Goal: Transaction & Acquisition: Purchase product/service

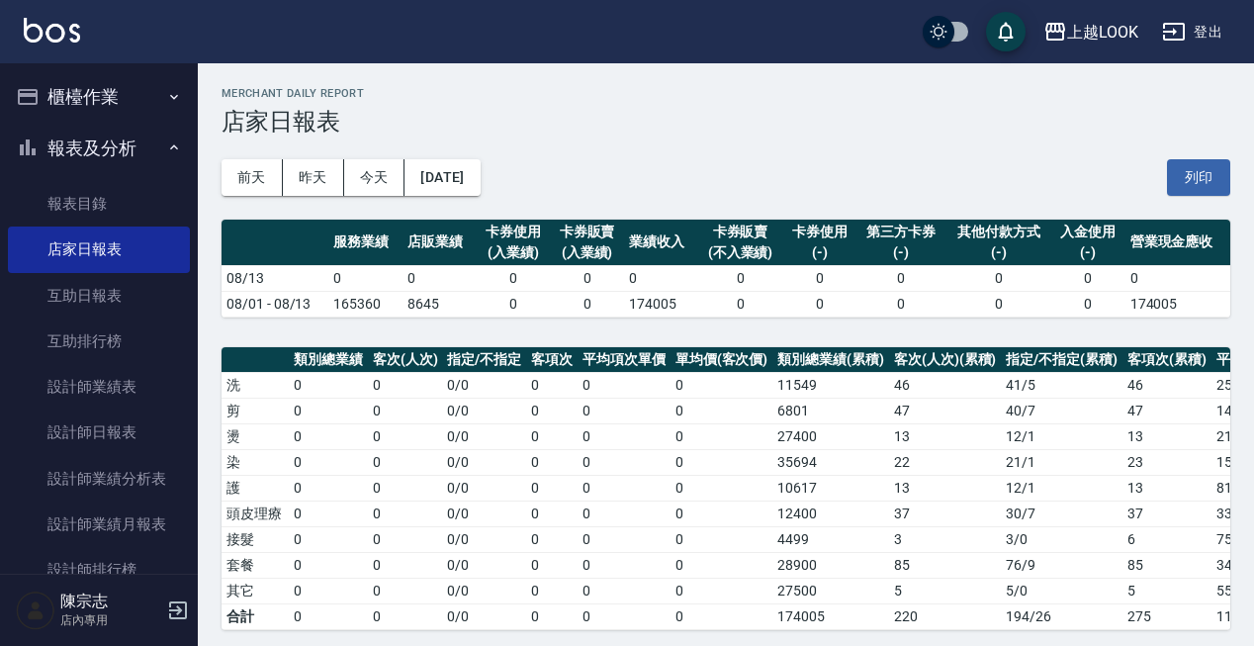
click at [96, 100] on button "櫃檯作業" at bounding box center [99, 96] width 182 height 51
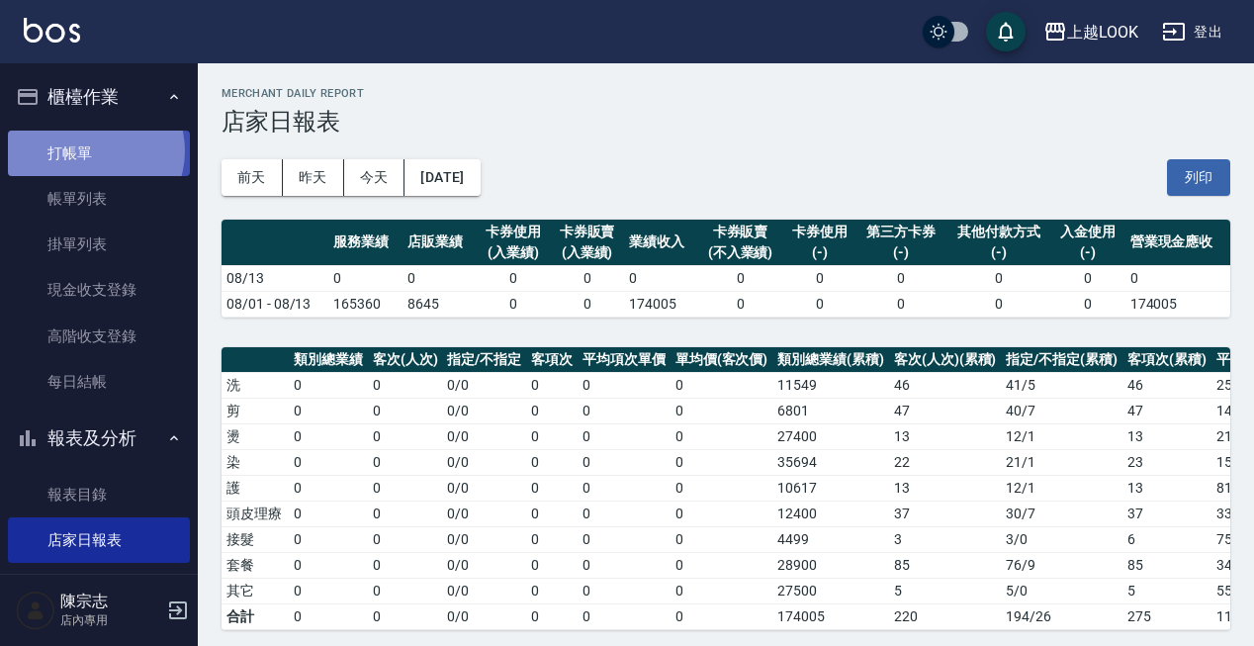
click at [89, 150] on link "打帳單" at bounding box center [99, 153] width 182 height 45
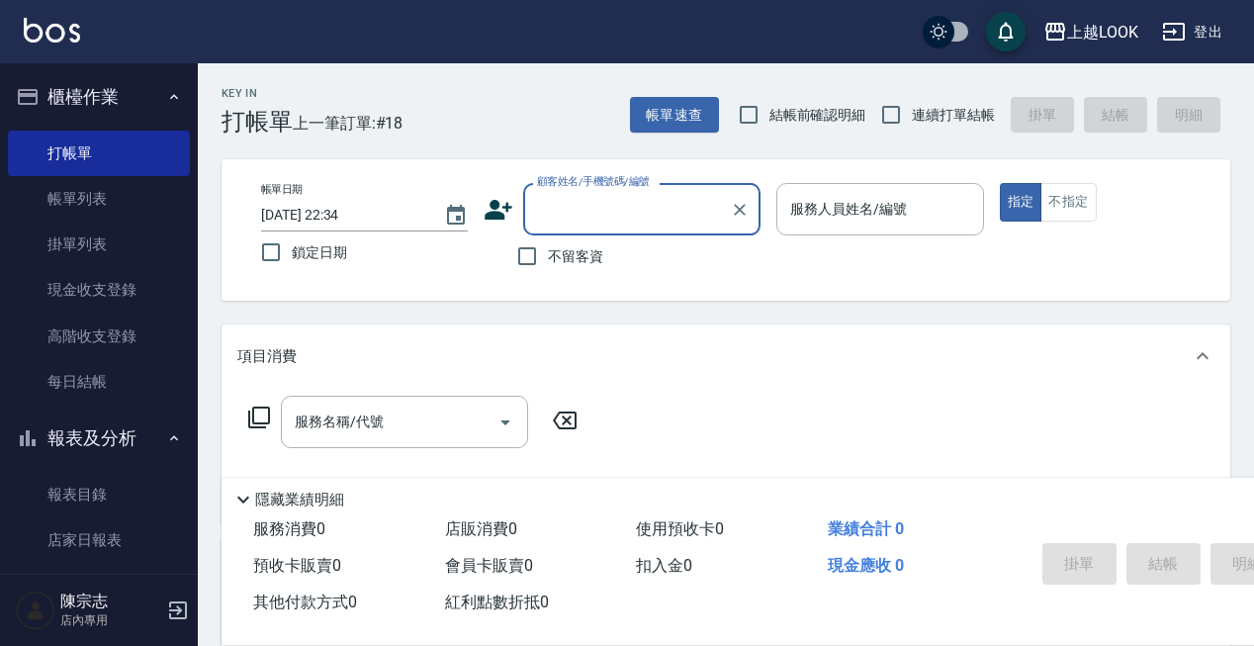
click at [556, 250] on span "不留客資" at bounding box center [575, 256] width 55 height 21
click at [548, 250] on input "不留客資" at bounding box center [527, 256] width 42 height 42
checkbox input "true"
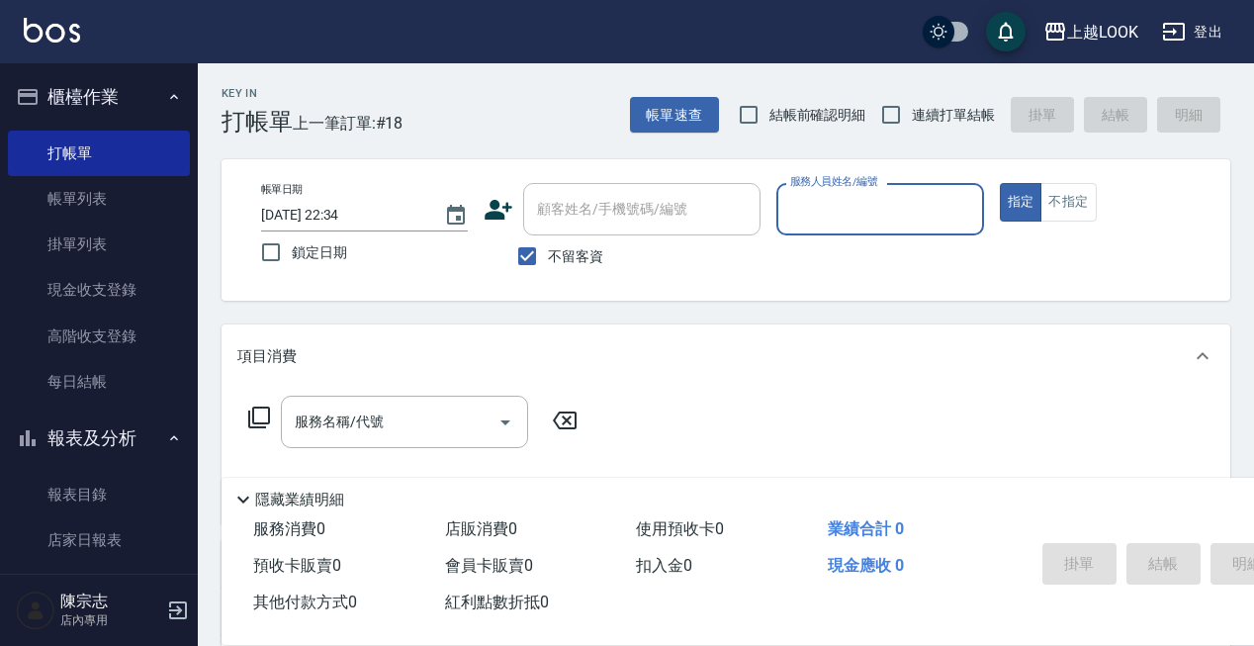
click at [953, 118] on span "連續打單結帳" at bounding box center [953, 115] width 83 height 21
click at [912, 118] on input "連續打單結帳" at bounding box center [891, 115] width 42 height 42
checkbox input "true"
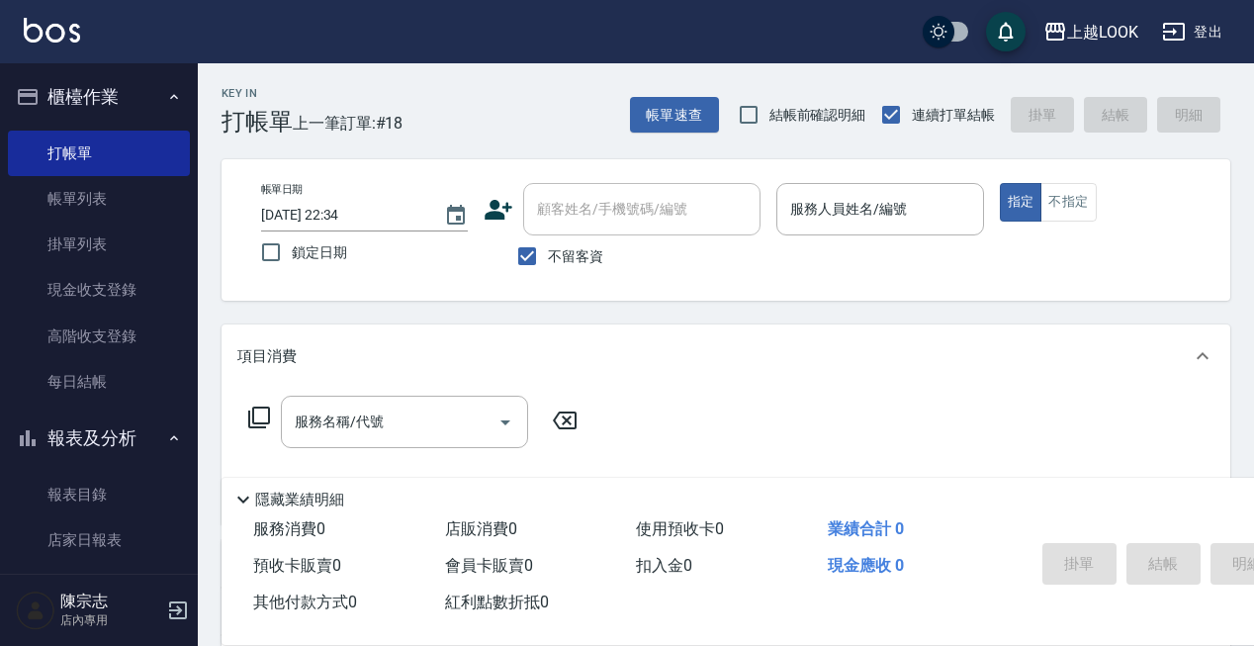
click at [875, 218] on input "服務人員姓名/編號" at bounding box center [879, 209] width 189 height 35
click at [1119, 13] on div "上越LOOK 登出" at bounding box center [627, 31] width 1254 height 63
click at [1095, 29] on div "上越LOOK" at bounding box center [1102, 32] width 71 height 25
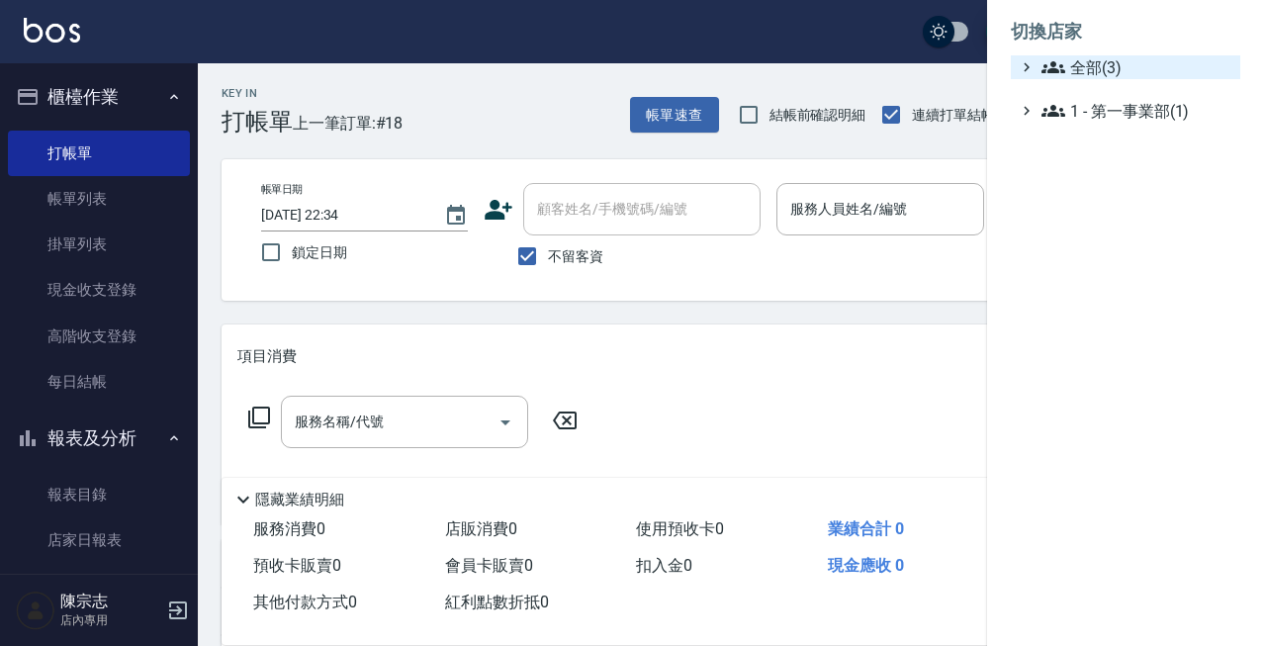
click at [1087, 76] on span "全部(3)" at bounding box center [1136, 67] width 191 height 24
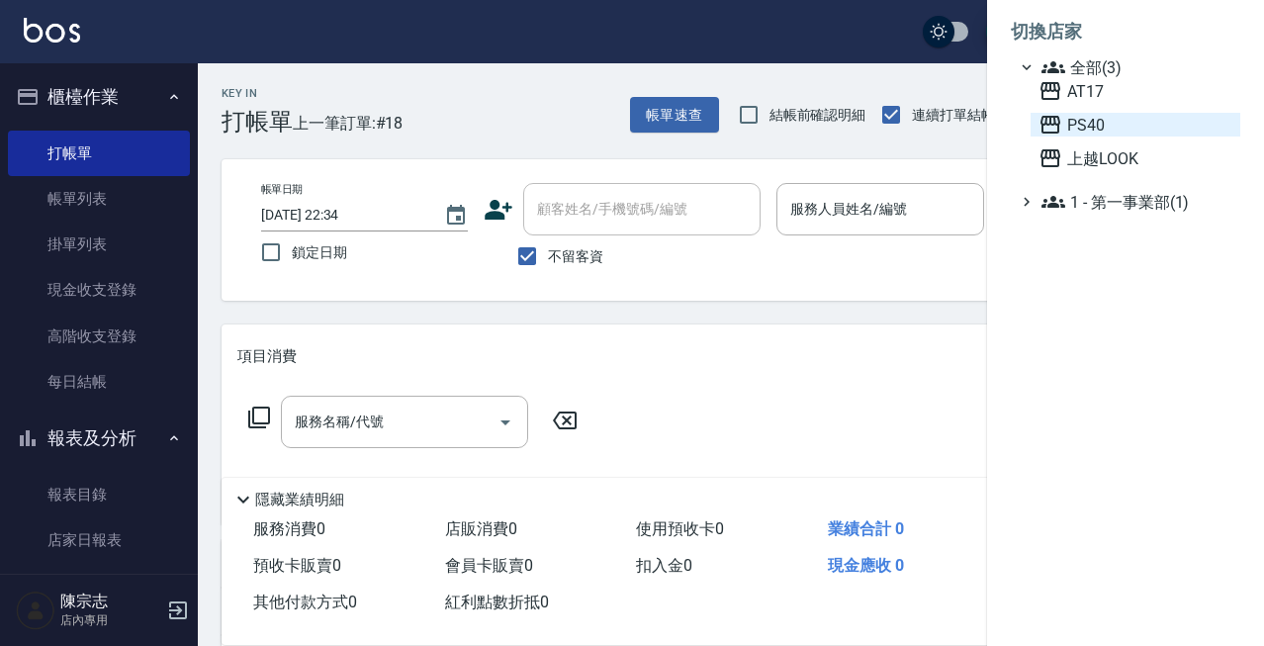
click at [1104, 134] on span "PS40" at bounding box center [1135, 125] width 194 height 24
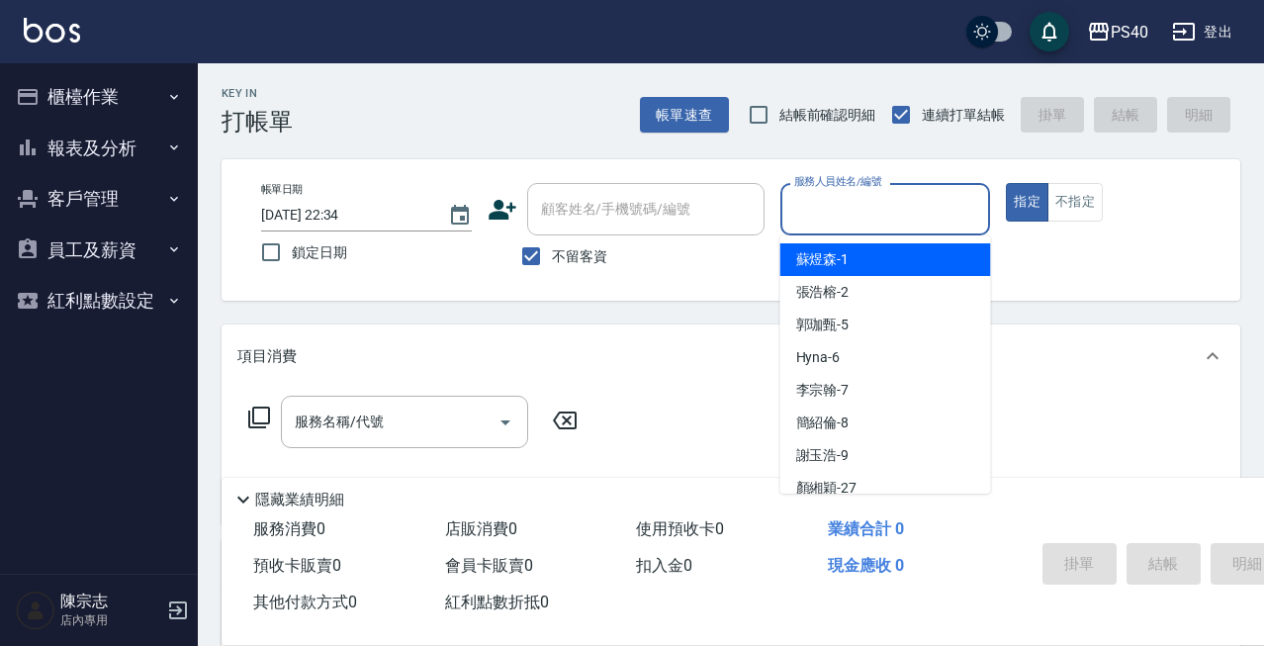
click at [882, 214] on input "服務人員姓名/編號" at bounding box center [885, 209] width 193 height 35
type input "ㄚ"
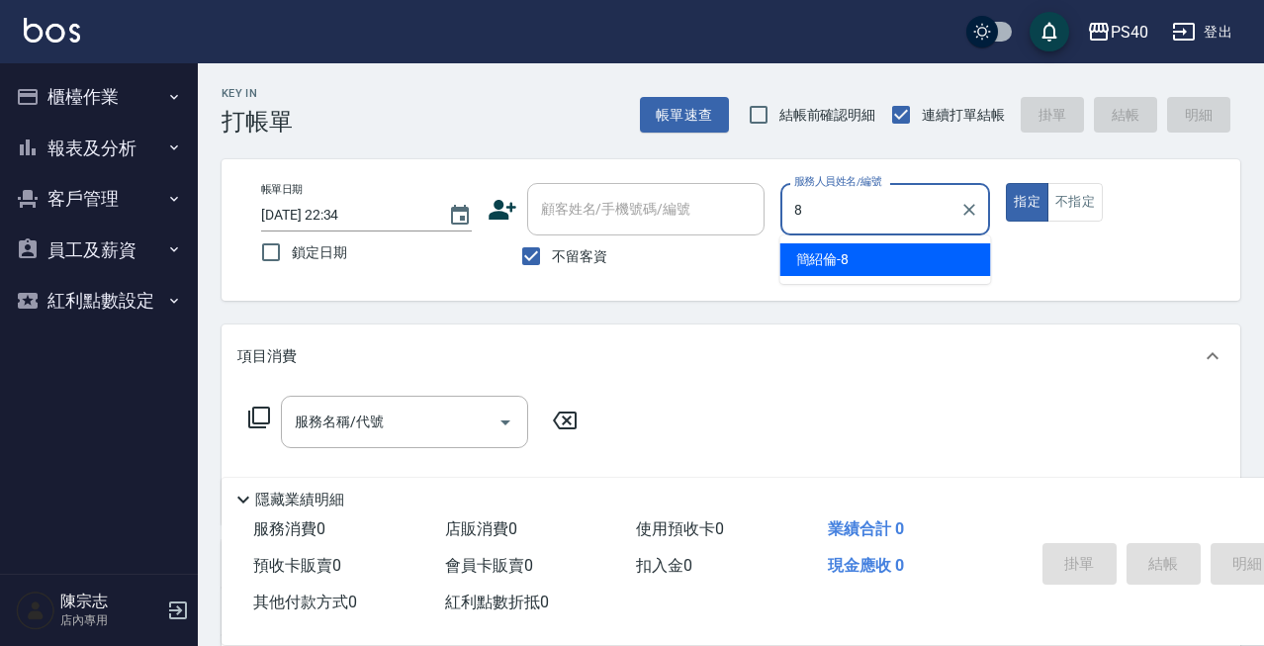
type input "[PERSON_NAME]-8"
type button "true"
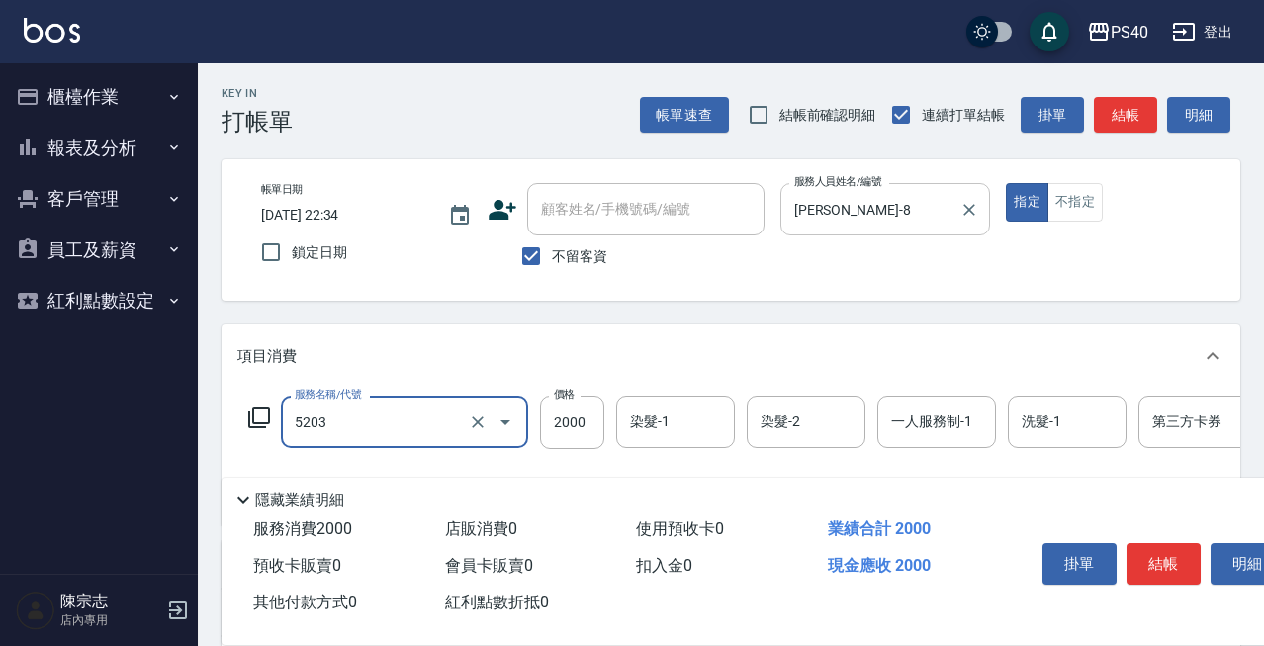
type input "染髮C餐(短髮)(5203)"
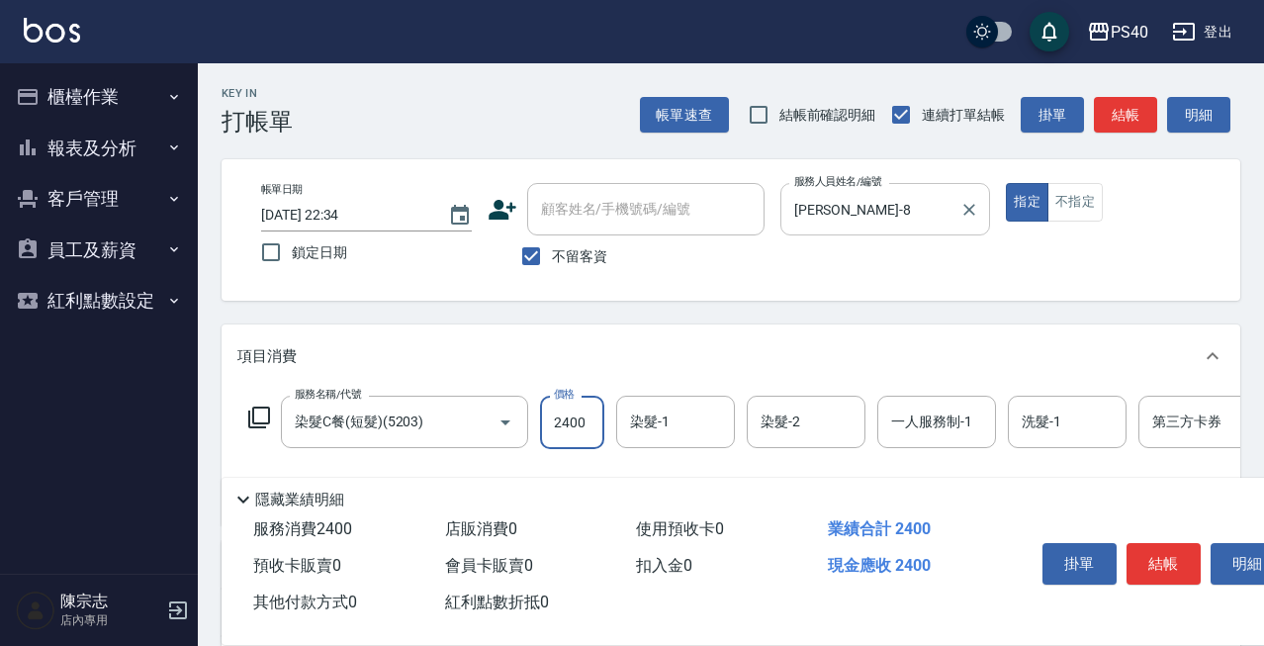
type input "2400"
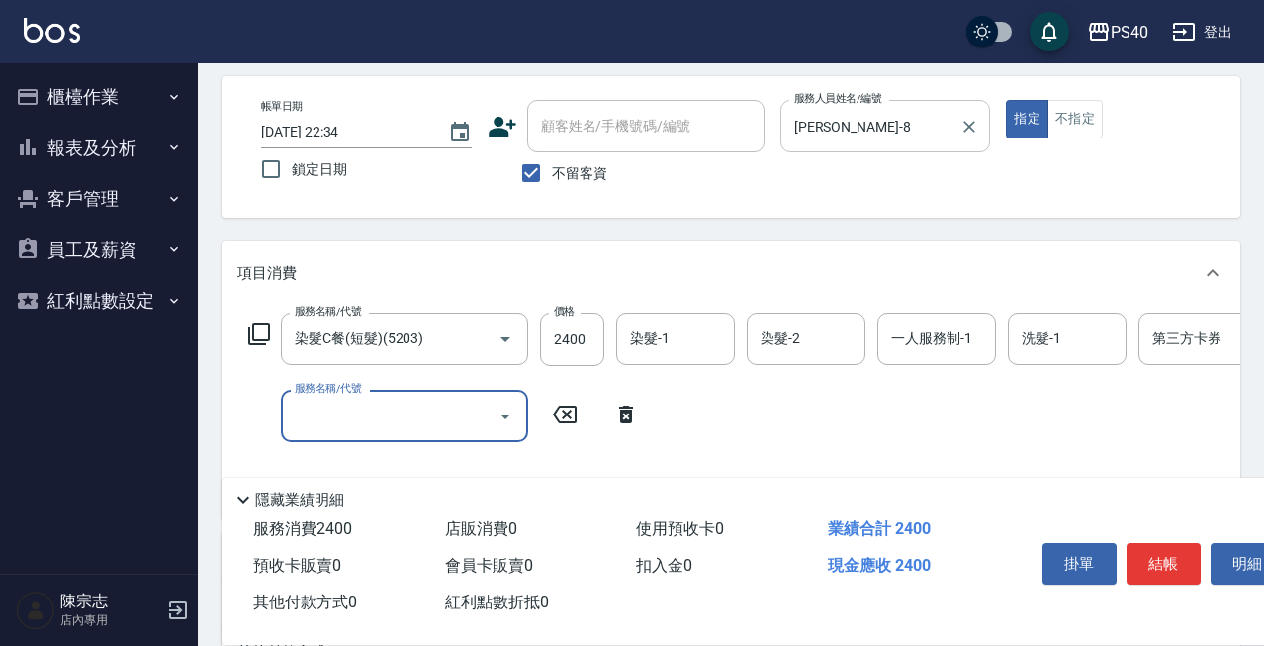
scroll to position [85, 0]
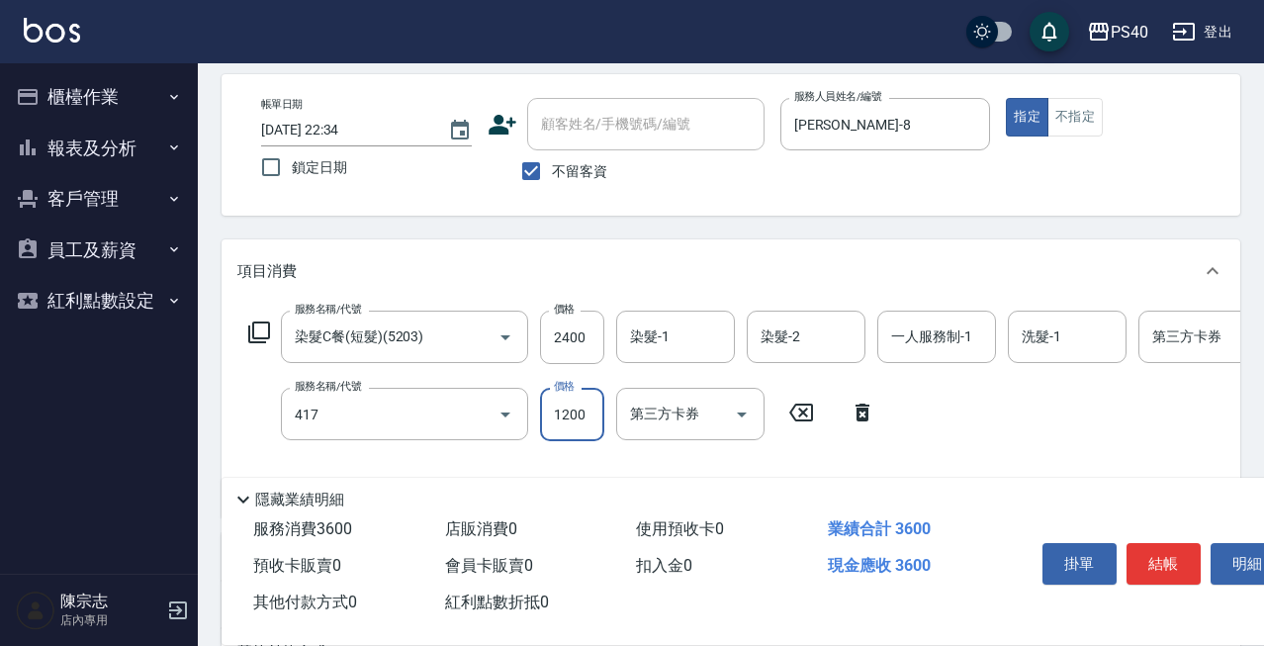
type input "哥德式(417)"
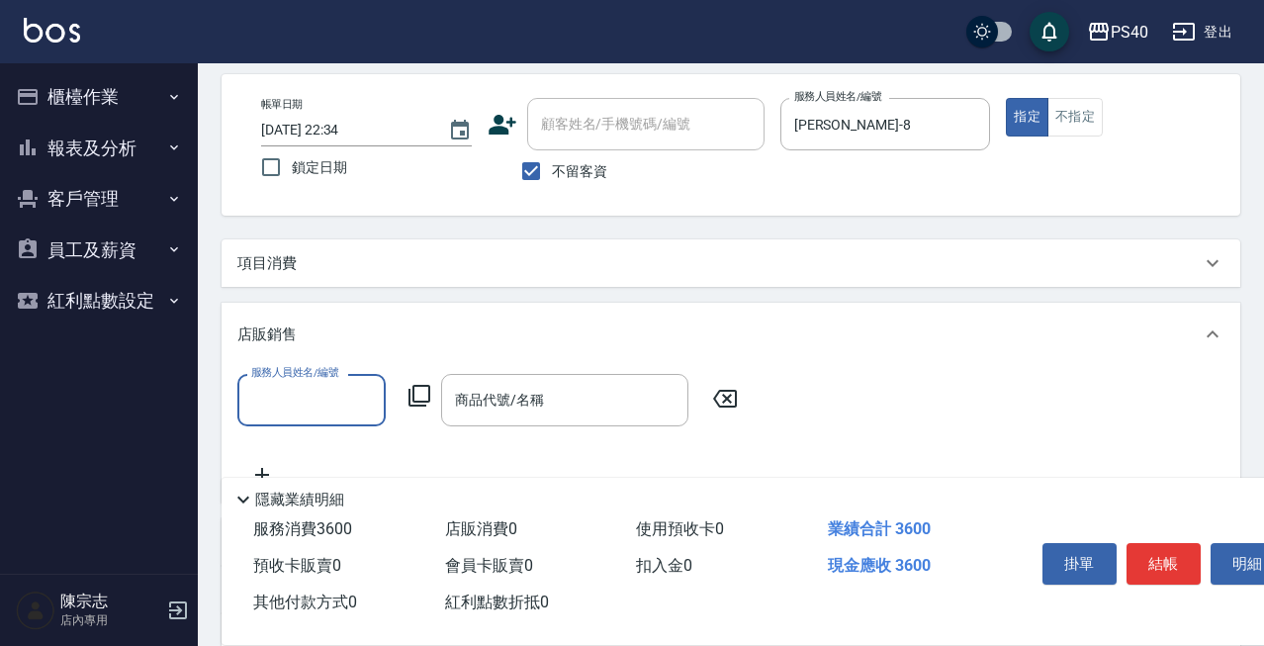
scroll to position [0, 0]
type input "[PERSON_NAME]-8"
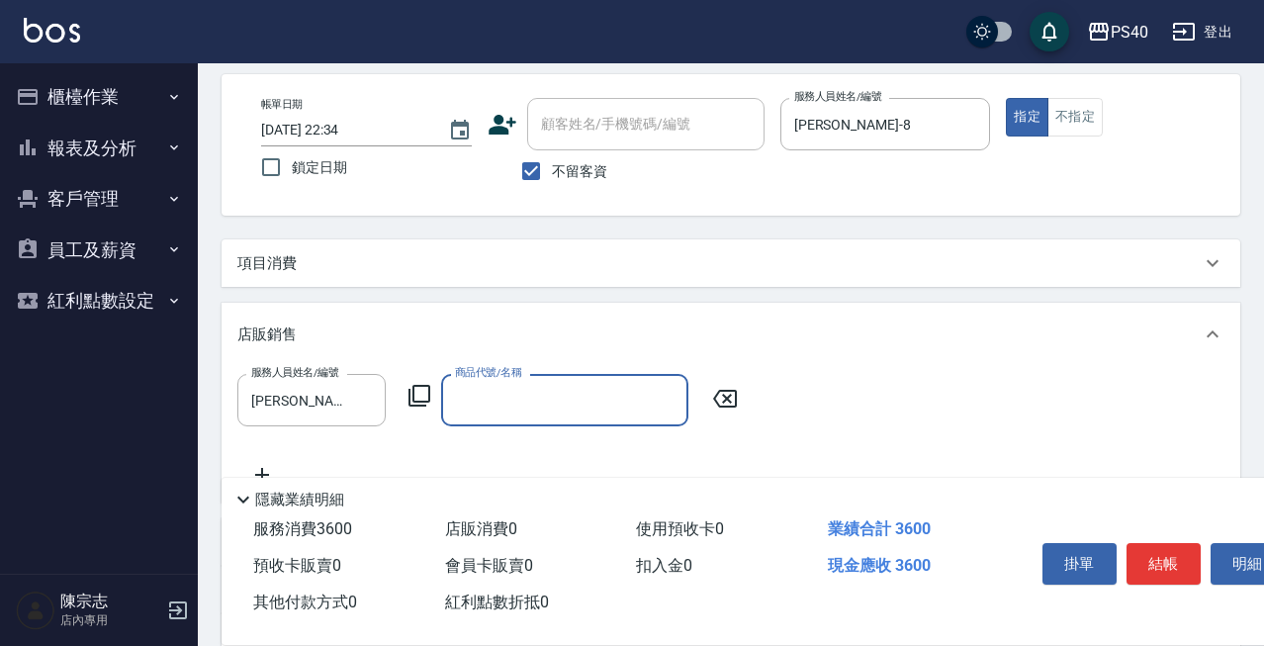
type input "2"
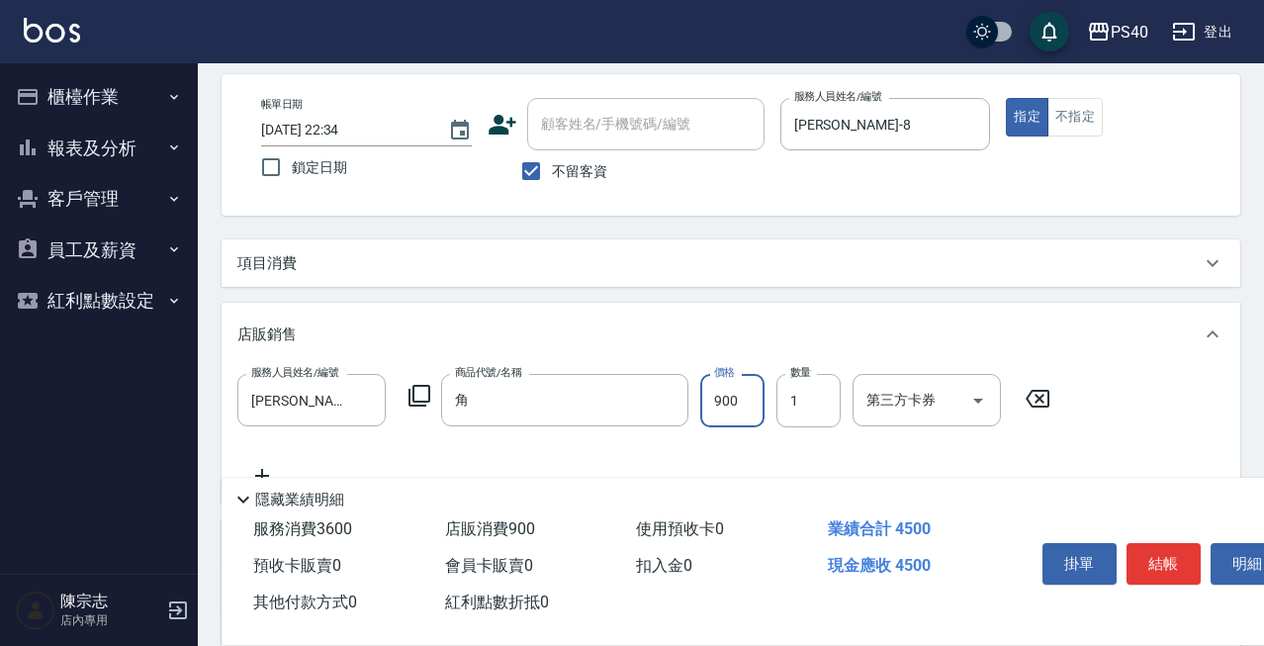
type input "角蛋白(第二瓶半價)"
click at [1151, 548] on button "結帳" at bounding box center [1163, 564] width 74 height 42
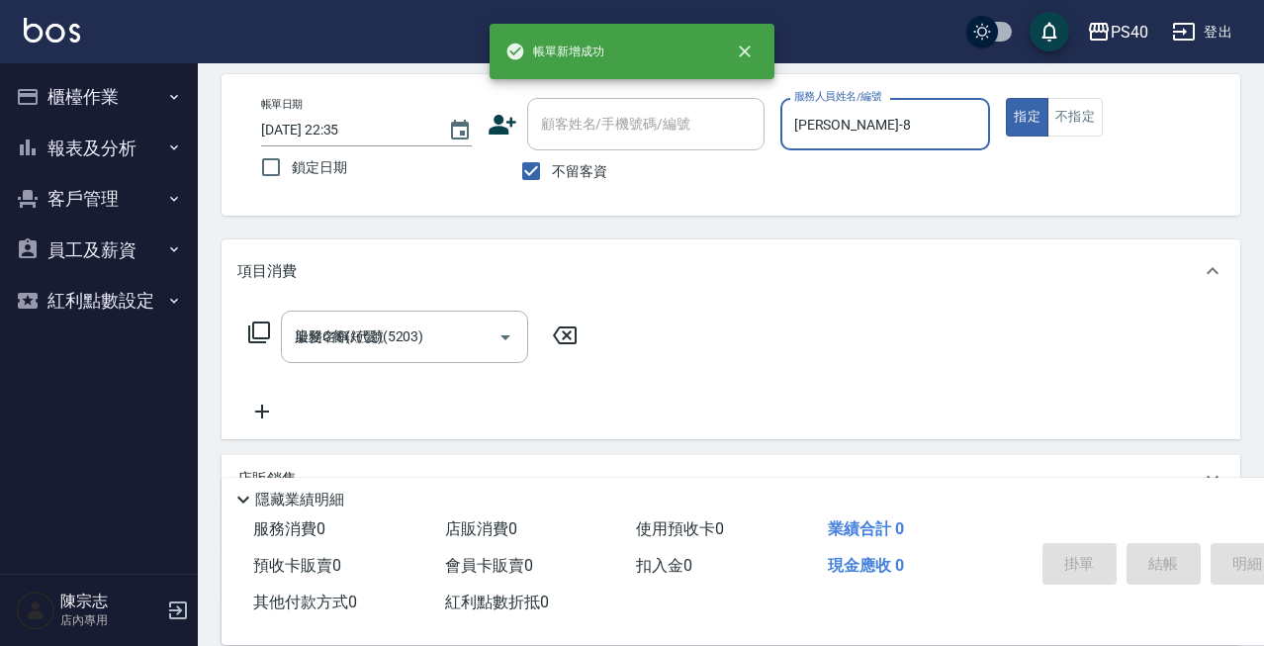
type input "[DATE] 22:35"
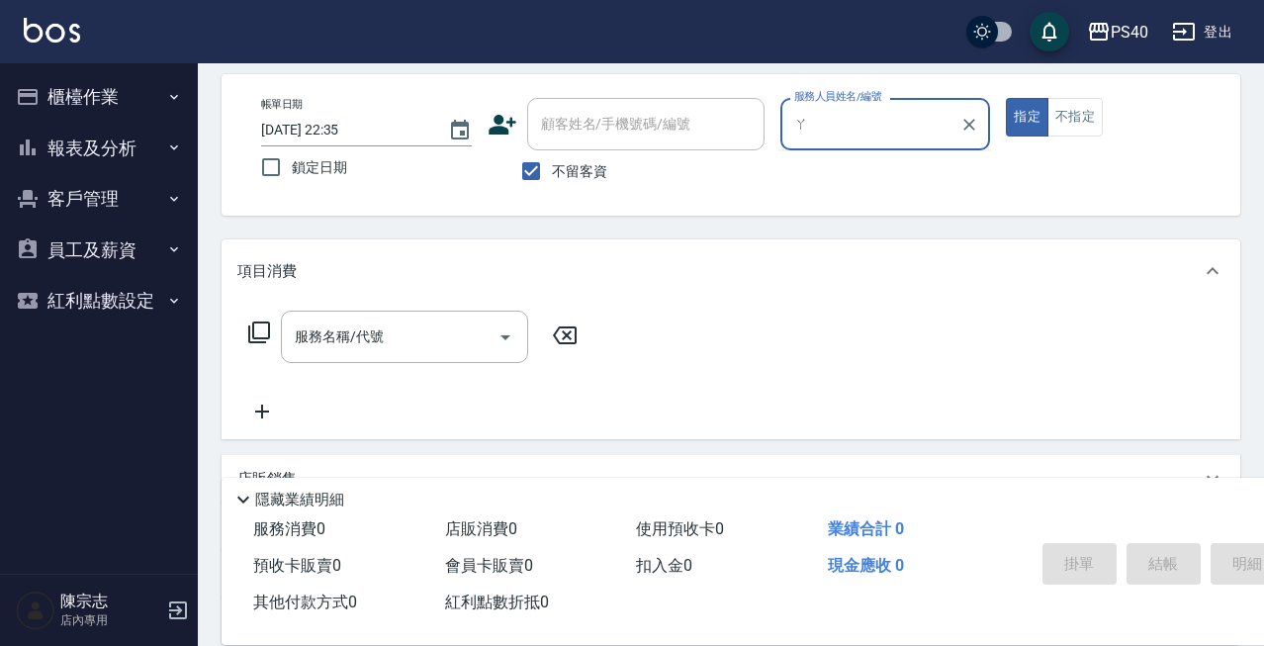
type input "ㄚ"
click at [1026, 117] on button "指定" at bounding box center [1027, 117] width 43 height 39
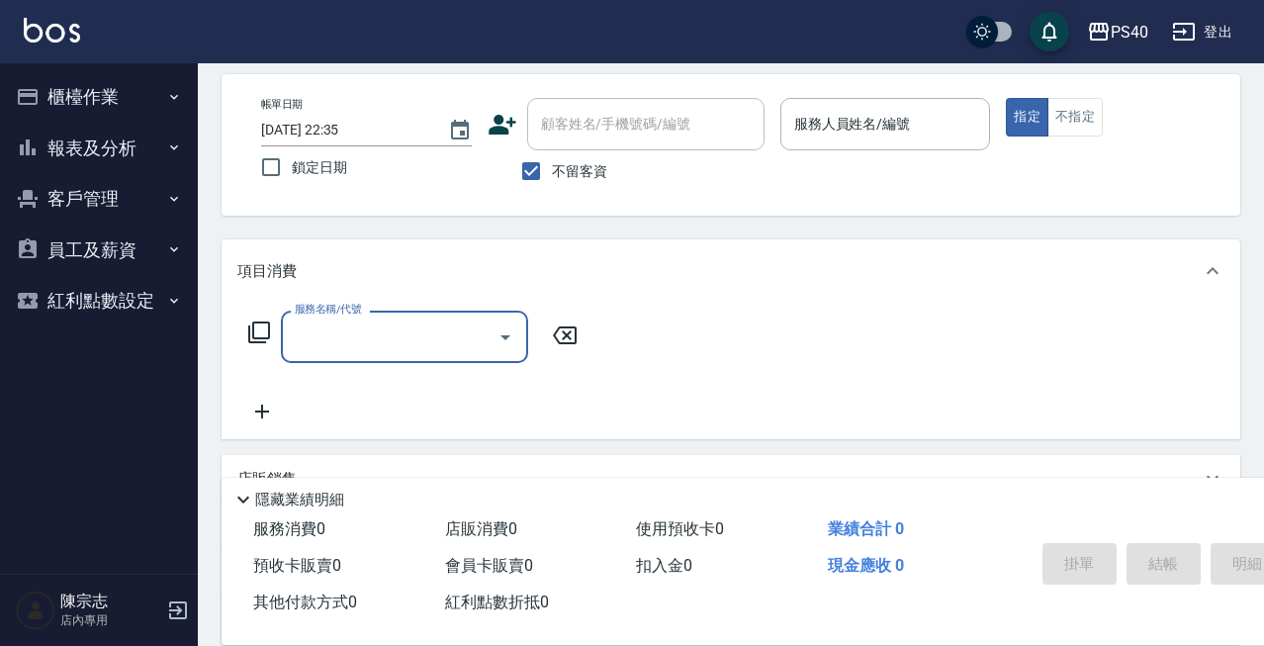
type input "ㄓ"
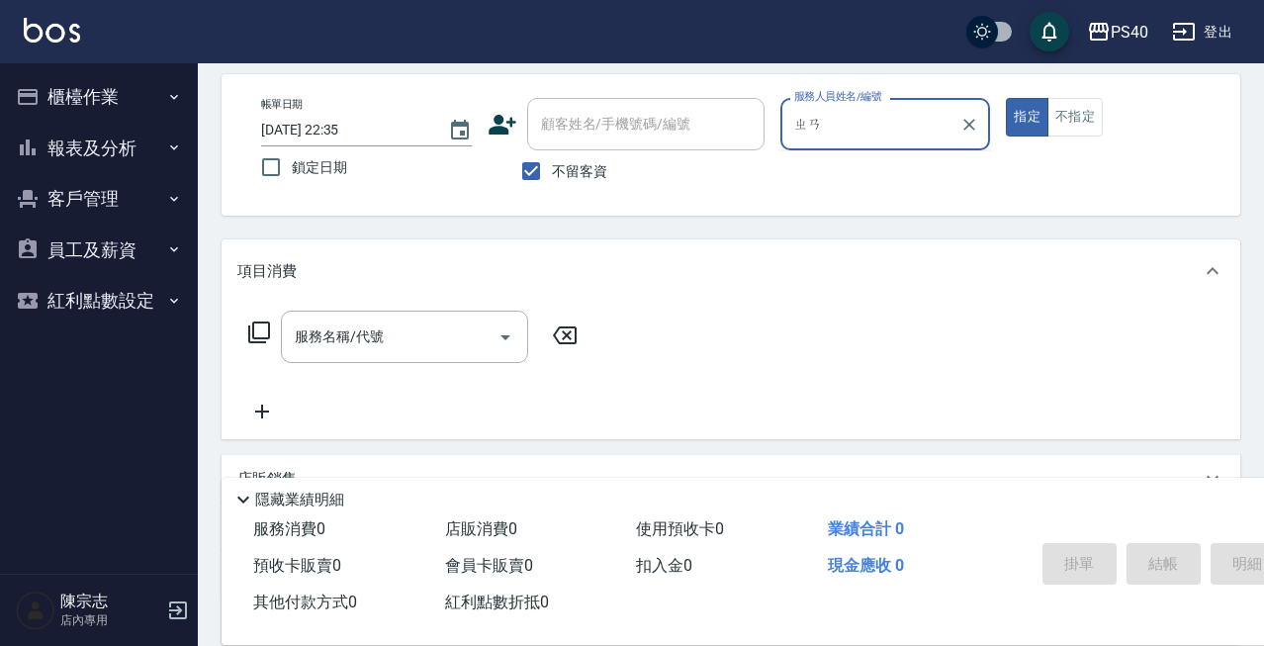
type input "ㄓ"
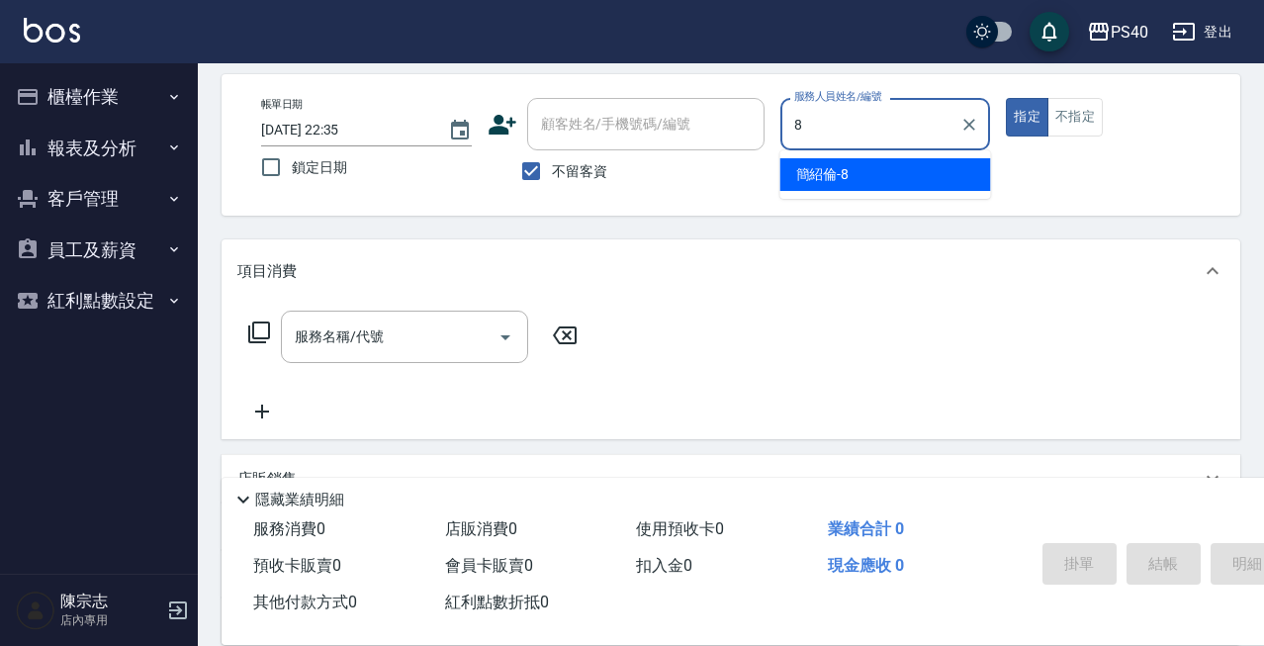
type input "[PERSON_NAME]-8"
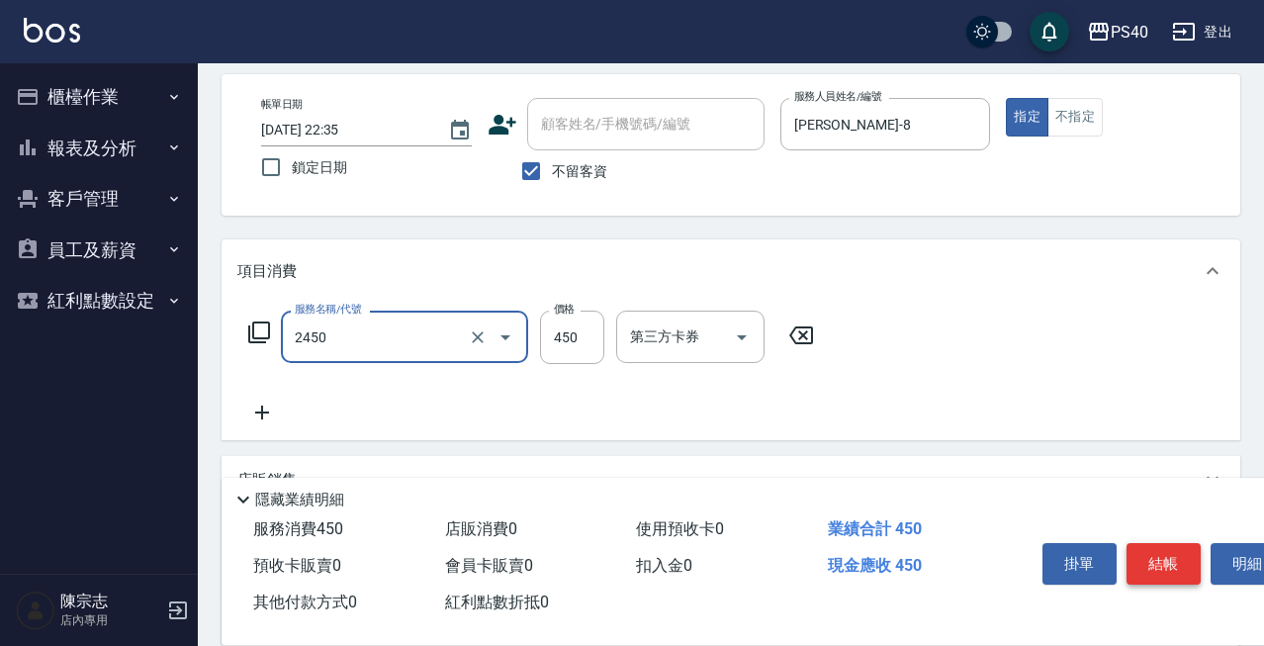
type input "C剪髮套餐(2450)"
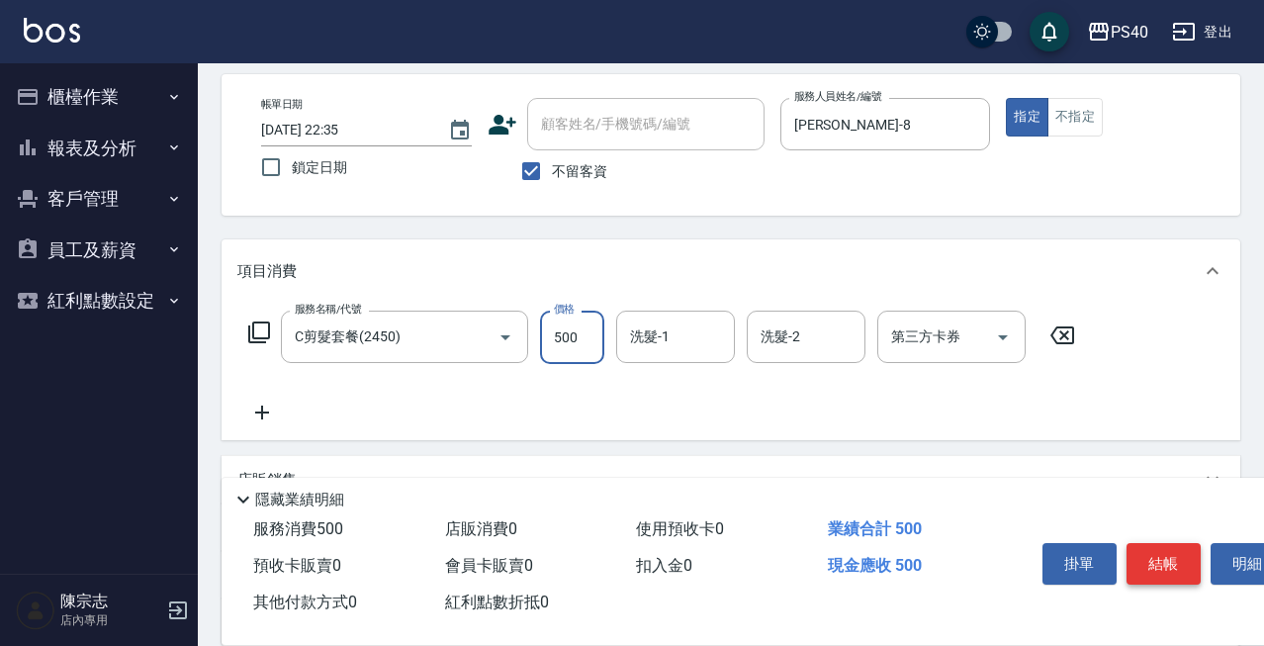
type input "500"
click at [1153, 557] on button "結帳" at bounding box center [1163, 564] width 74 height 42
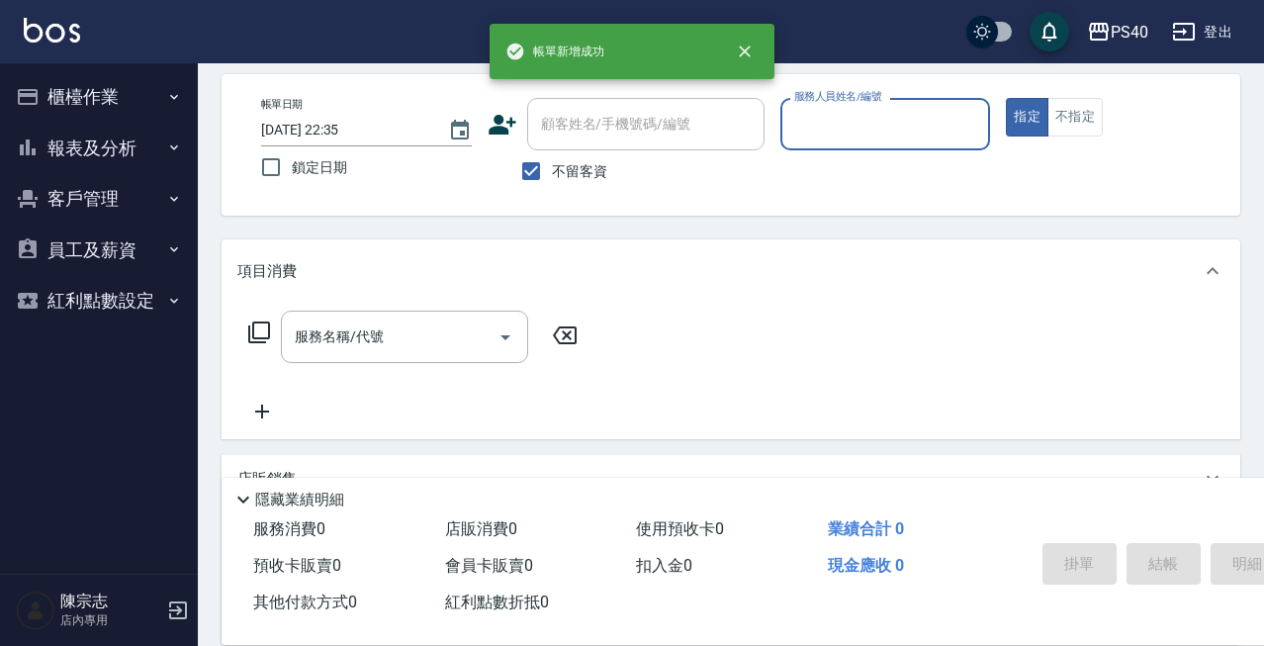
type input "9"
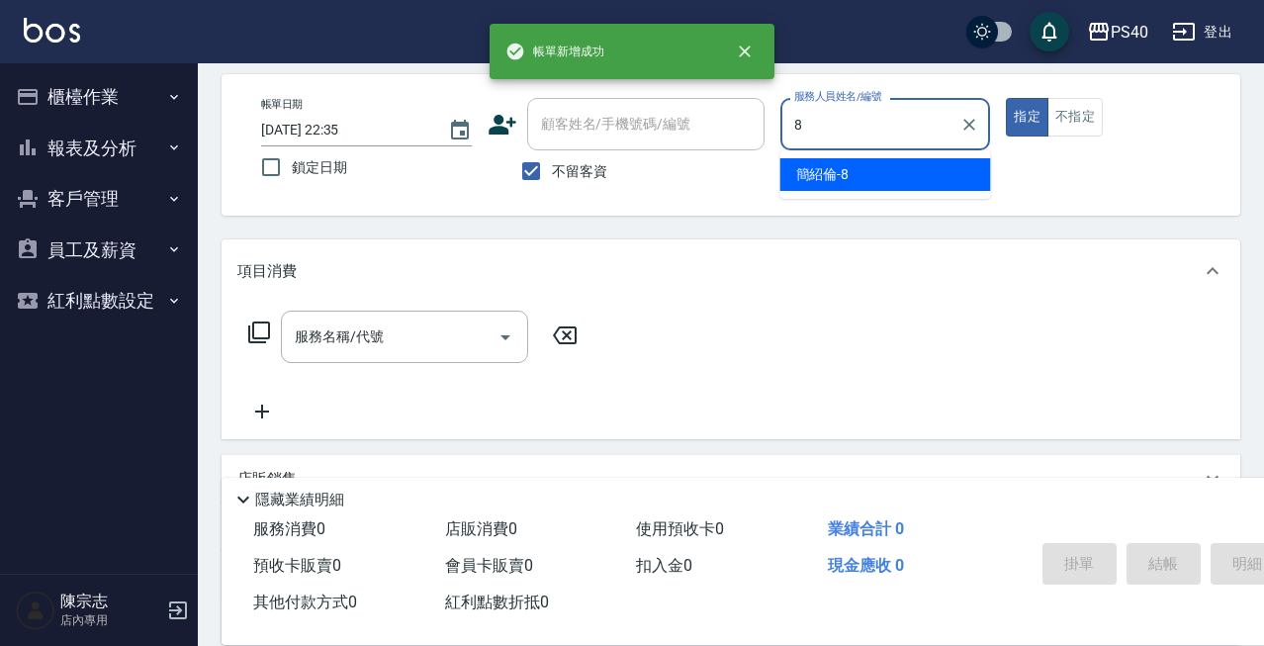
type input "[PERSON_NAME]-8"
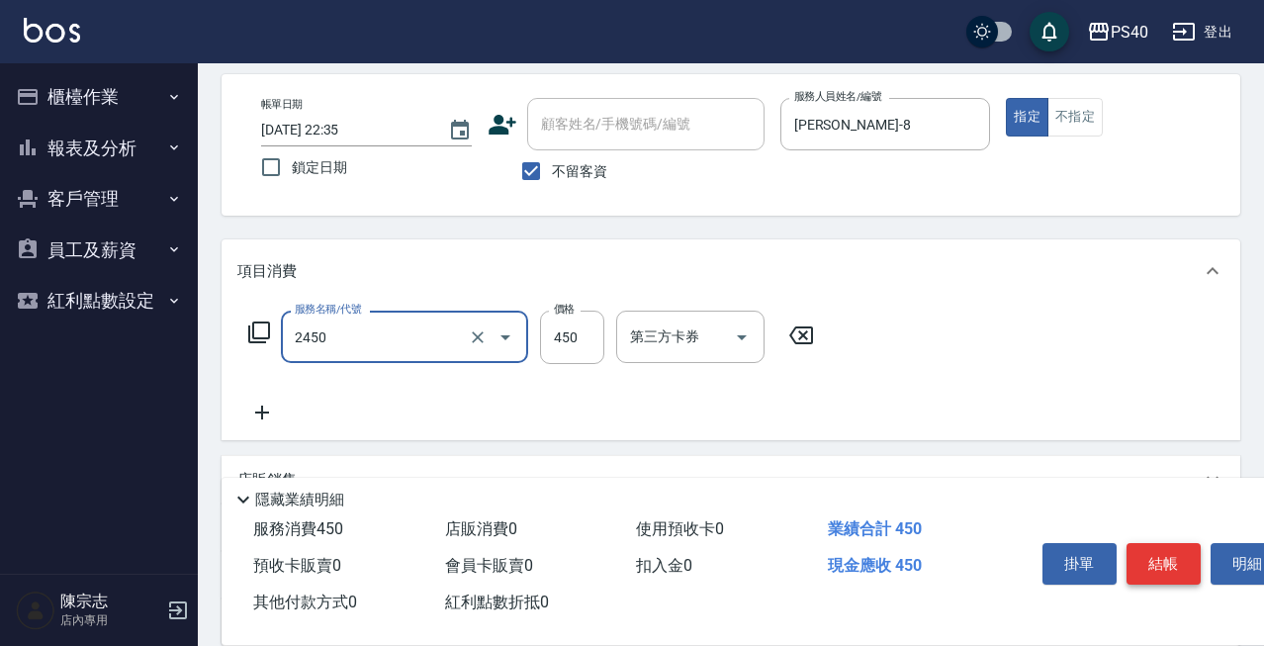
type input "C剪髮套餐(2450)"
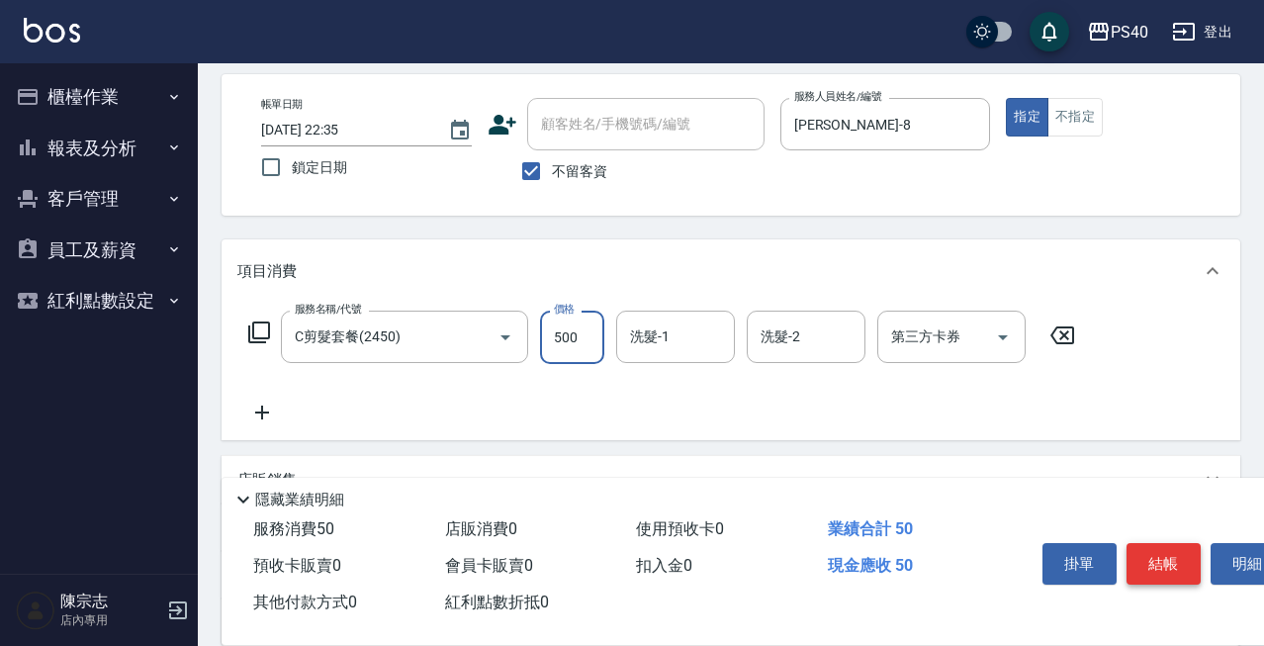
type input "500"
click at [1143, 548] on button "結帳" at bounding box center [1163, 564] width 74 height 42
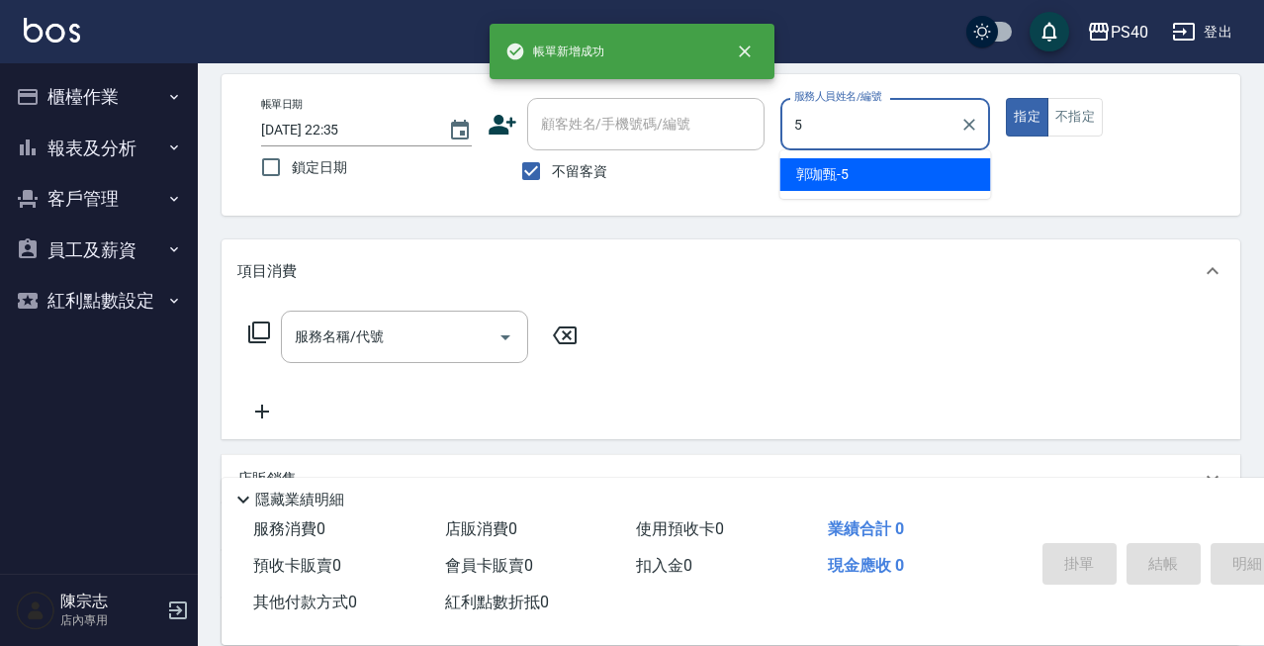
type input "[PERSON_NAME]-5"
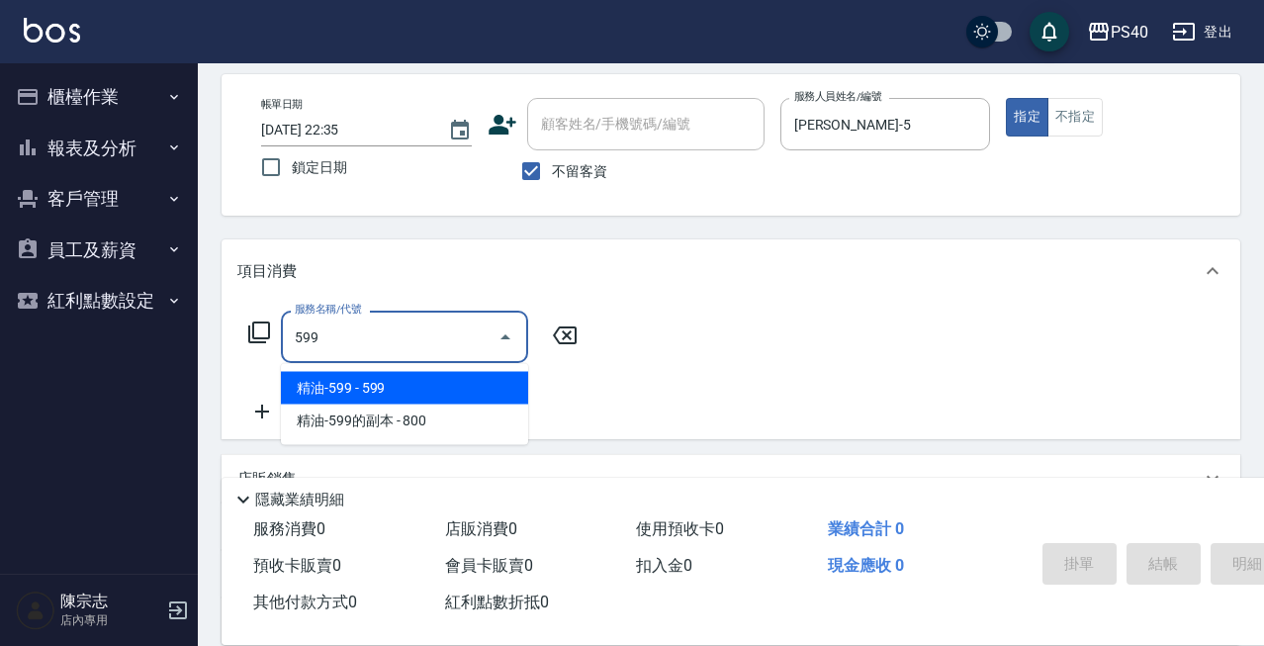
type input "精油-599(0599)"
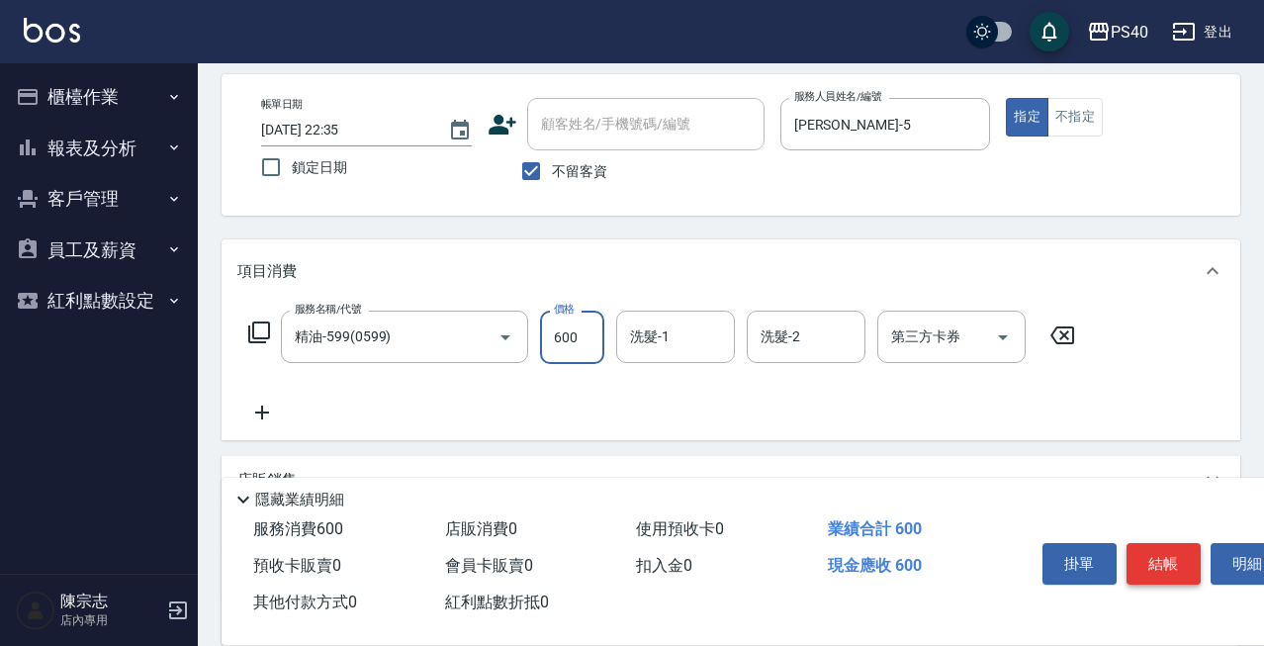
type input "600"
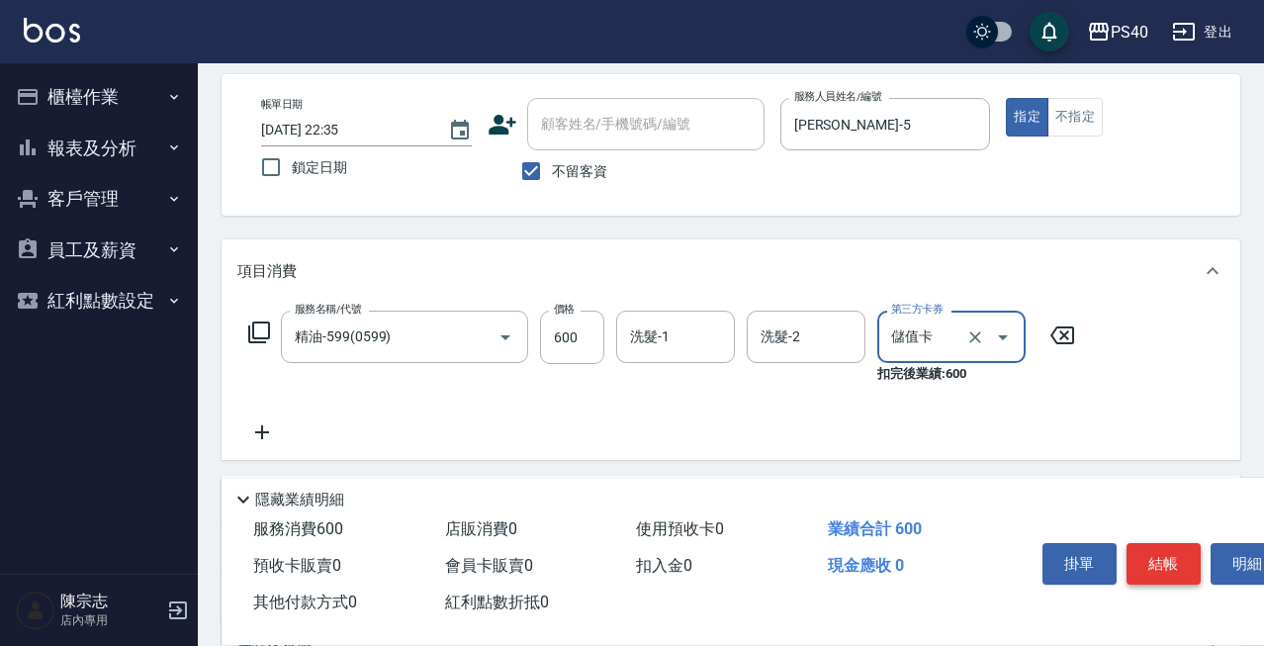
type input "儲值卡"
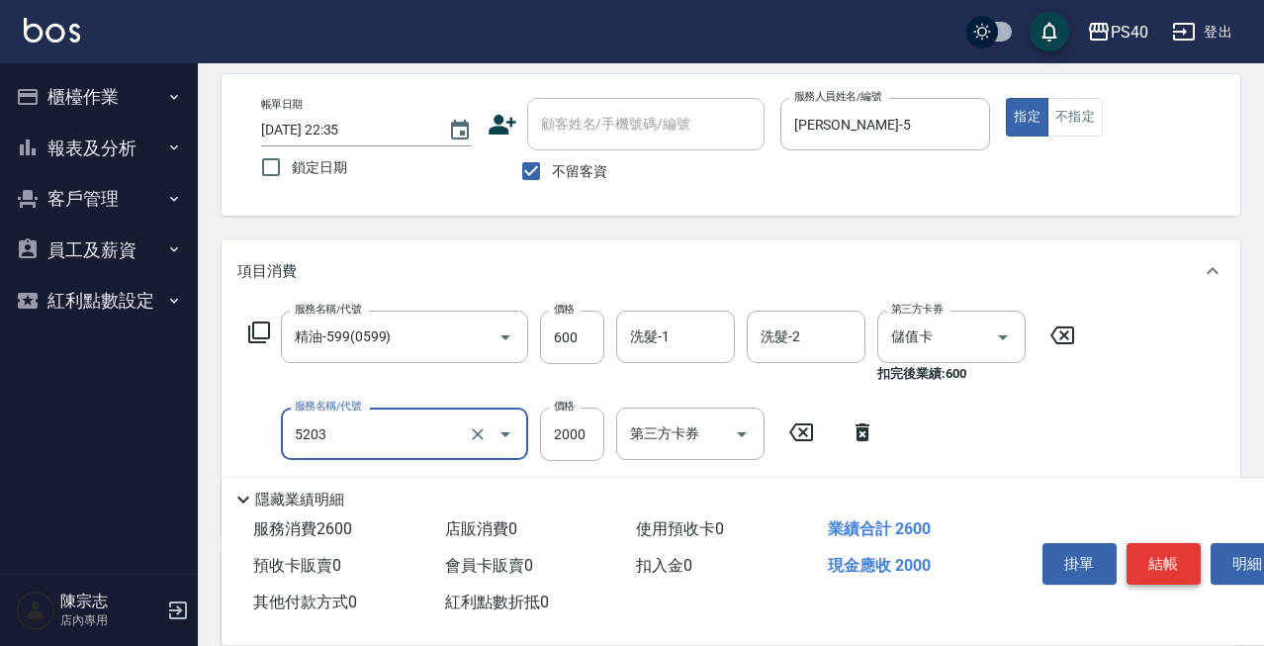
type input "染髮C餐(短髮)(5203)"
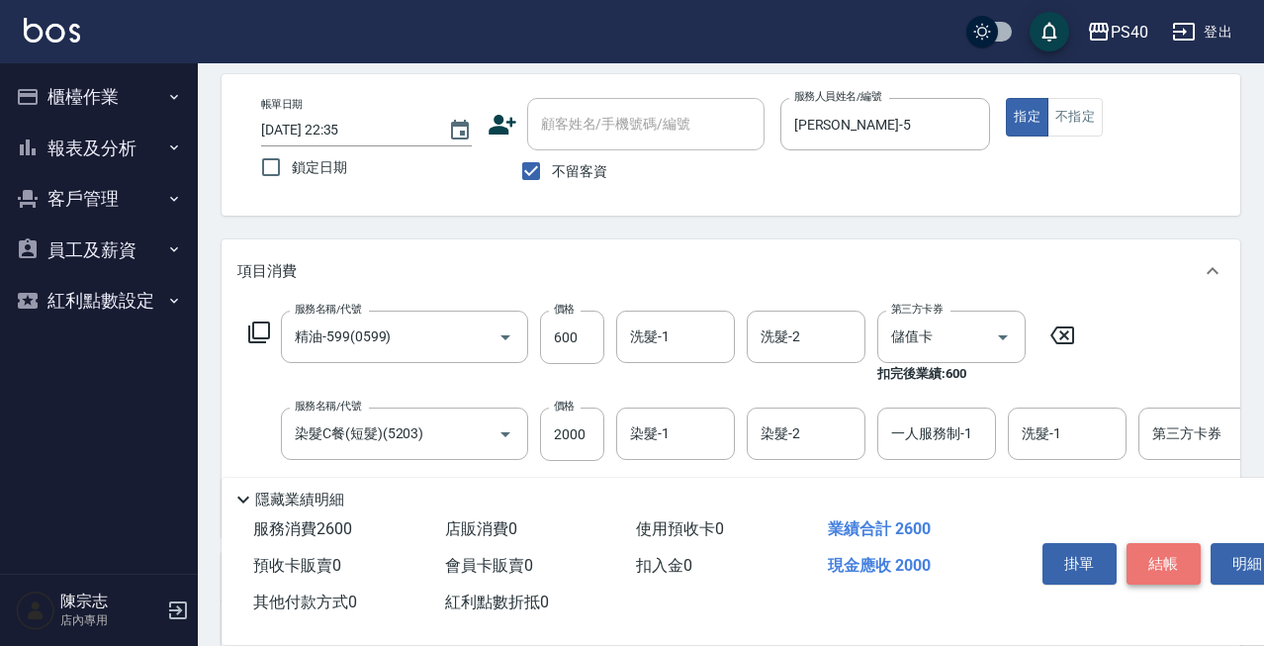
click at [1143, 548] on button "結帳" at bounding box center [1163, 564] width 74 height 42
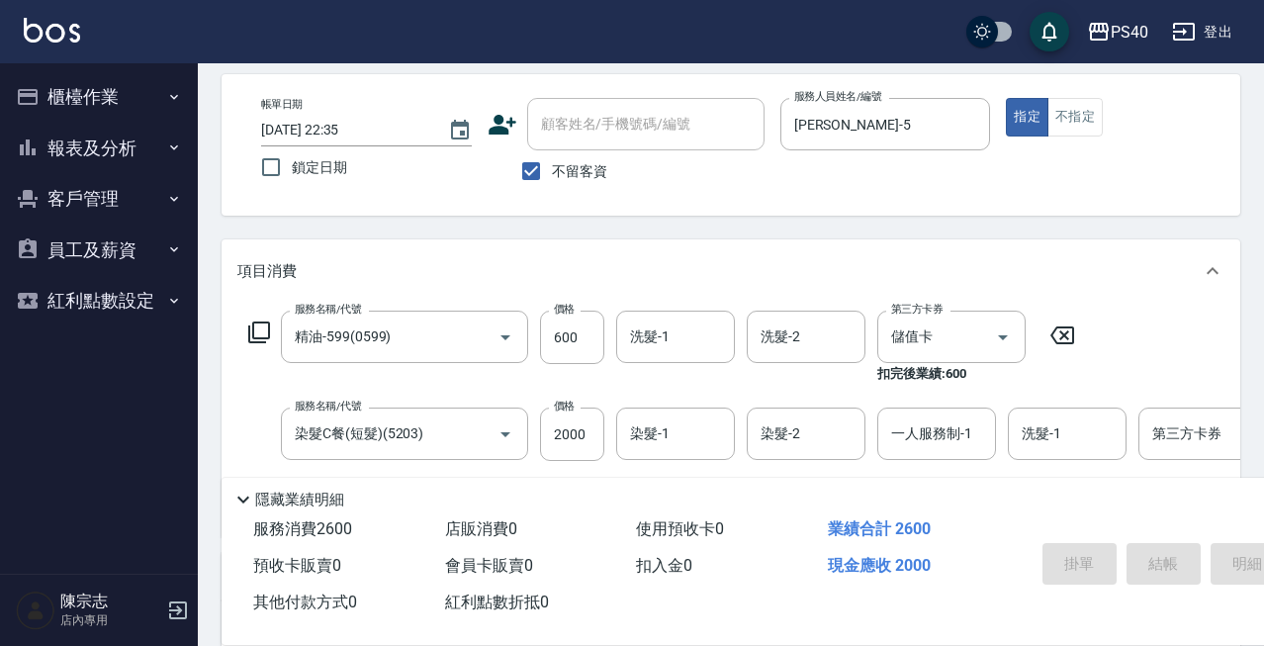
type input "[DATE] 22:36"
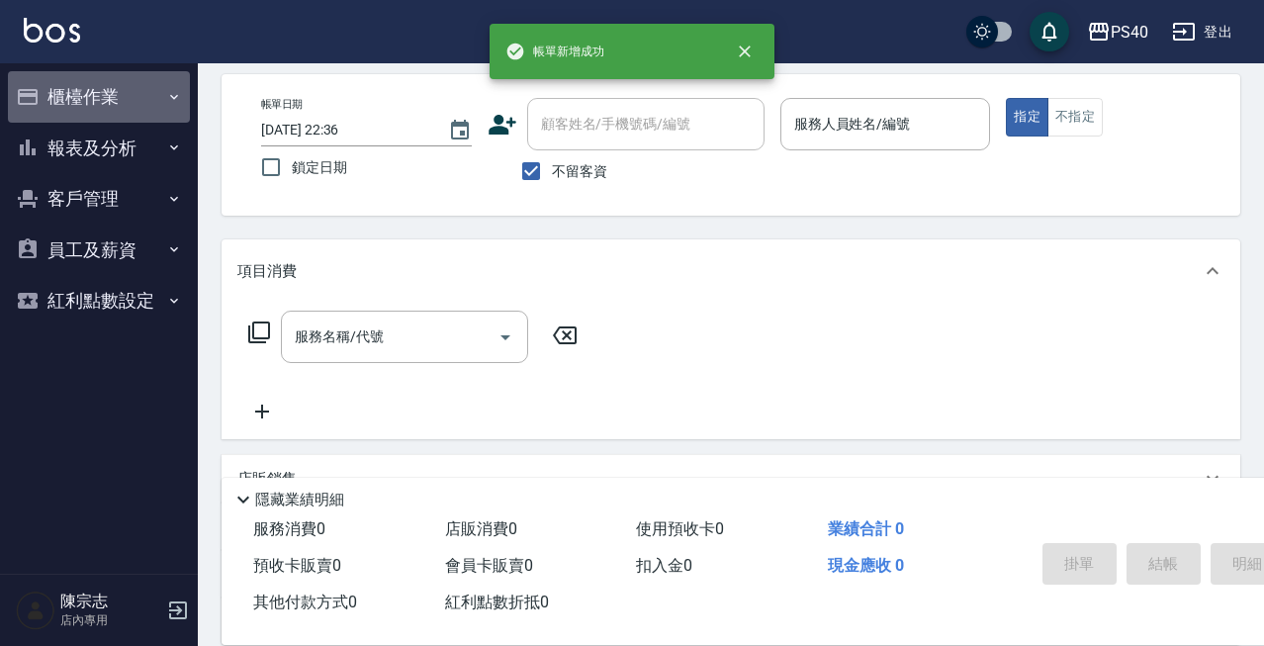
click at [105, 99] on button "櫃檯作業" at bounding box center [99, 96] width 182 height 51
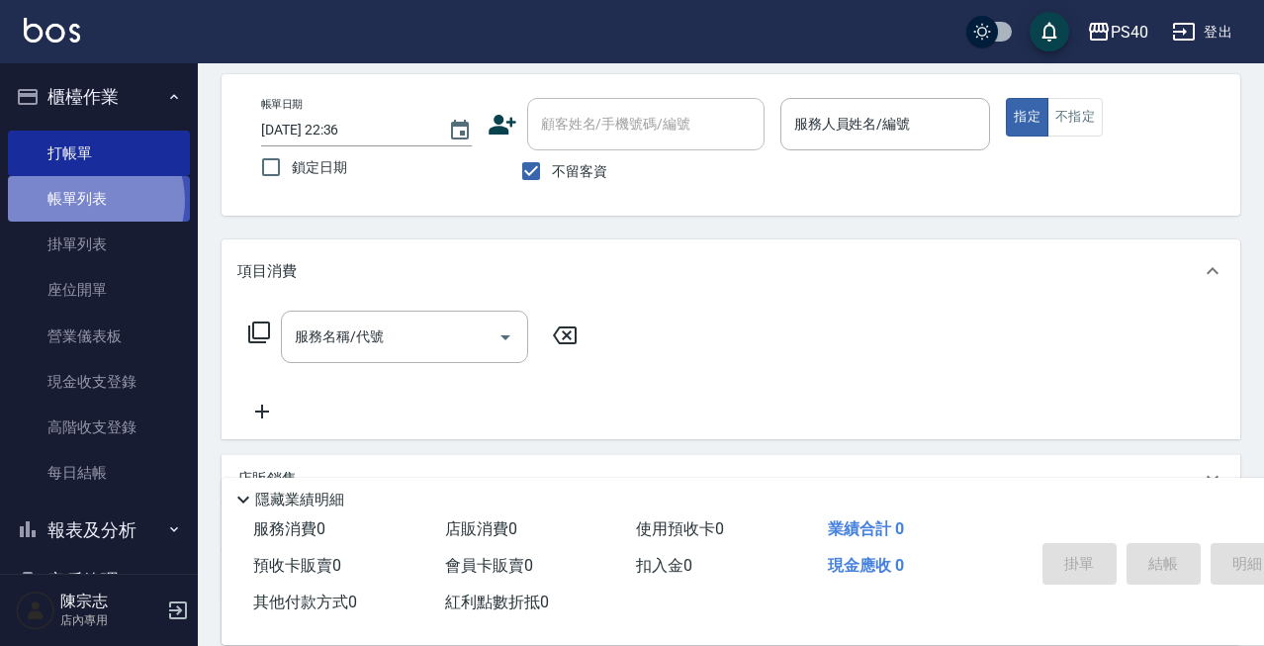
click at [91, 200] on link "帳單列表" at bounding box center [99, 198] width 182 height 45
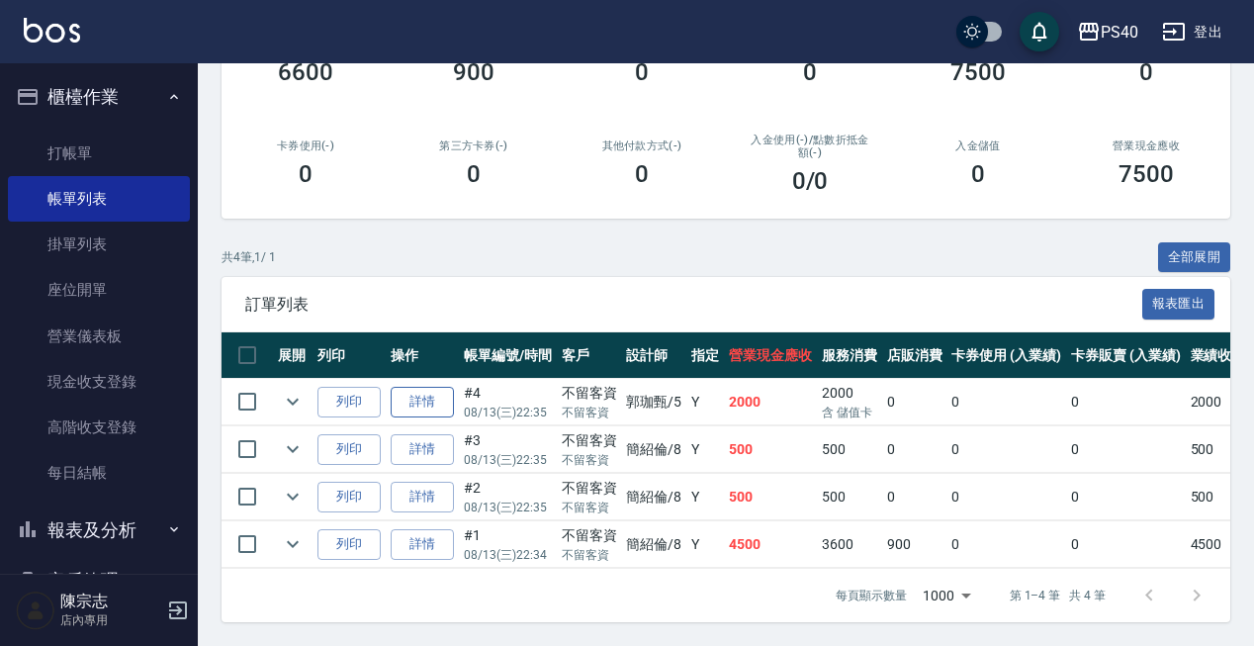
scroll to position [306, 0]
click at [434, 387] on link "詳情" at bounding box center [422, 402] width 63 height 31
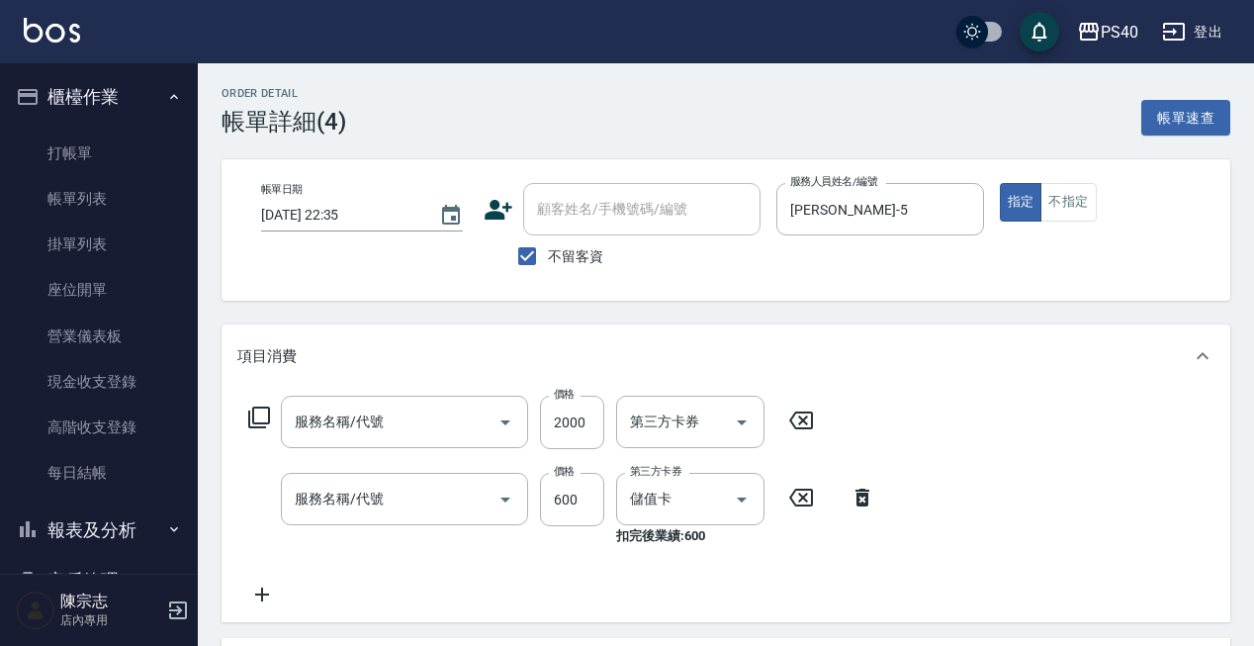
type input "[DATE] 22:35"
checkbox input "true"
type input "[PERSON_NAME]-5"
type input "染髮C餐(短髮)(5203)"
type input "精油-599(0599)"
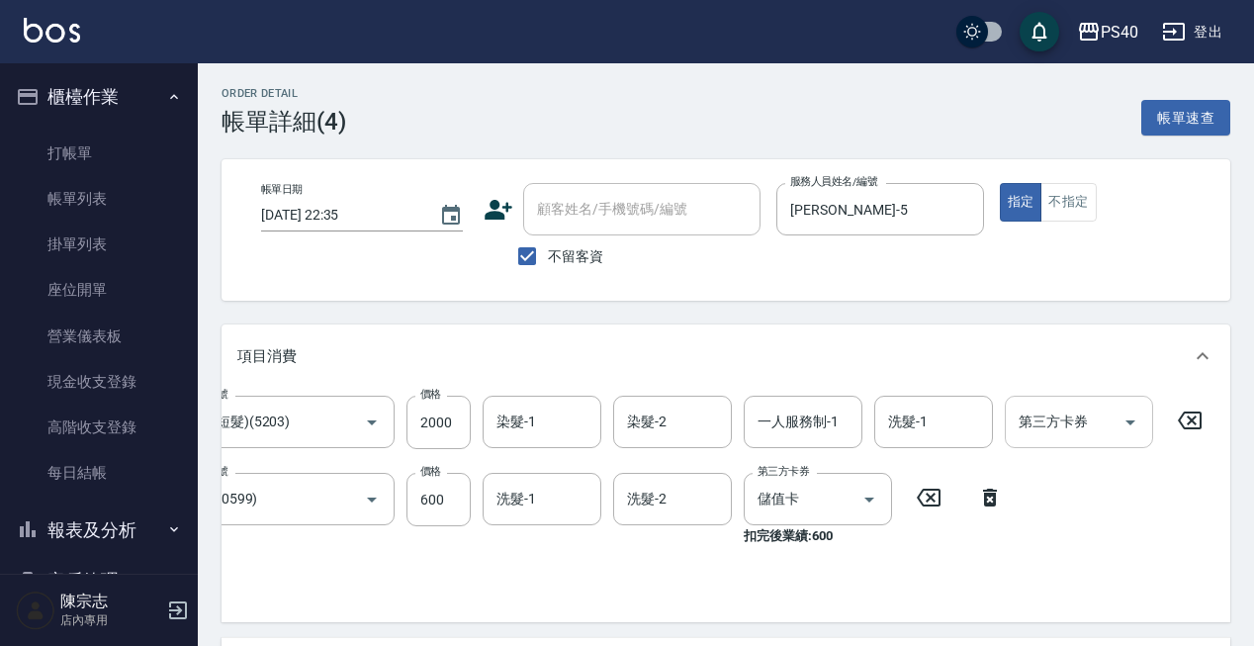
scroll to position [0, 134]
click at [1127, 424] on icon "Open" at bounding box center [1130, 422] width 24 height 24
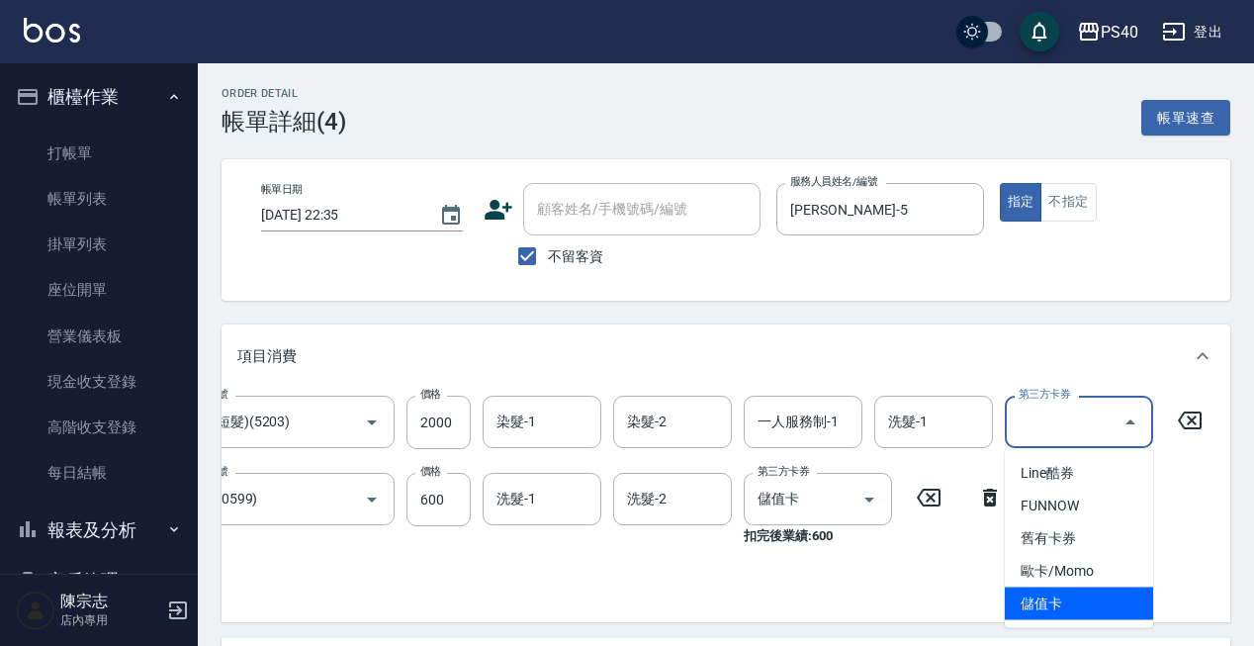
click at [1050, 606] on span "儲值卡" at bounding box center [1079, 603] width 148 height 33
type input "儲值卡"
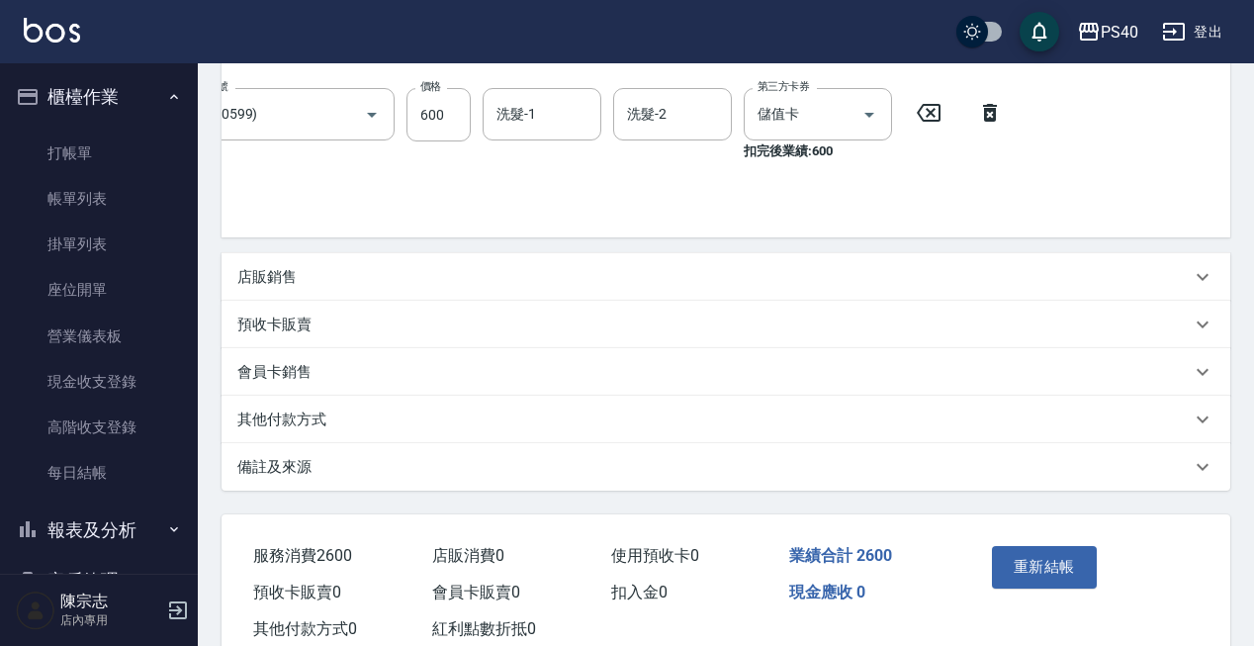
scroll to position [414, 0]
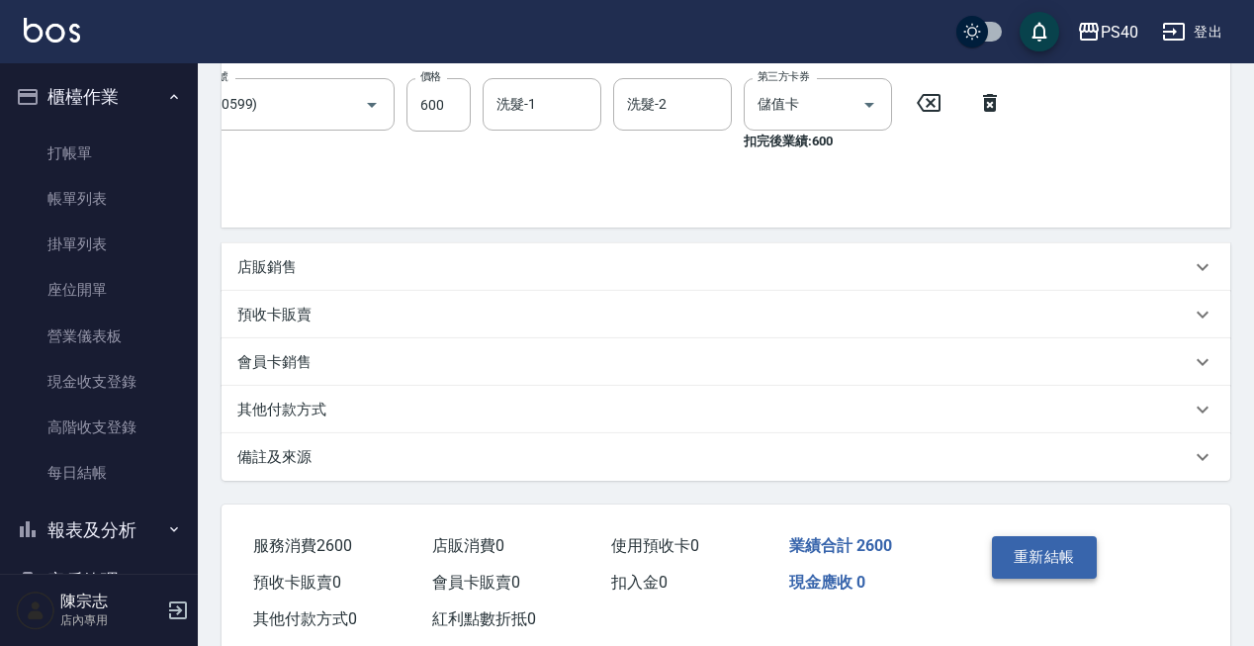
click at [1054, 567] on button "重新結帳" at bounding box center [1044, 557] width 105 height 42
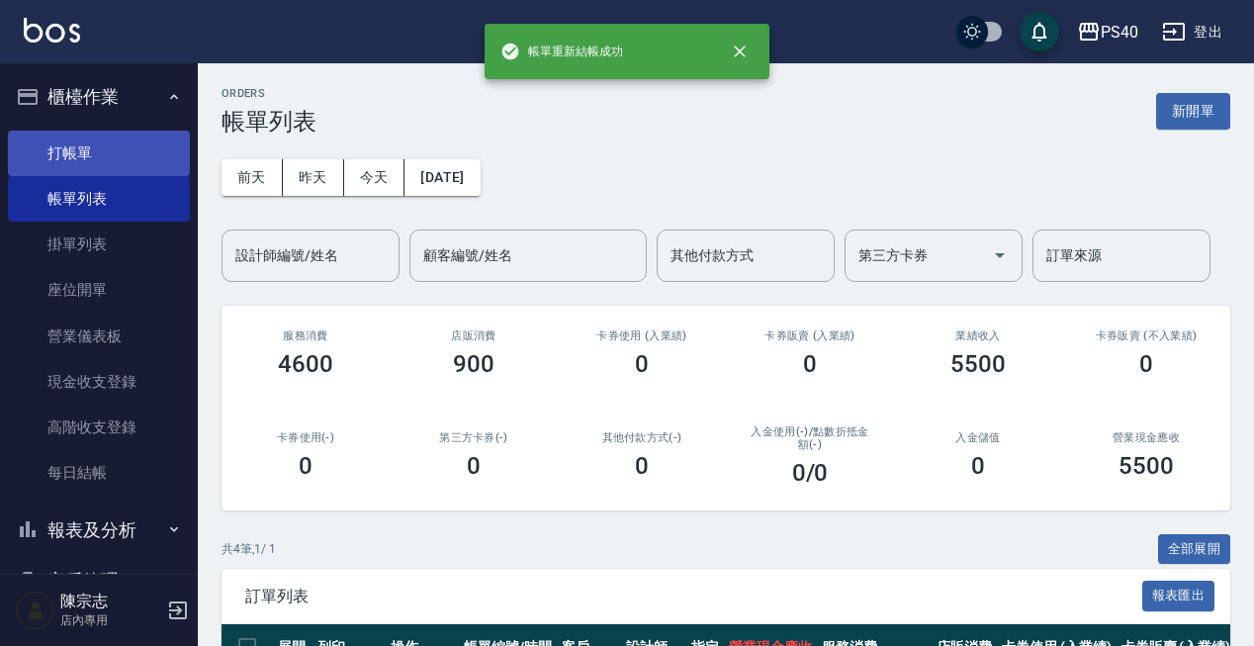
click at [89, 151] on link "打帳單" at bounding box center [99, 153] width 182 height 45
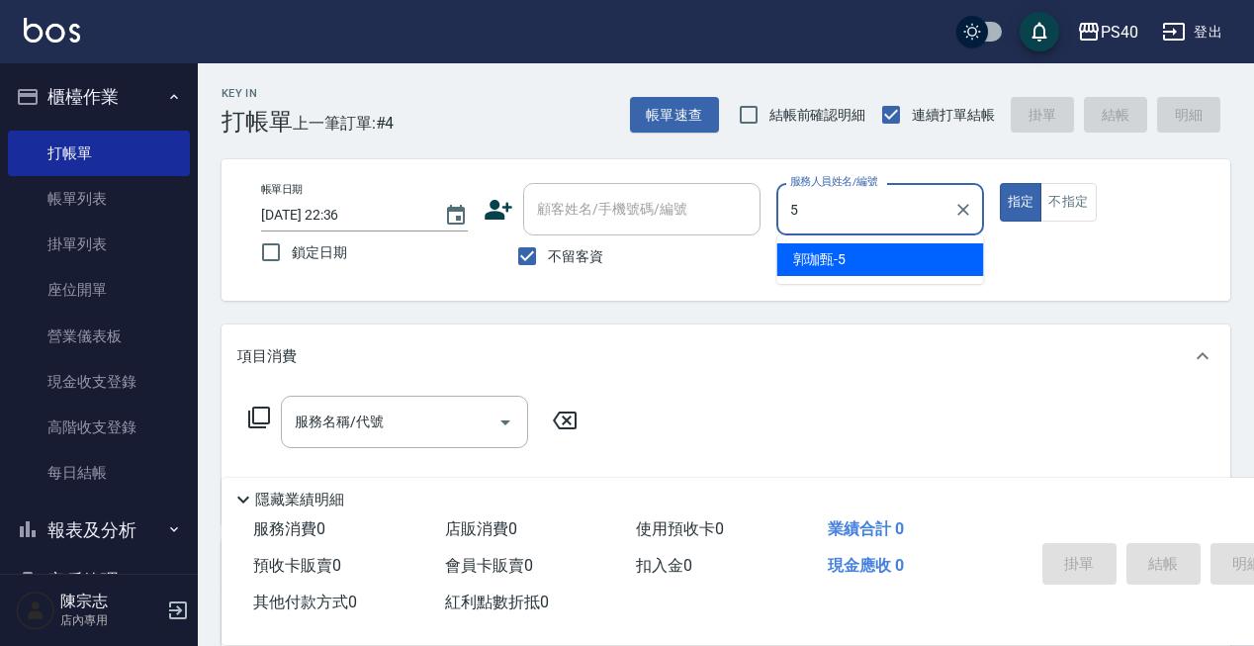
type input "[PERSON_NAME]-5"
type button "true"
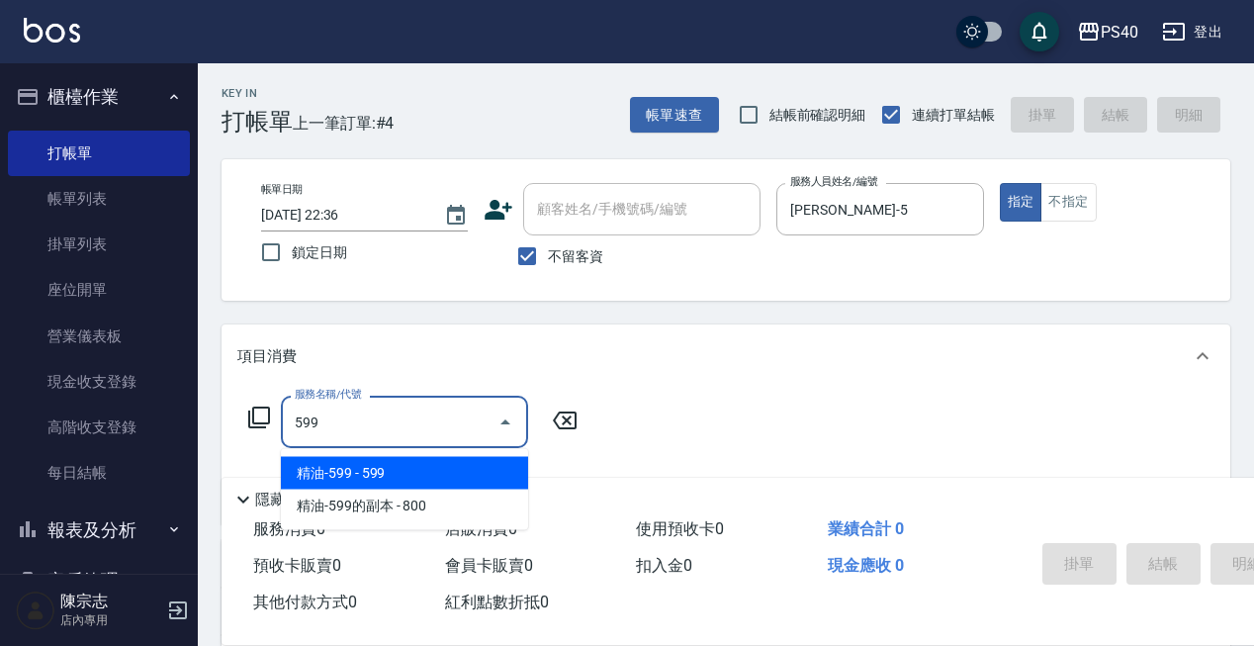
type input "精油-599(0599)"
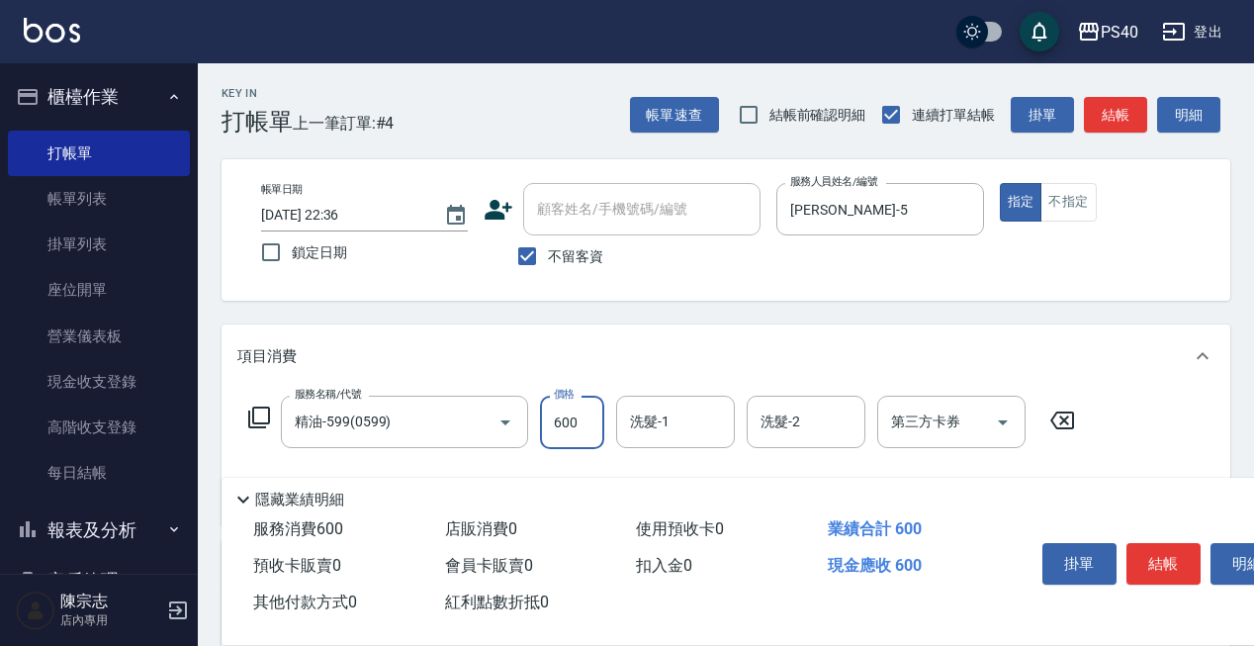
type input "600"
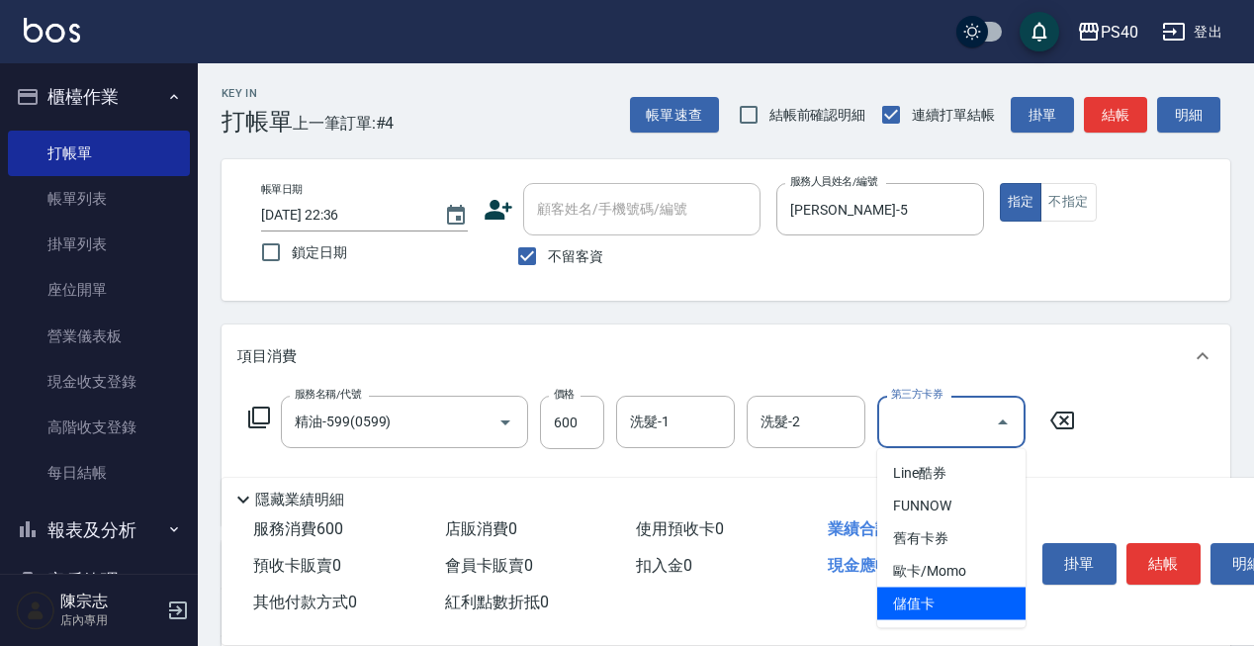
type input "儲值卡"
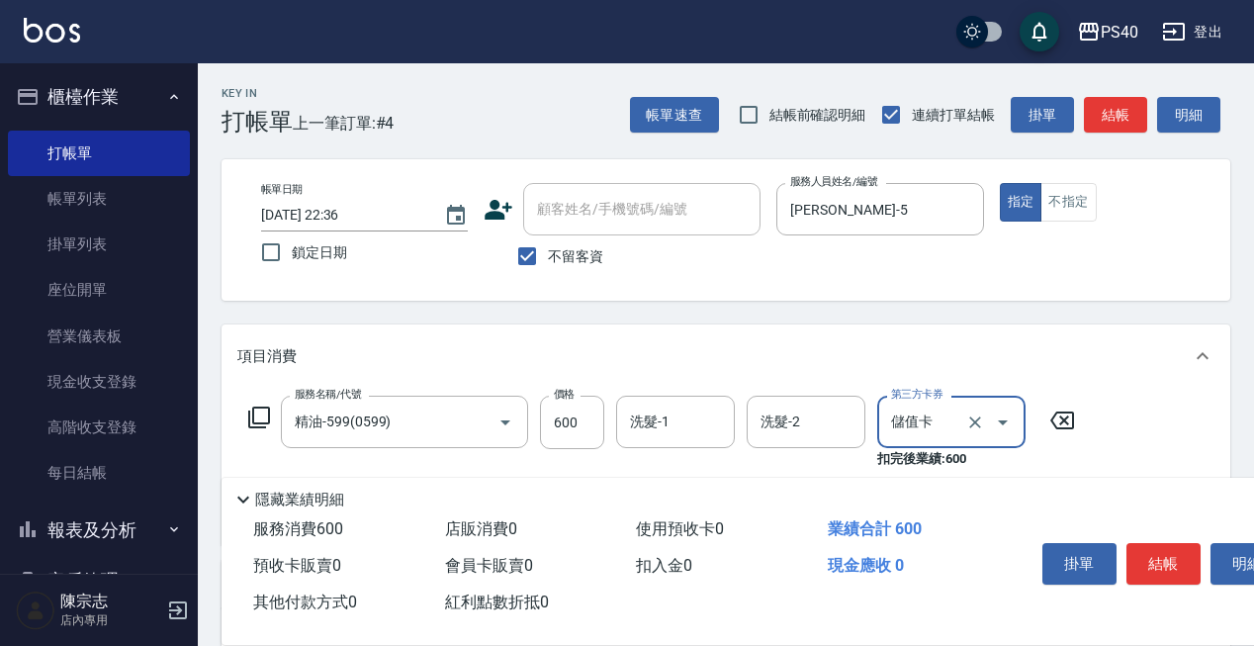
click at [1169, 559] on button "結帳" at bounding box center [1163, 564] width 74 height 42
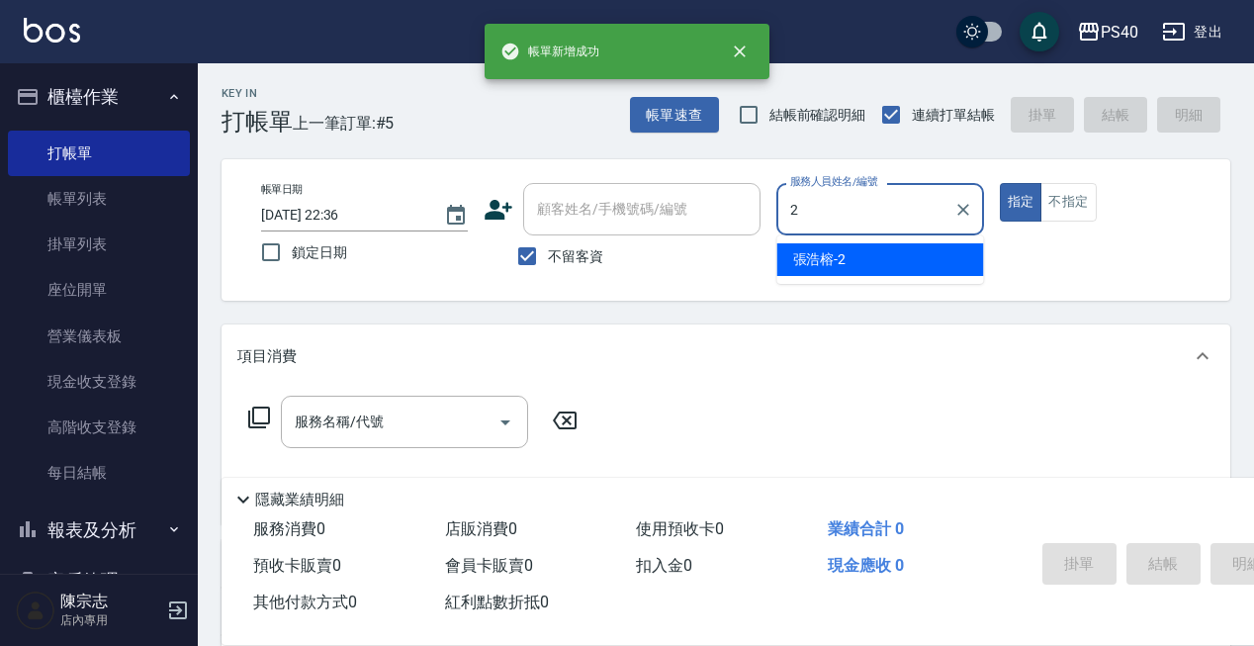
type input "[PERSON_NAME]-2"
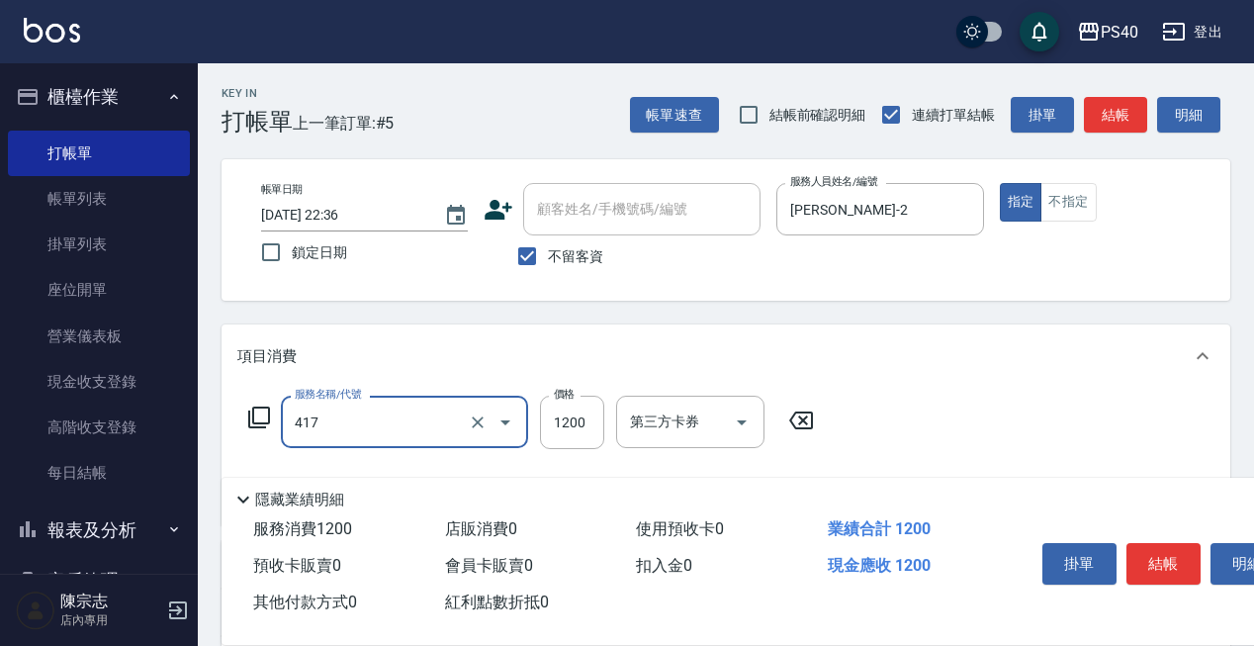
type input "哥德式(417)"
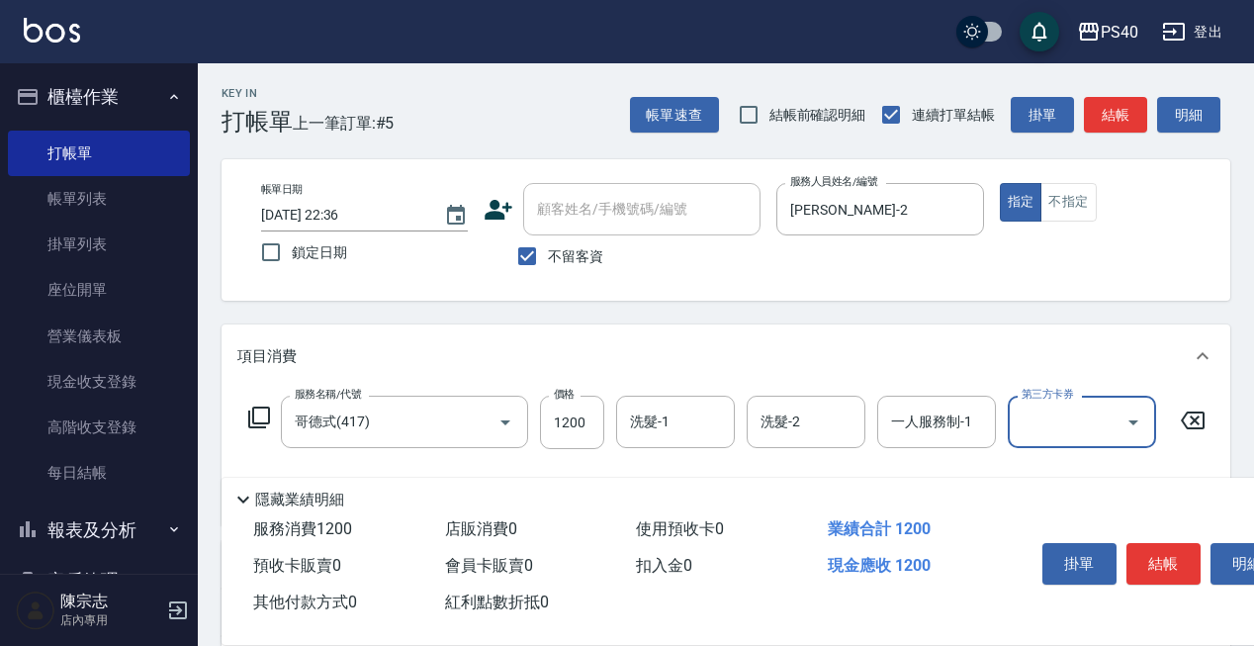
click at [1169, 559] on button "結帳" at bounding box center [1163, 564] width 74 height 42
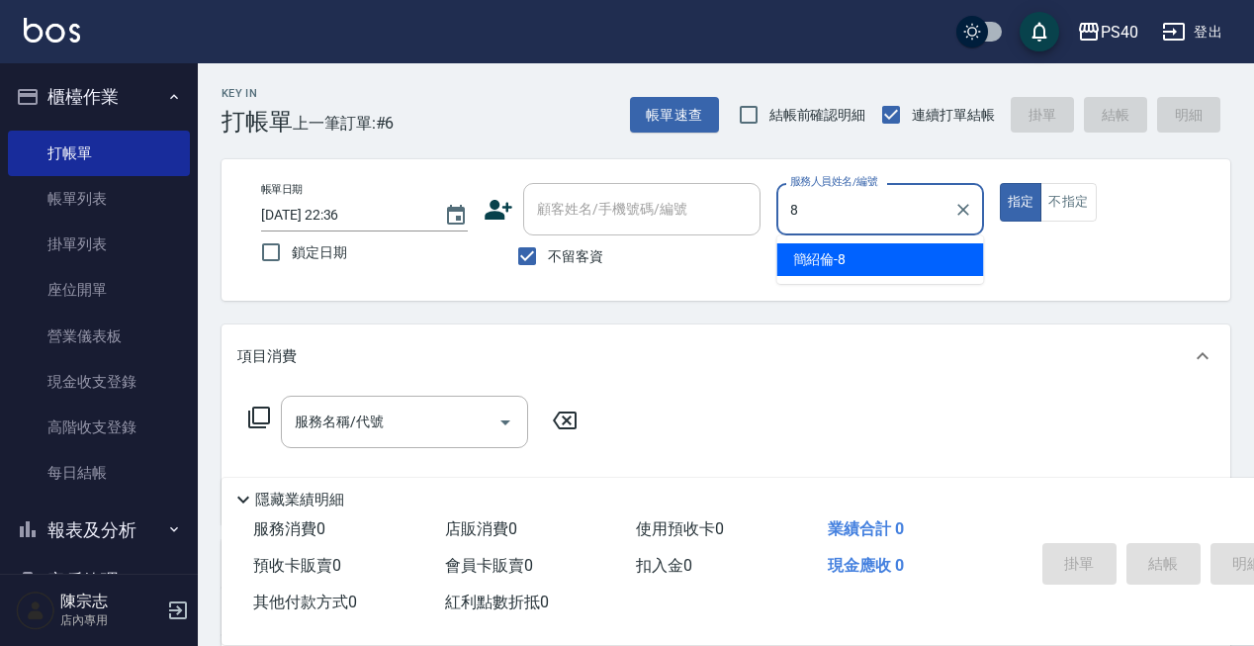
type input "[PERSON_NAME]-8"
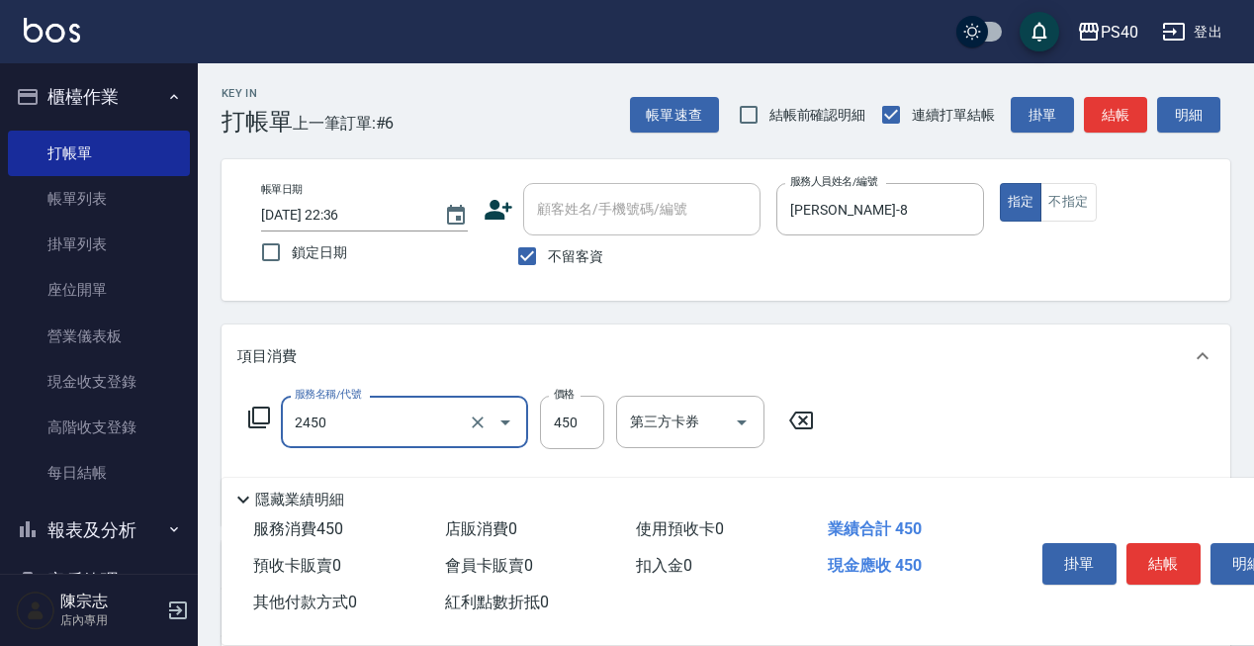
type input "C剪髮套餐(2450)"
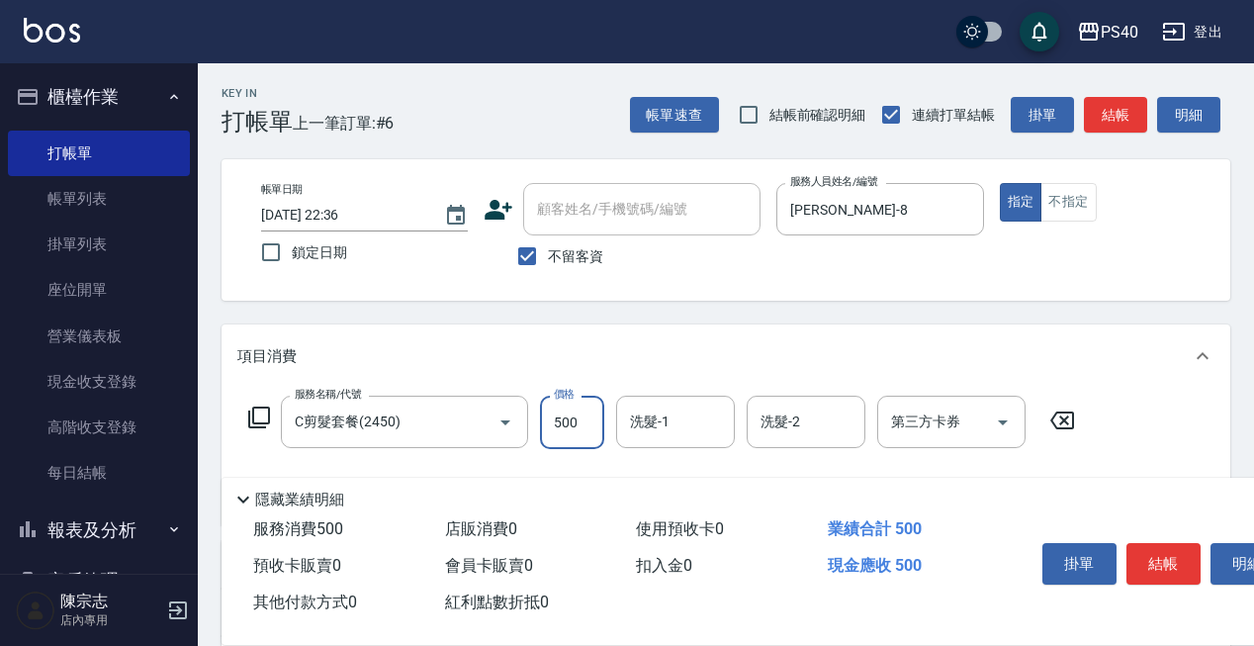
type input "500"
click at [1169, 559] on button "結帳" at bounding box center [1163, 564] width 74 height 42
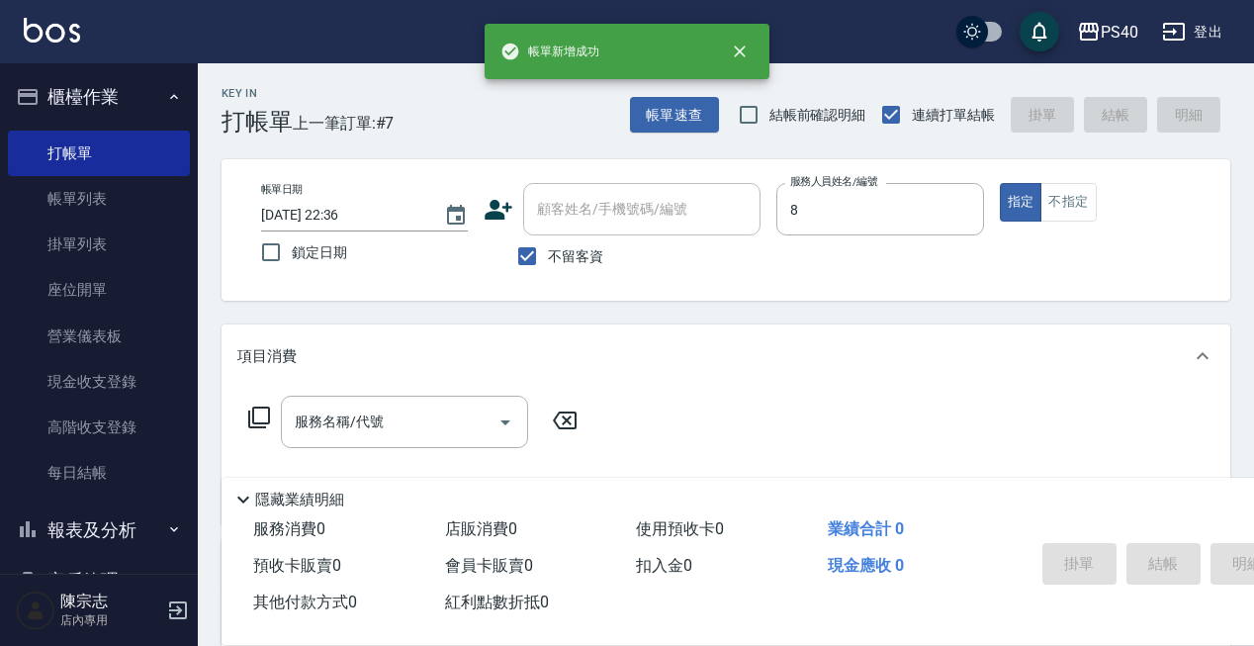
type input "[PERSON_NAME]-8"
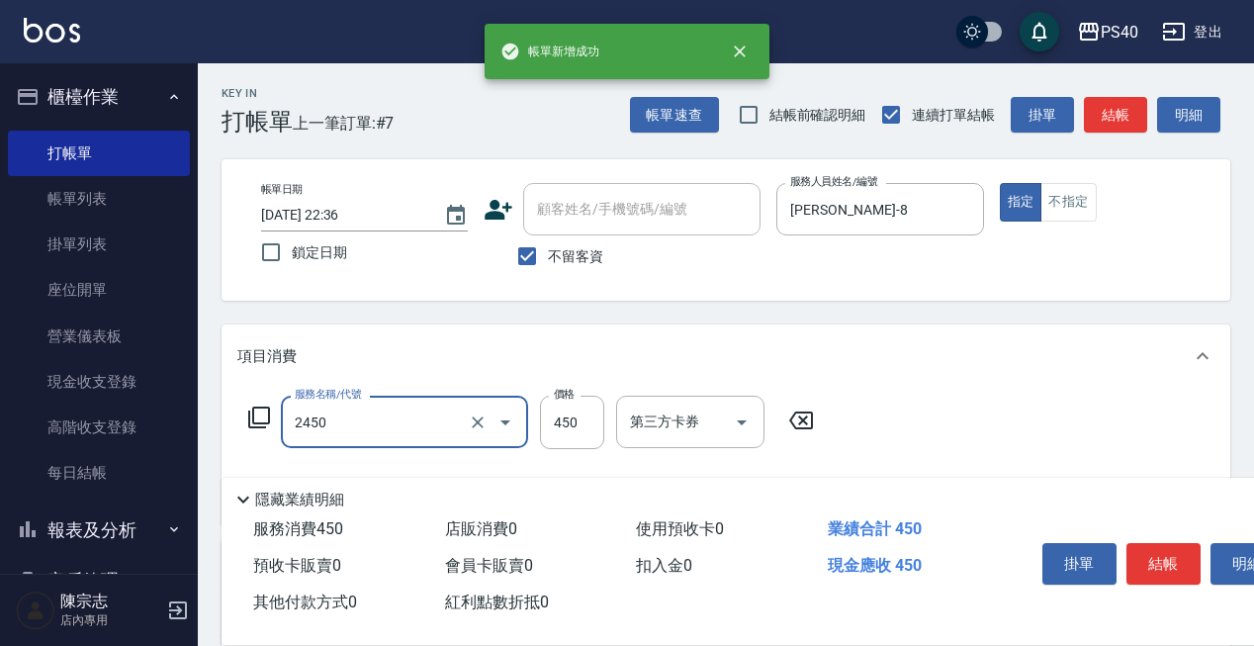
type input "C剪髮套餐(2450)"
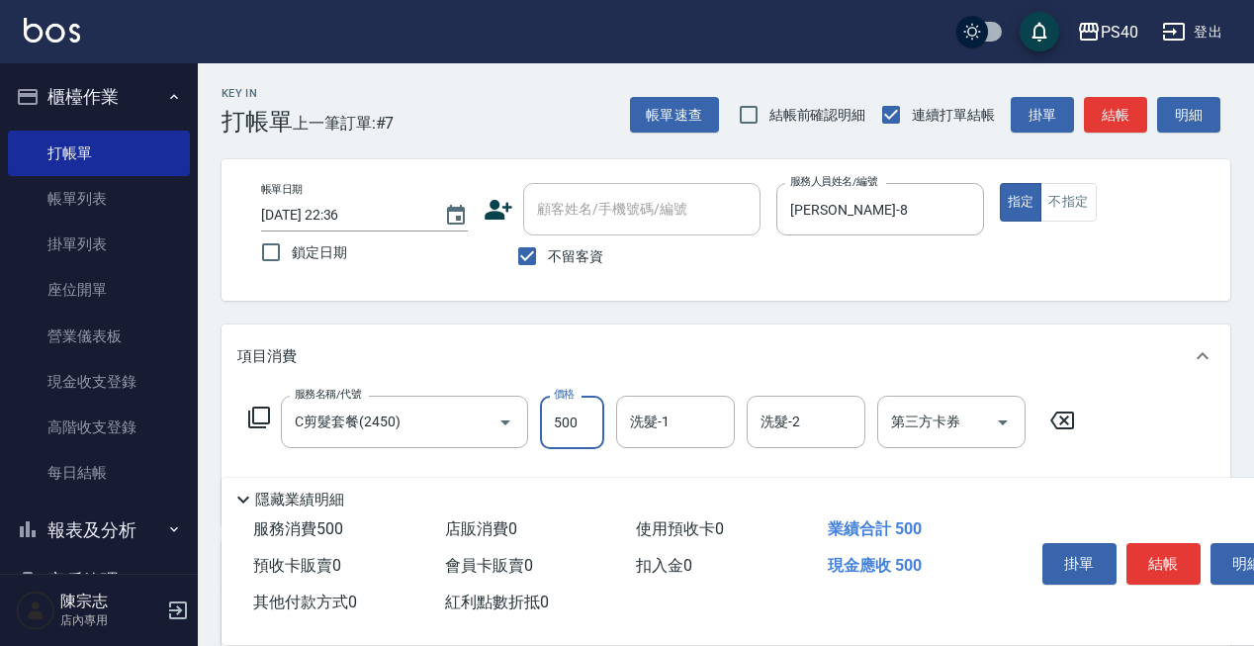
type input "500"
click at [1169, 559] on button "結帳" at bounding box center [1163, 564] width 74 height 42
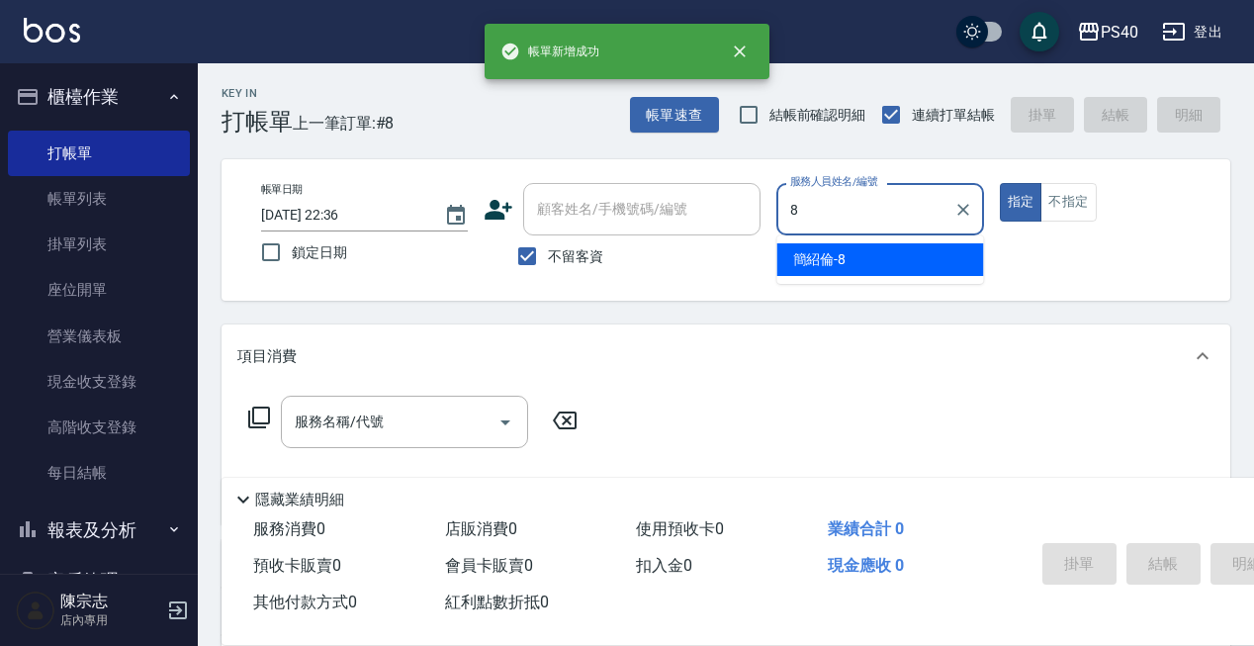
type input "[PERSON_NAME]-8"
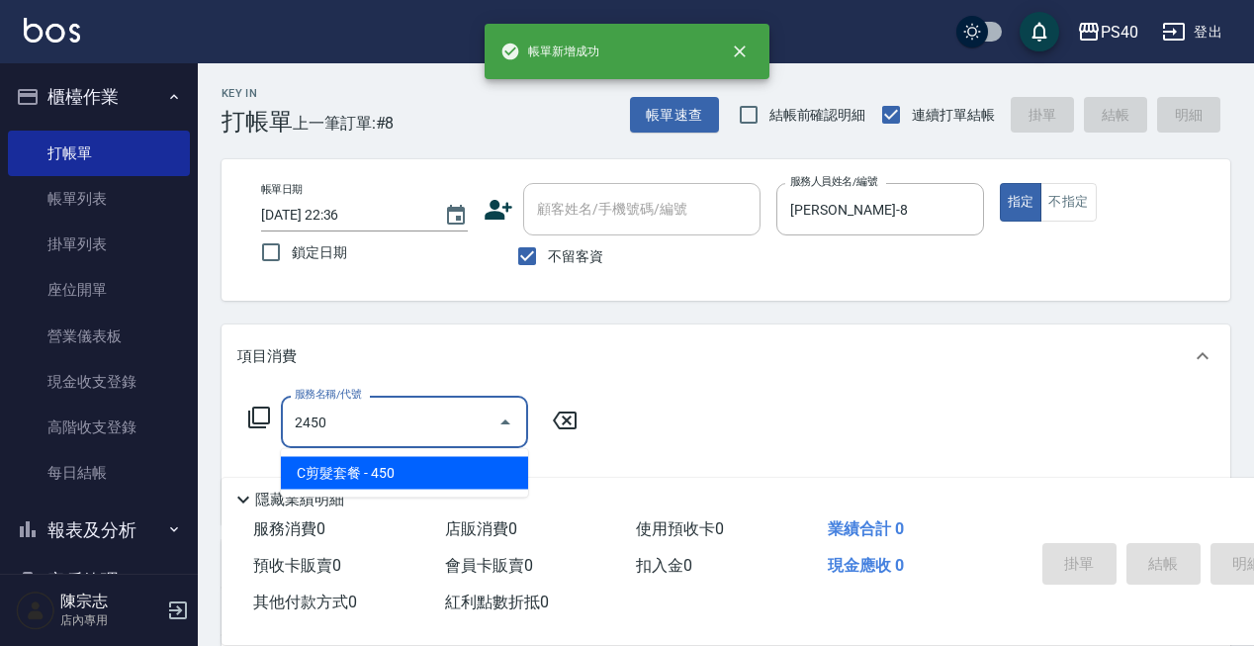
type input "C剪髮套餐(2450)"
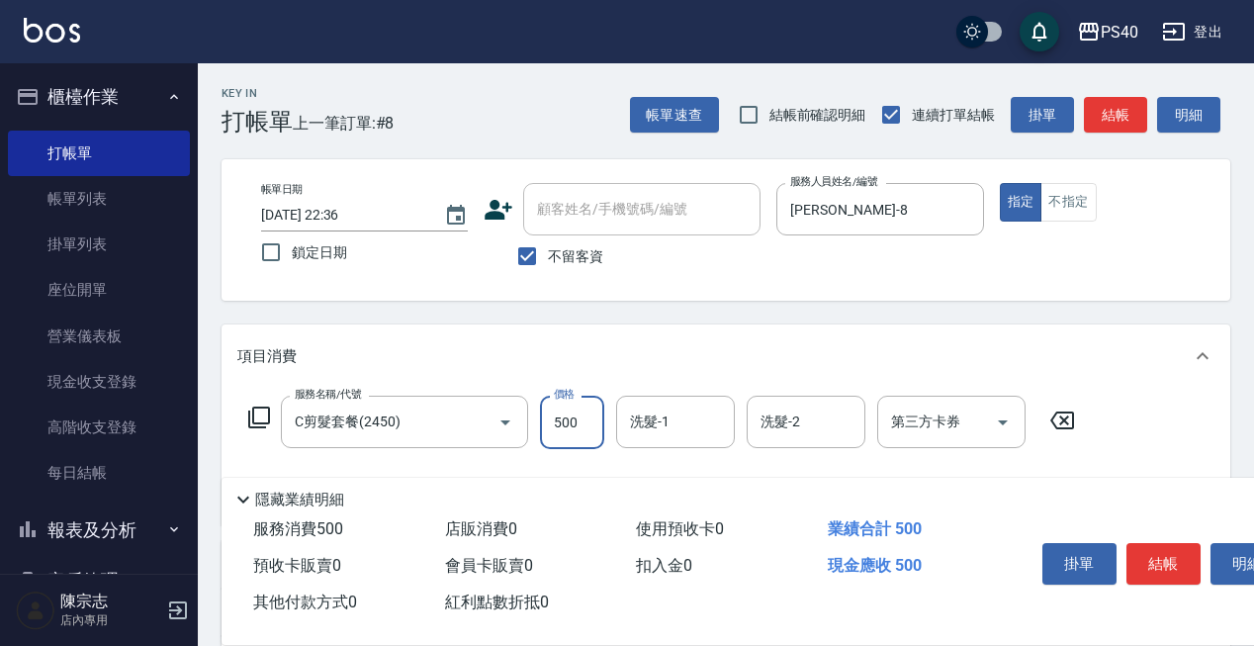
type input "500"
click at [1169, 559] on button "結帳" at bounding box center [1163, 564] width 74 height 42
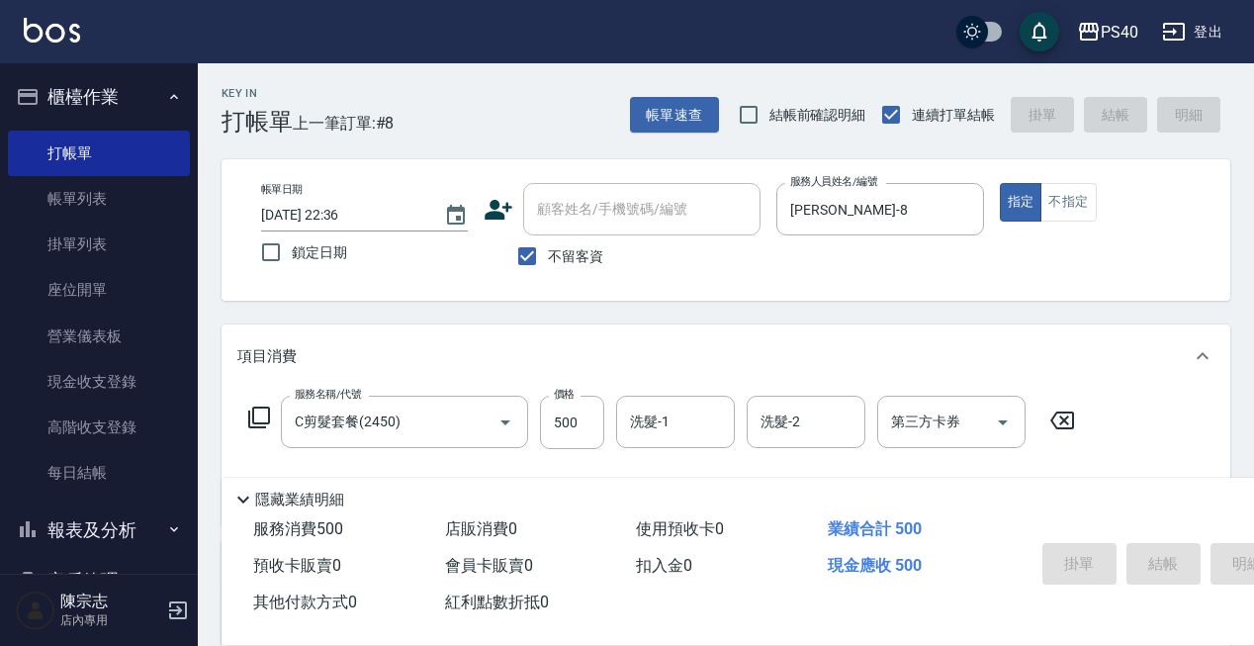
type input "[DATE] 22:37"
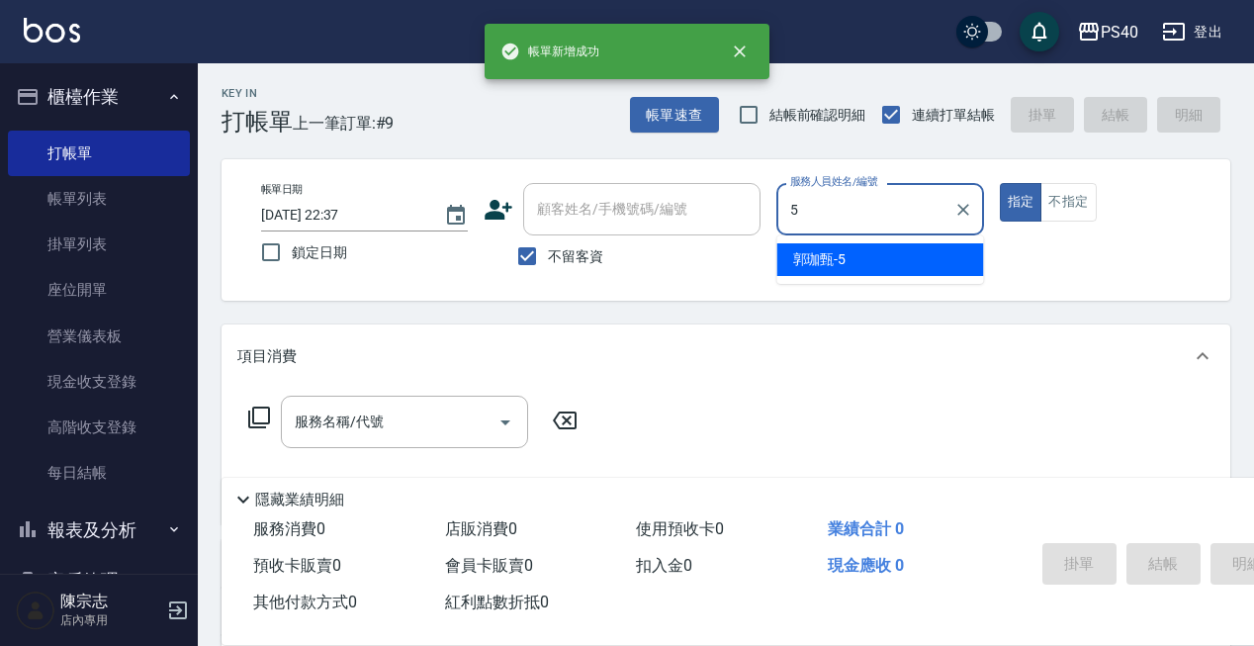
type input "[PERSON_NAME]-5"
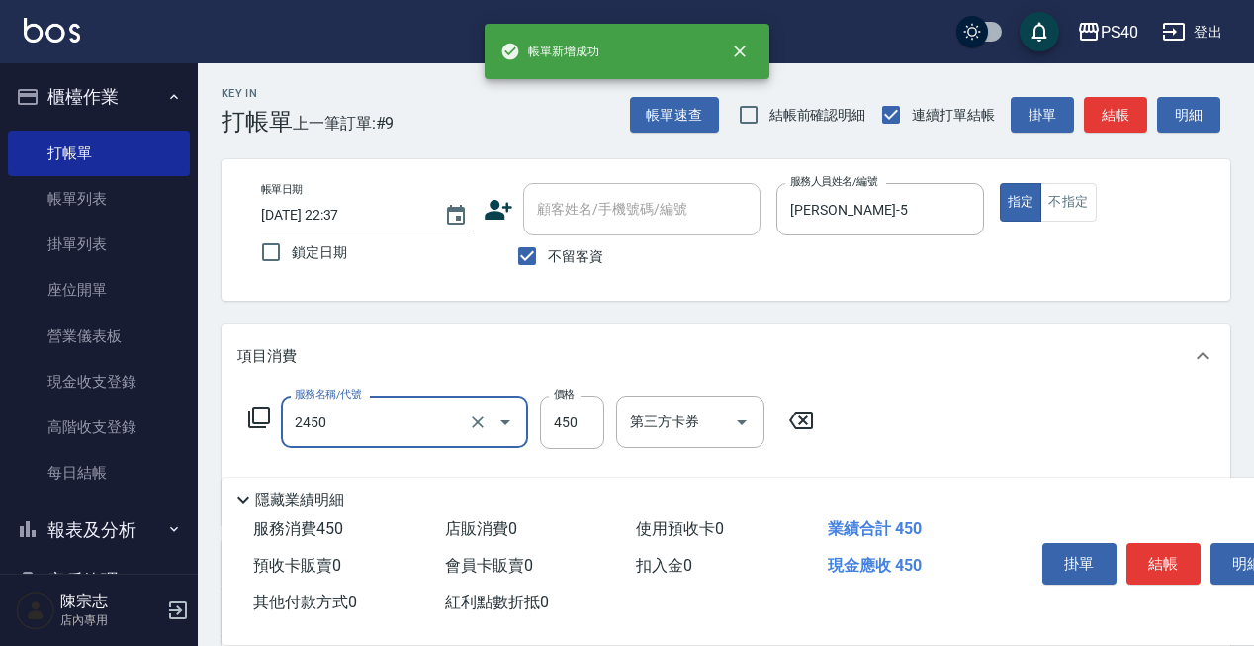
type input "C剪髮套餐(2450)"
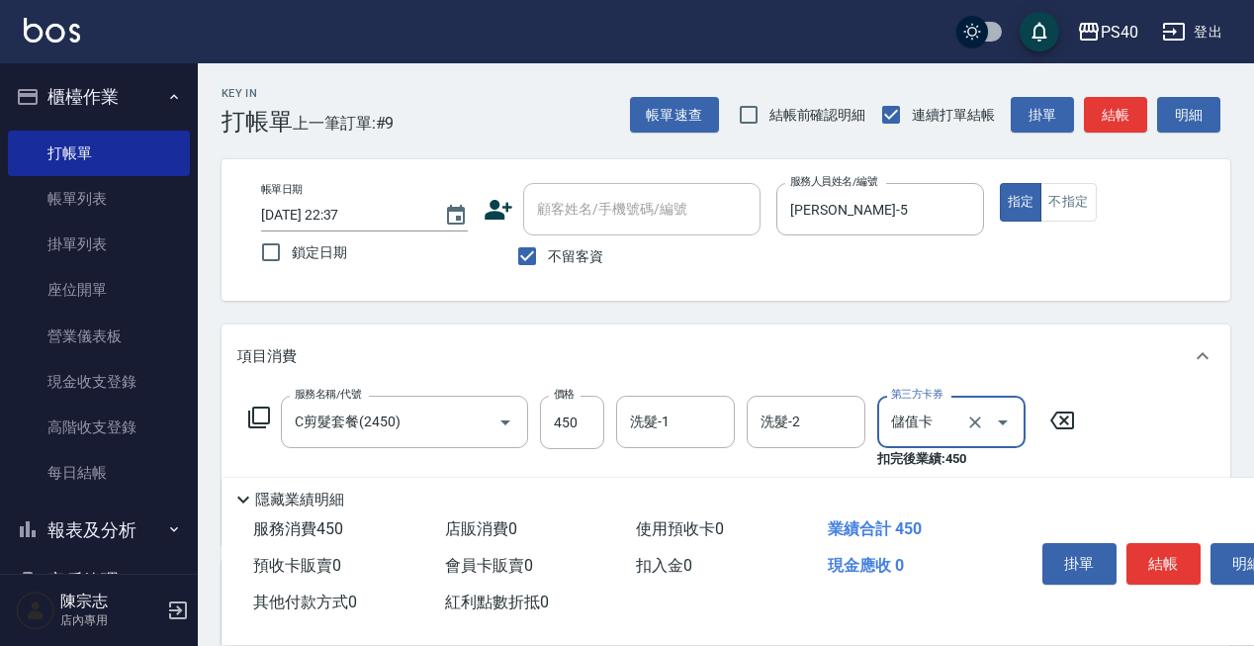
type input "儲值卡"
click at [1169, 559] on button "結帳" at bounding box center [1163, 564] width 74 height 42
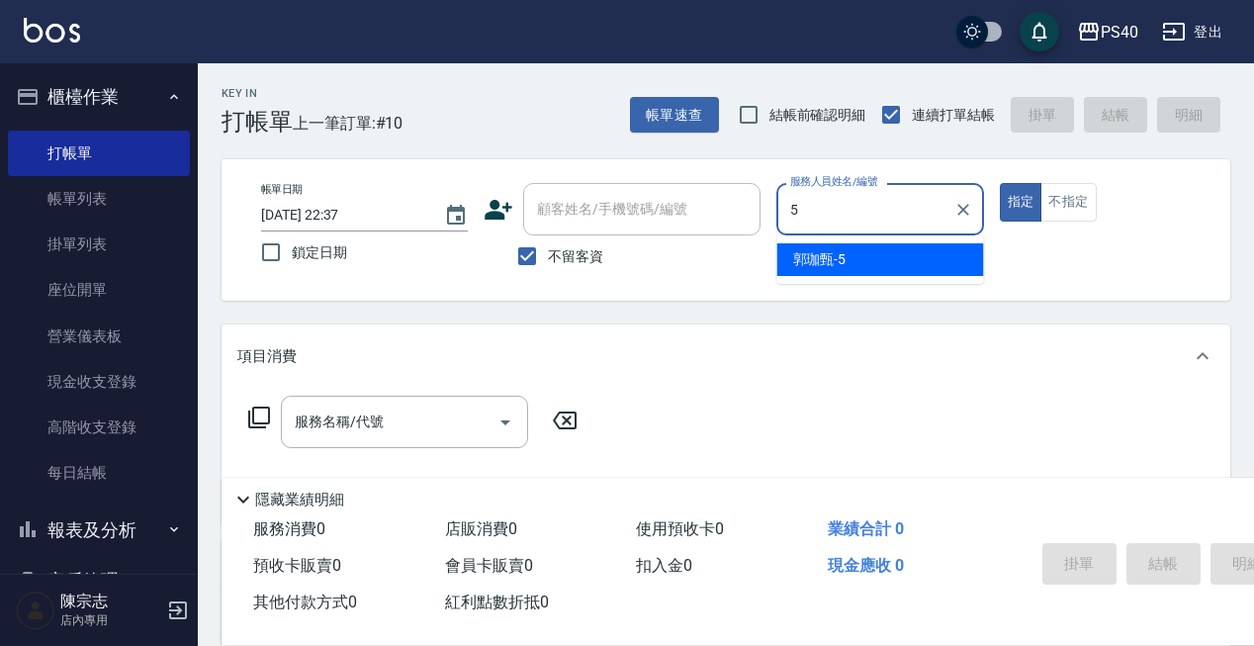
type input "[PERSON_NAME]-5"
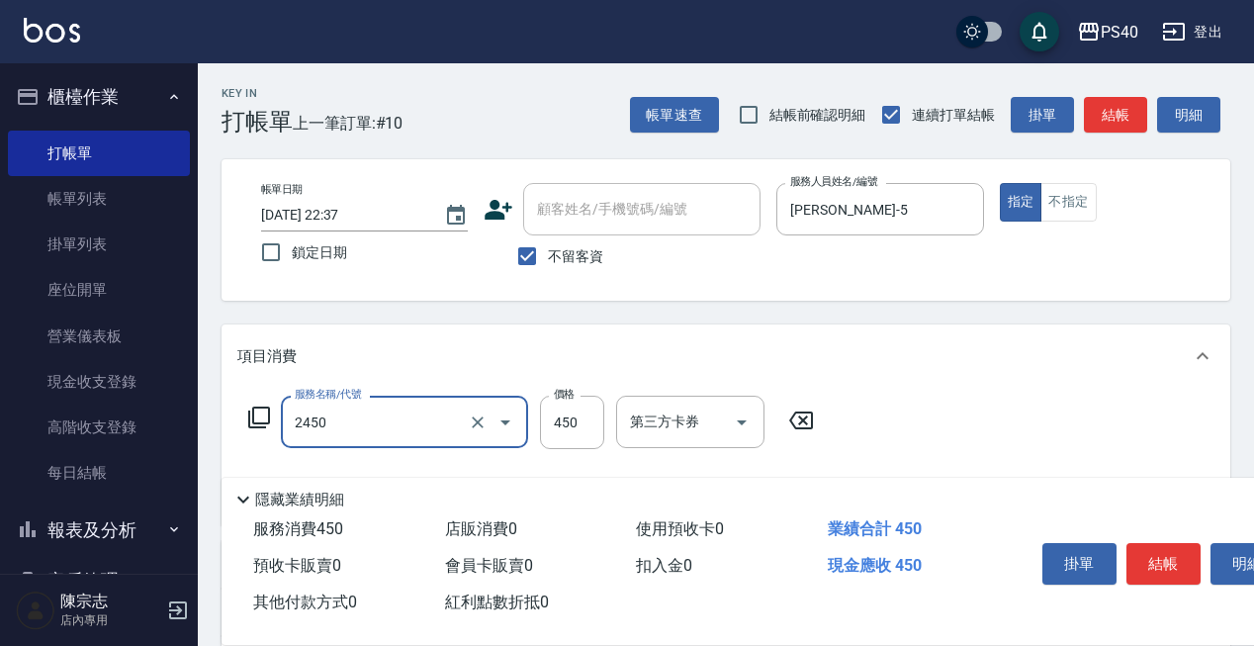
type input "C剪髮套餐(2450)"
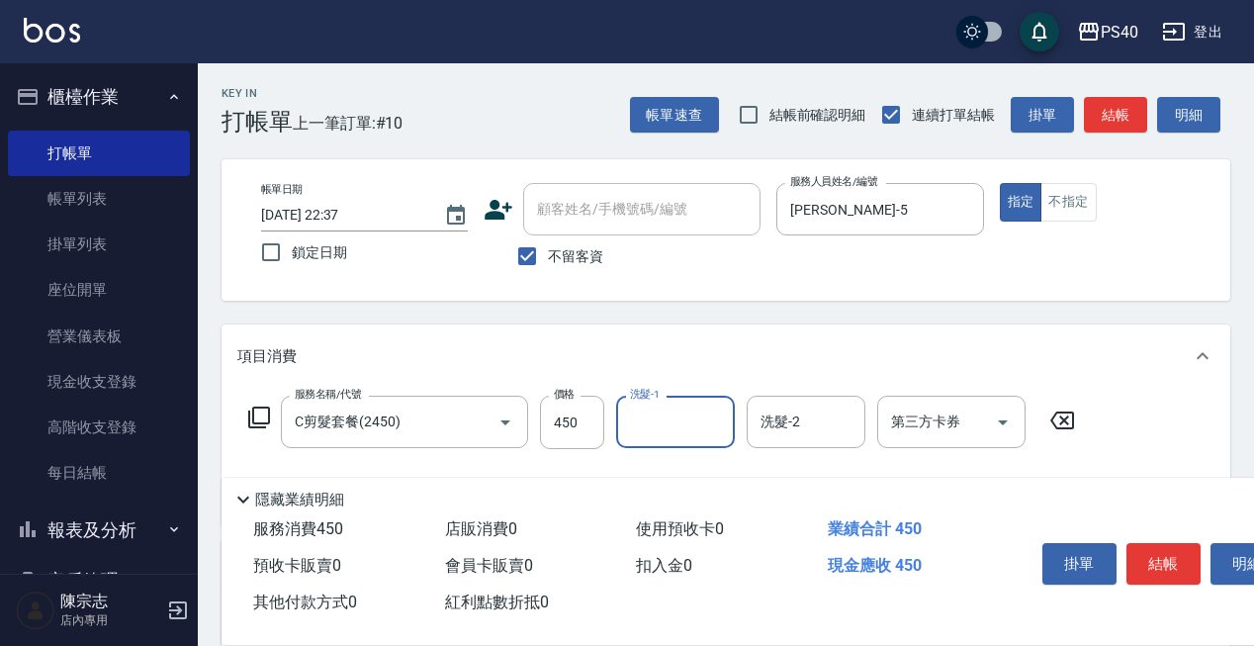
click at [1169, 559] on button "結帳" at bounding box center [1163, 564] width 74 height 42
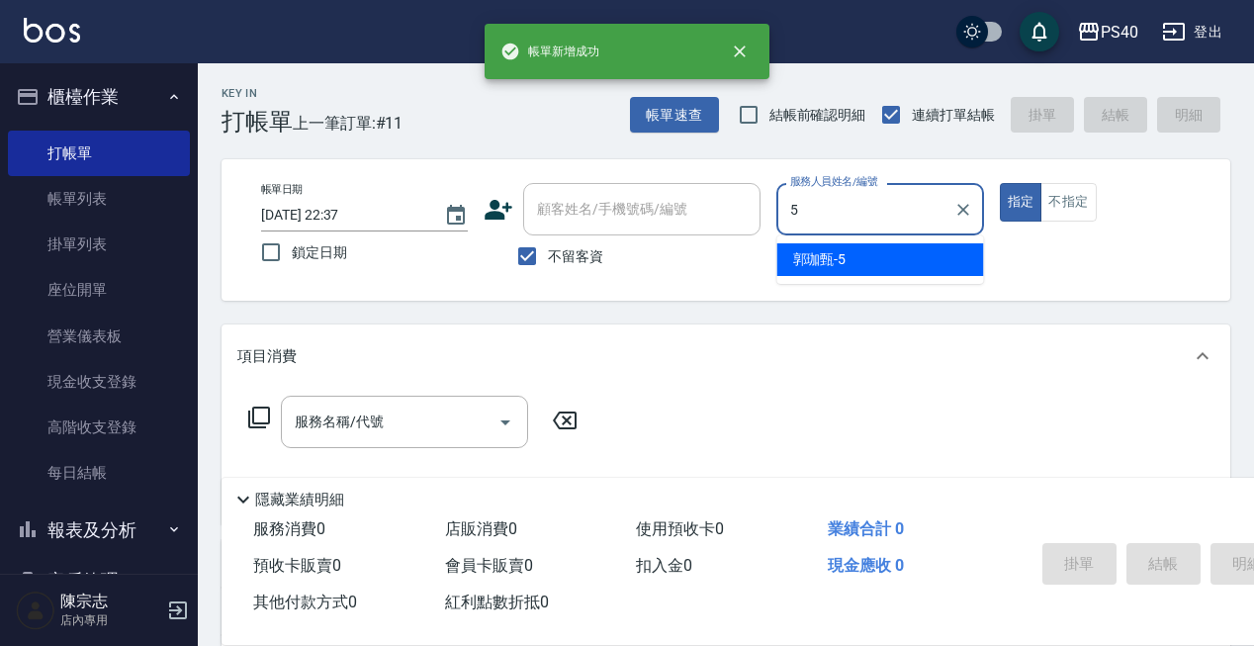
type input "[PERSON_NAME]-5"
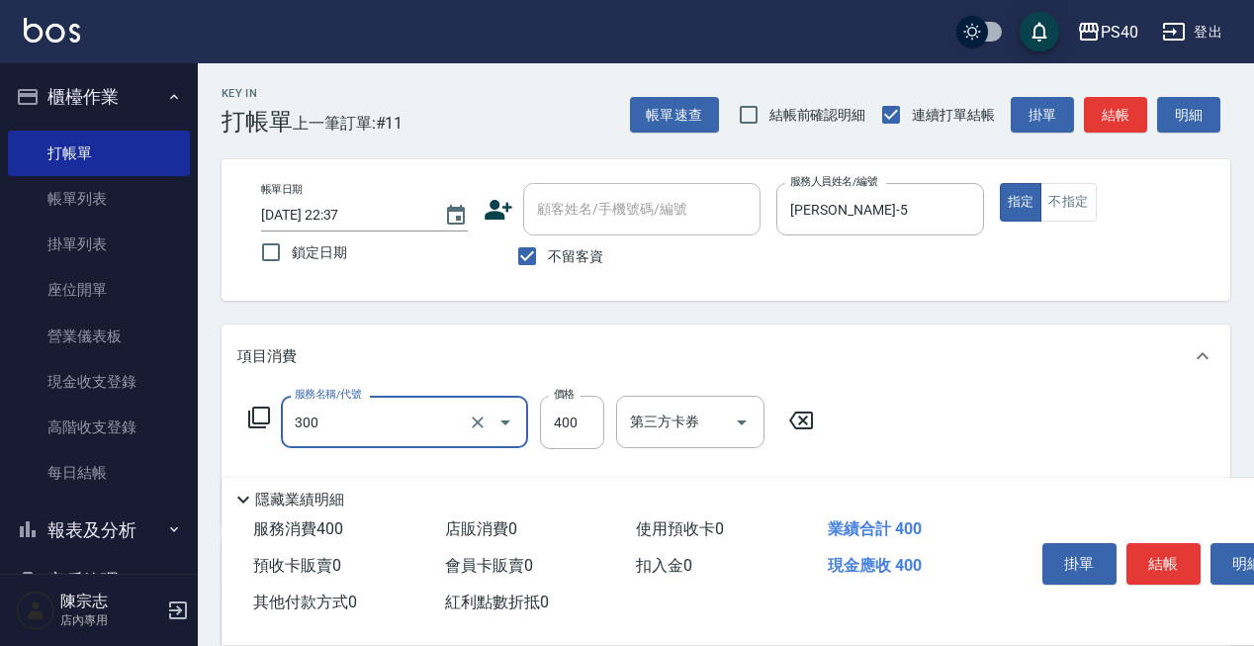
type input "特A剪髮(300)"
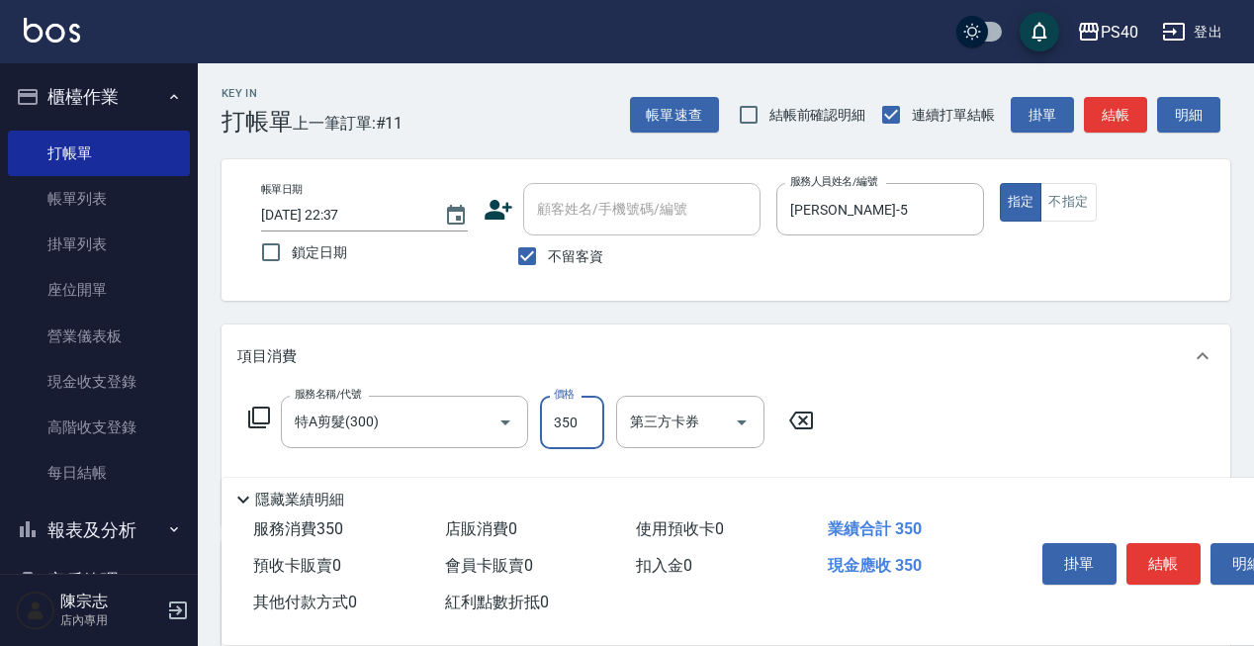
type input "350"
click at [743, 408] on button "Open" at bounding box center [742, 422] width 32 height 32
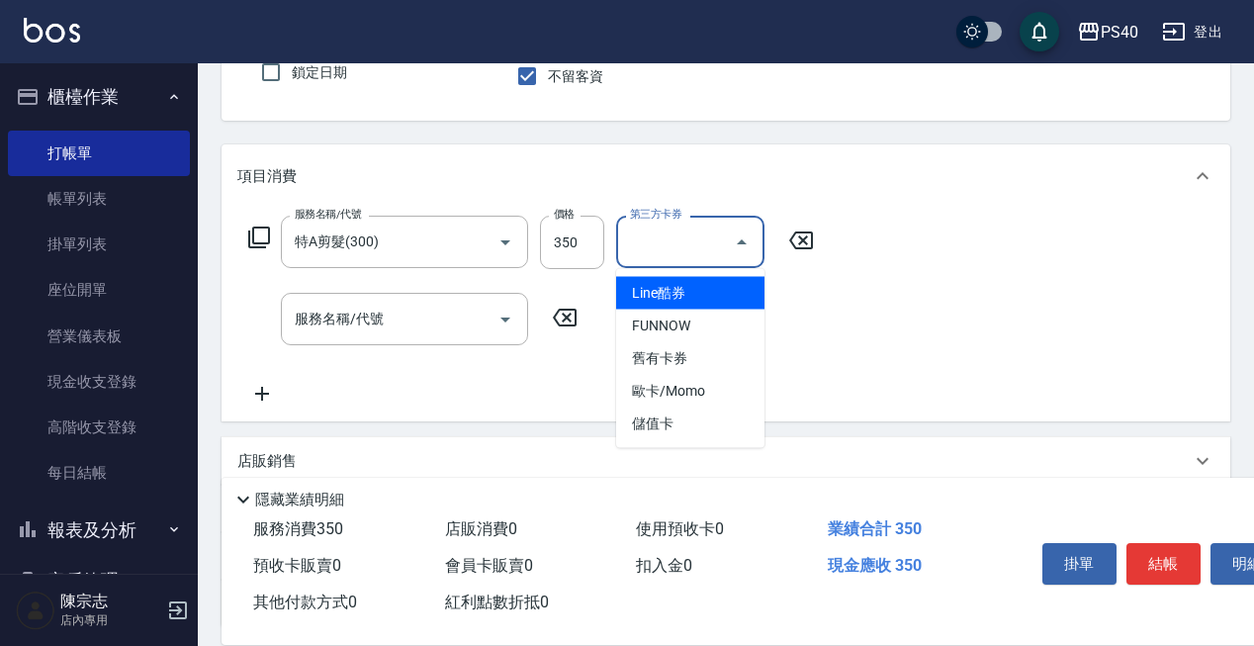
scroll to position [264, 0]
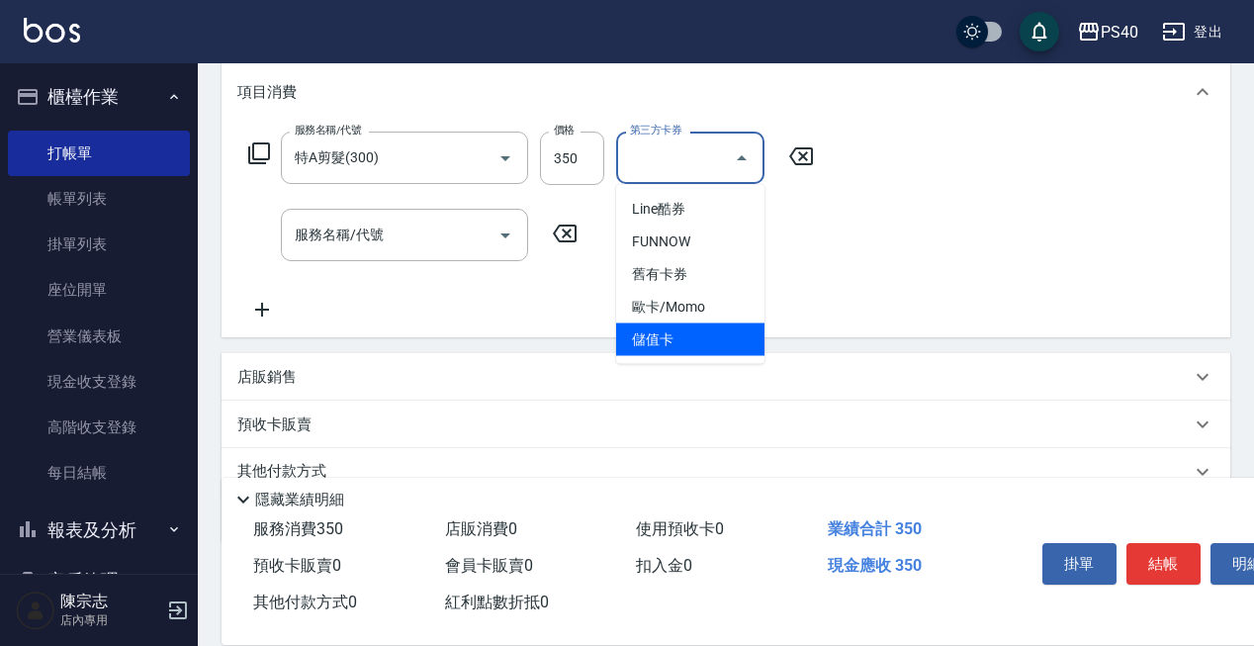
click at [716, 335] on span "儲值卡" at bounding box center [690, 339] width 148 height 33
type input "儲值卡"
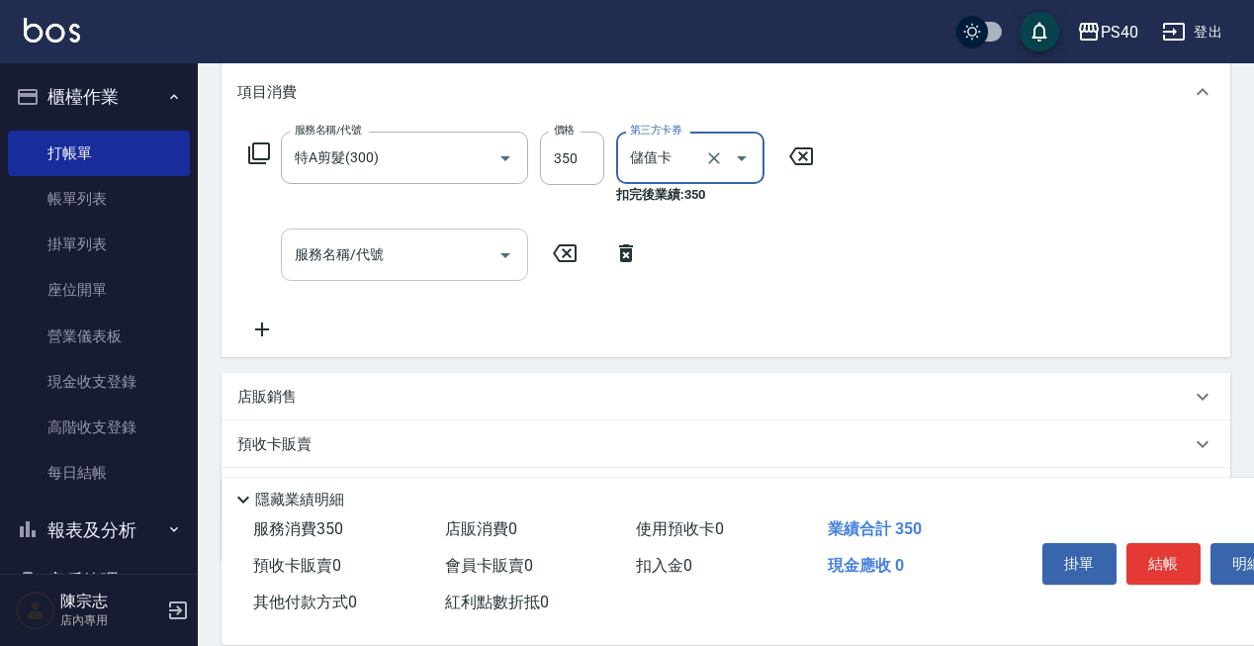
click at [366, 279] on div "服務名稱/代號" at bounding box center [404, 254] width 247 height 52
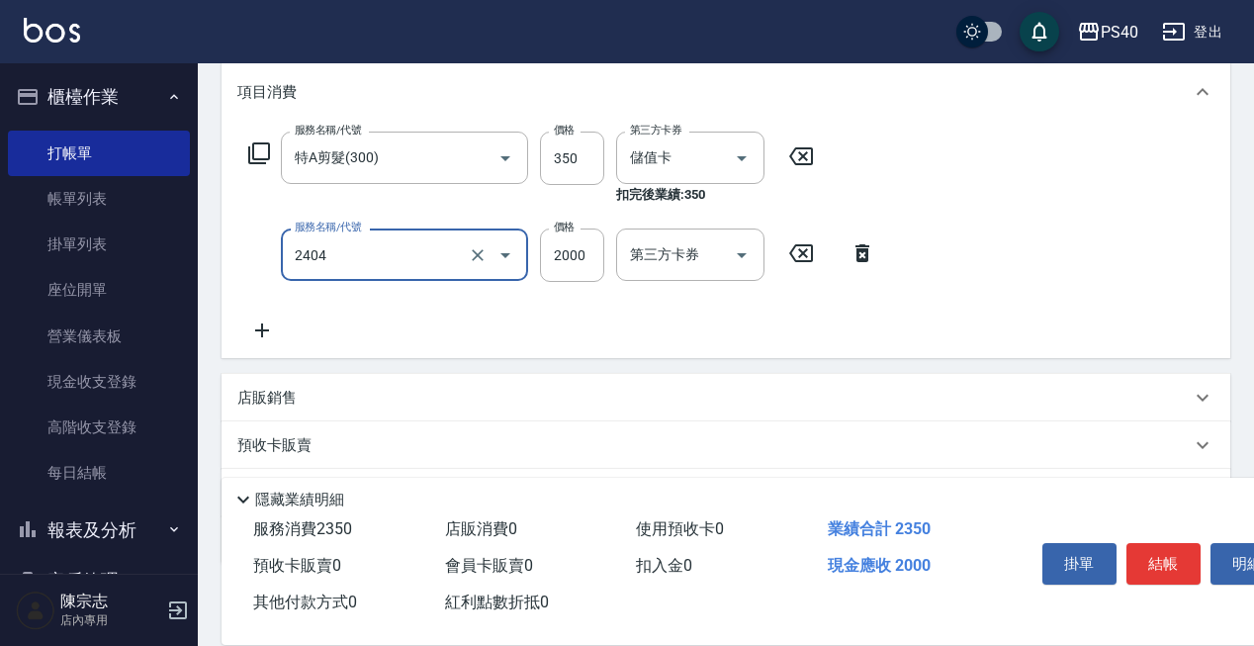
type input "燙髮D餐(2404)"
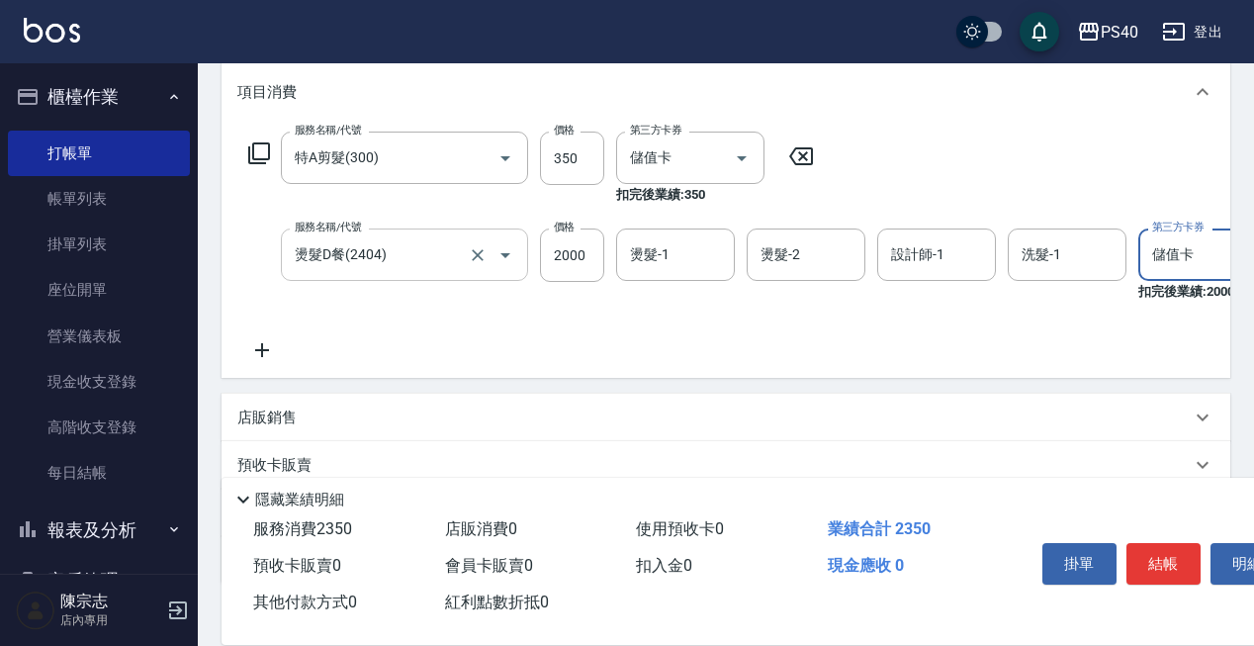
type input "儲值卡"
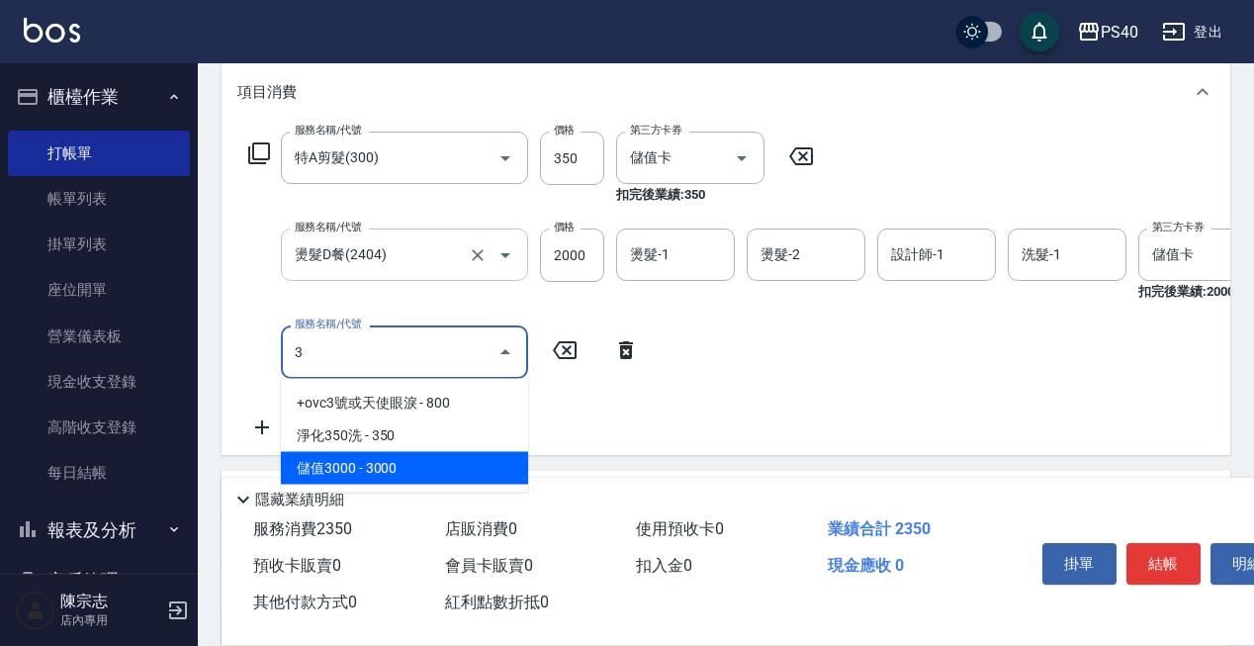
type input "儲值3000(83000)"
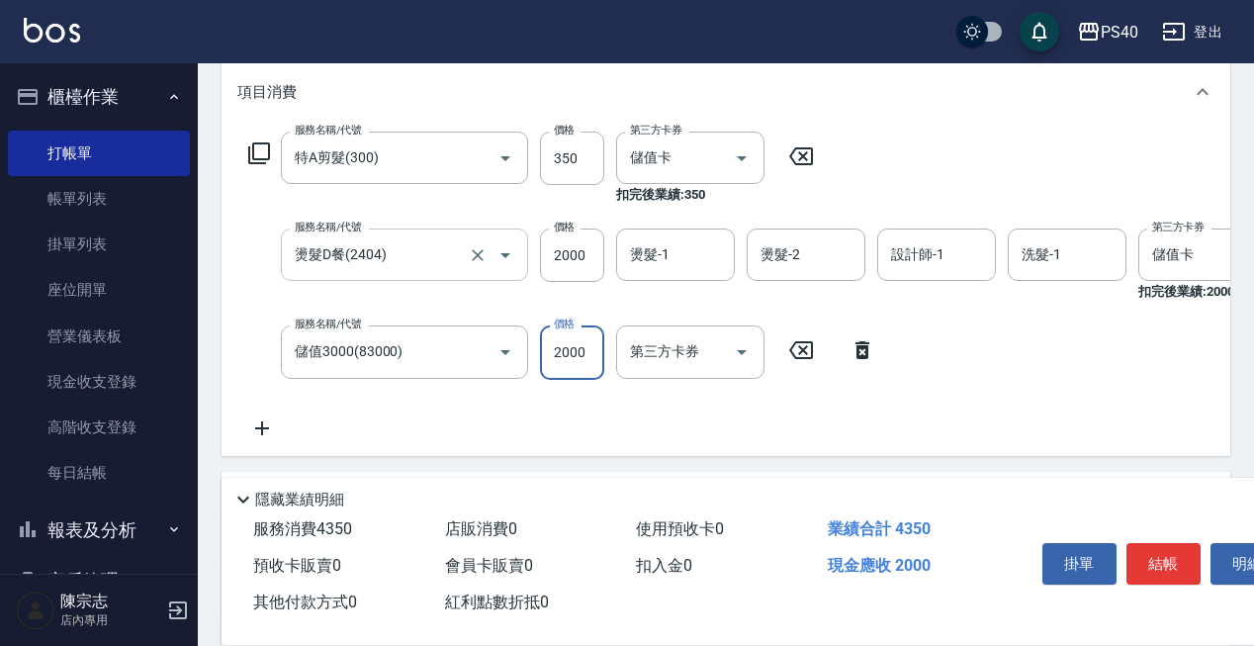
type input "2000"
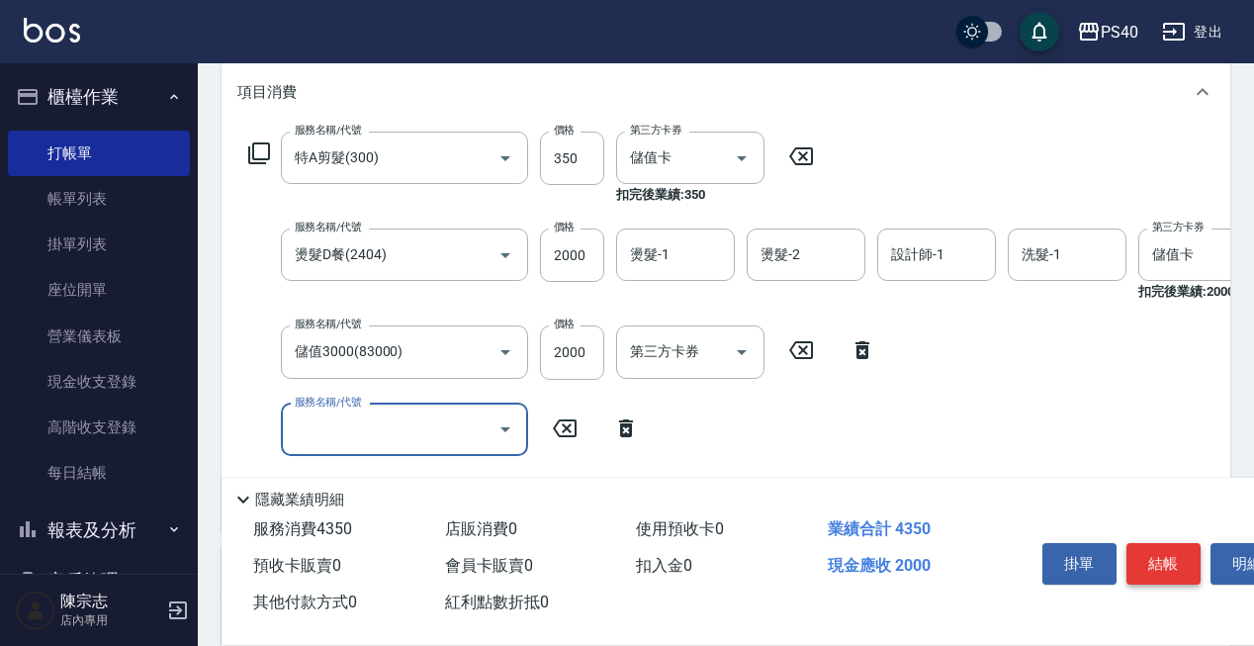
click at [1173, 558] on button "結帳" at bounding box center [1163, 564] width 74 height 42
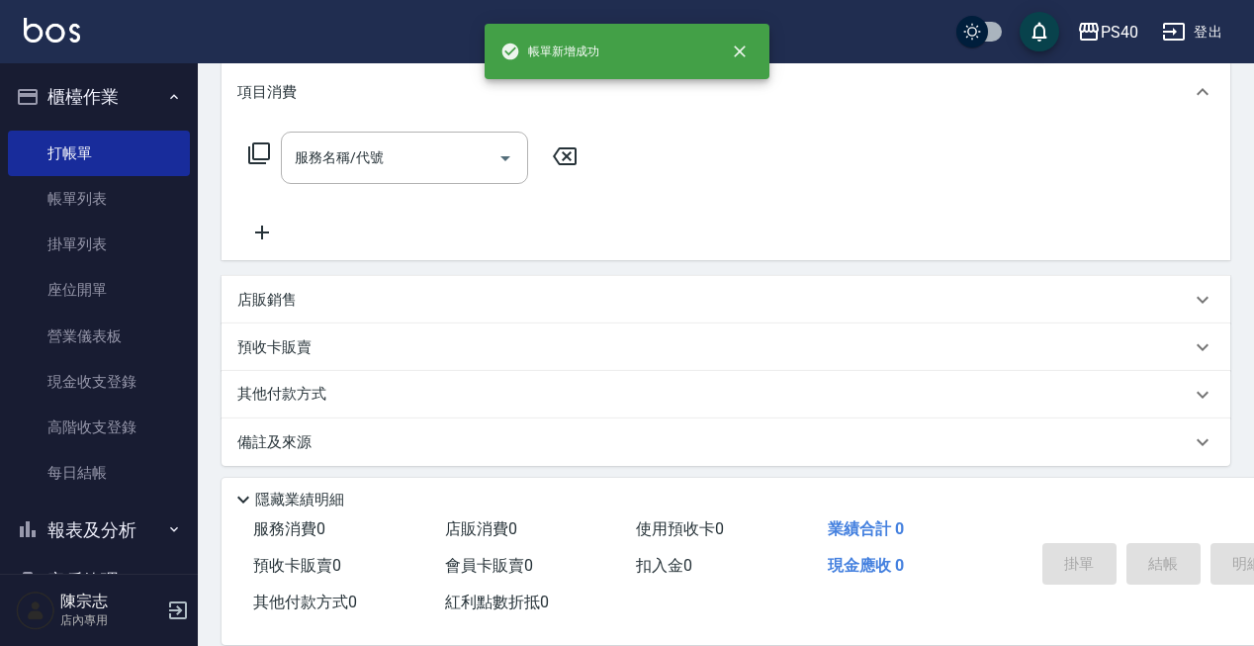
scroll to position [0, 0]
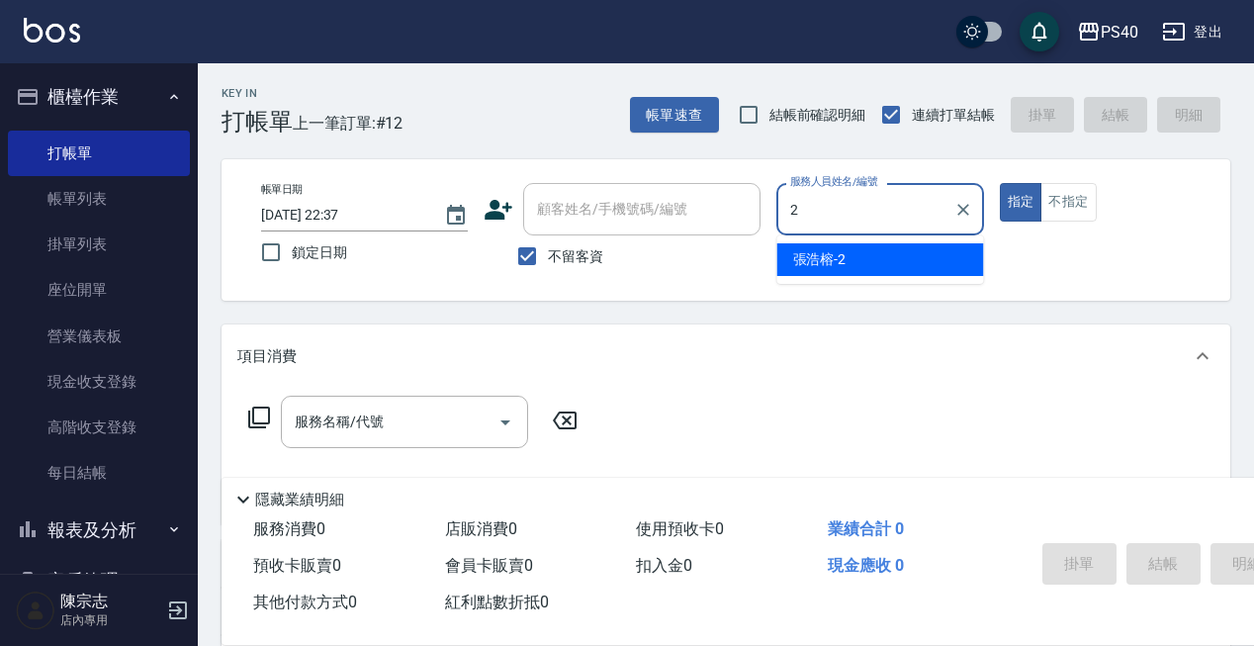
type input "[PERSON_NAME]-2"
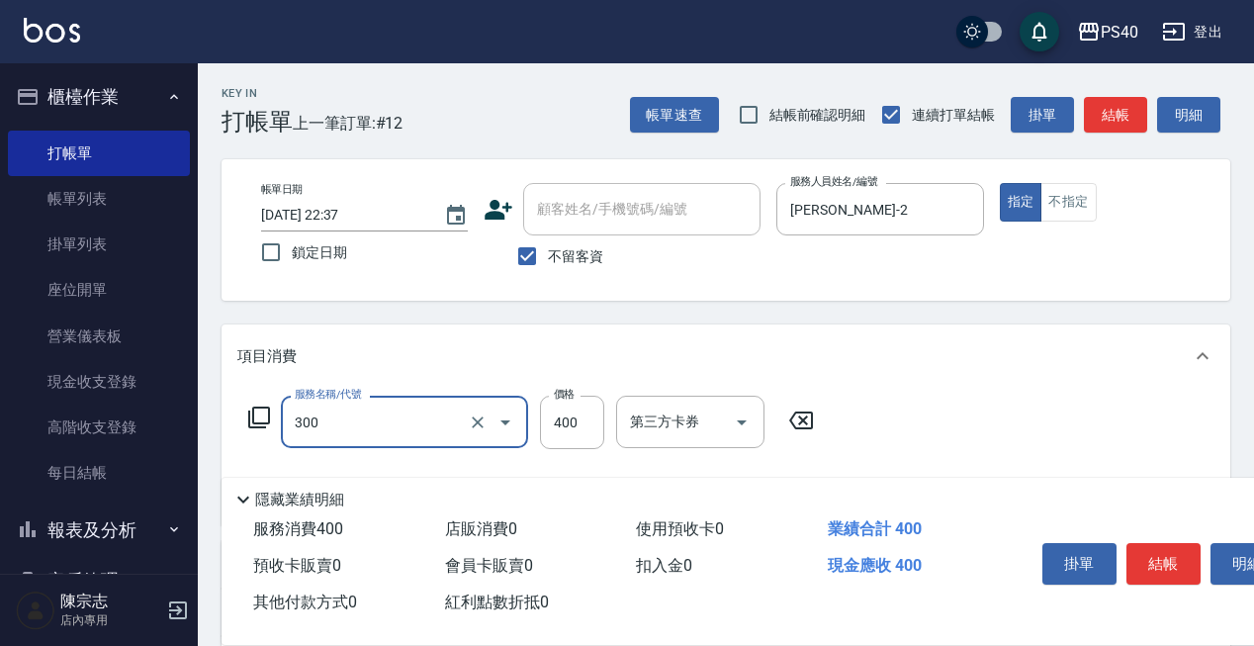
type input "特A剪髮(300)"
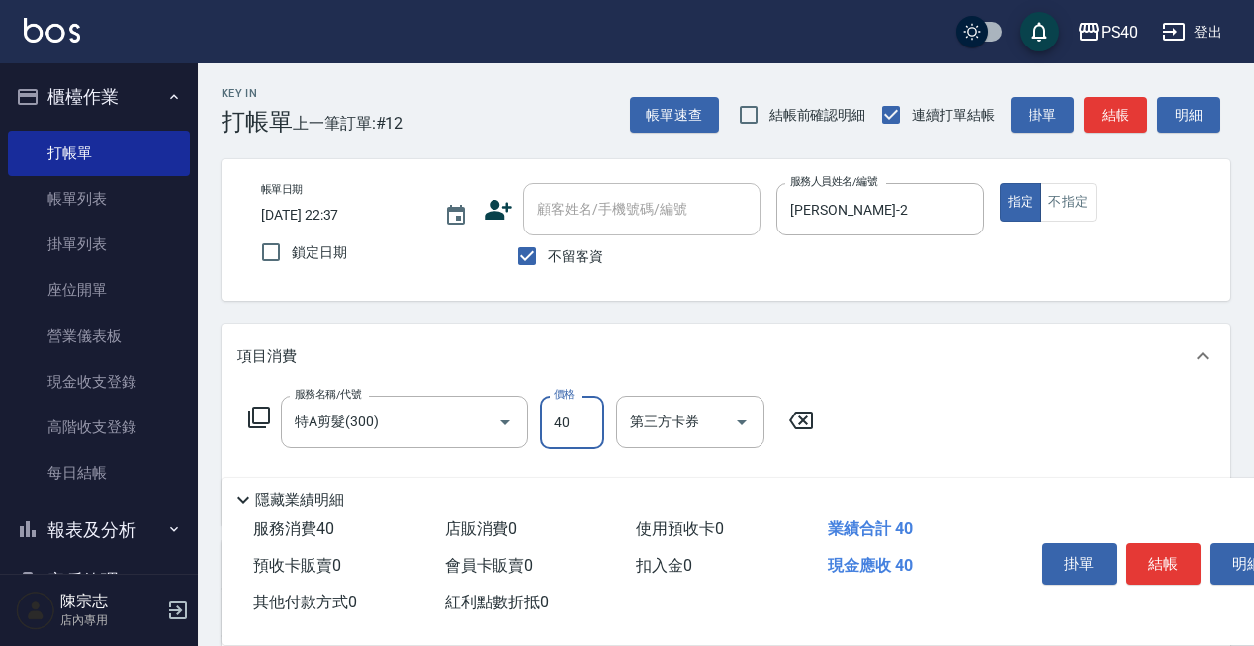
type input "400"
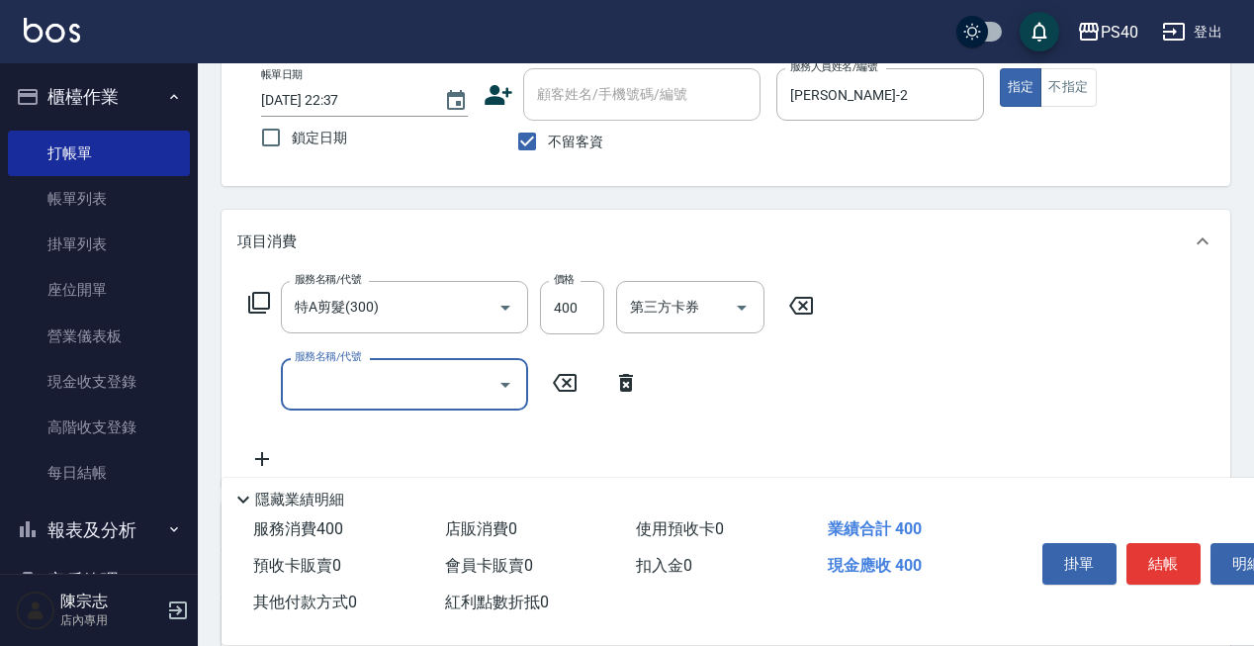
scroll to position [181, 0]
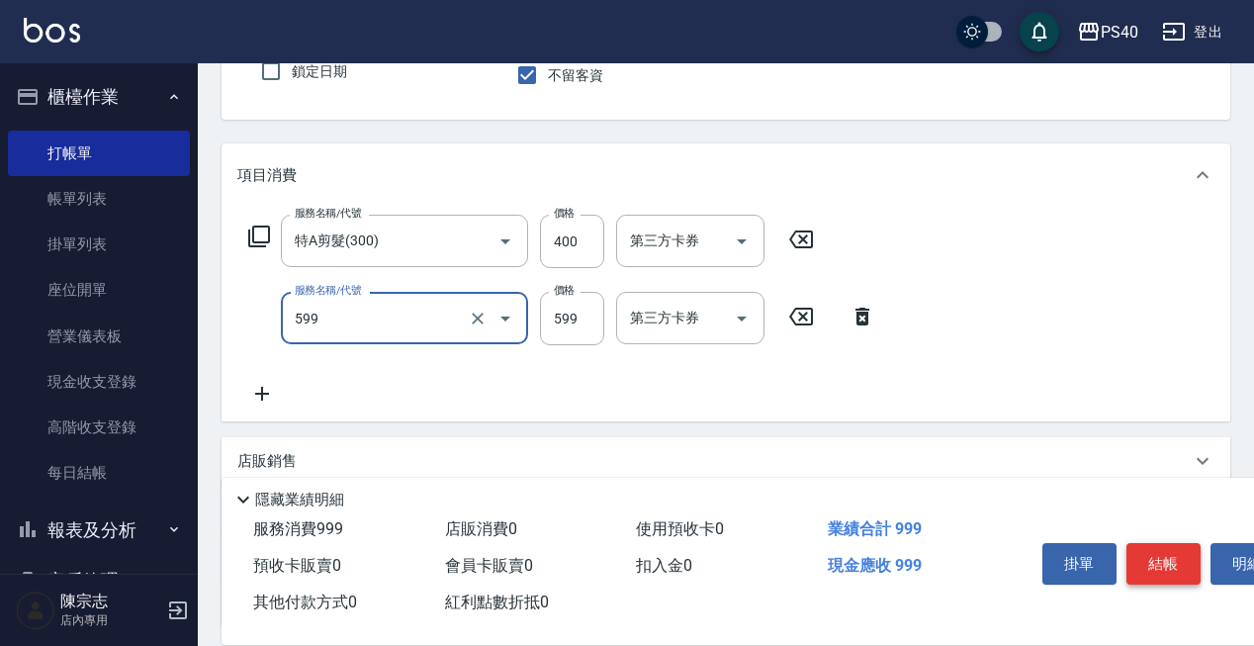
type input "精油-599(0599)"
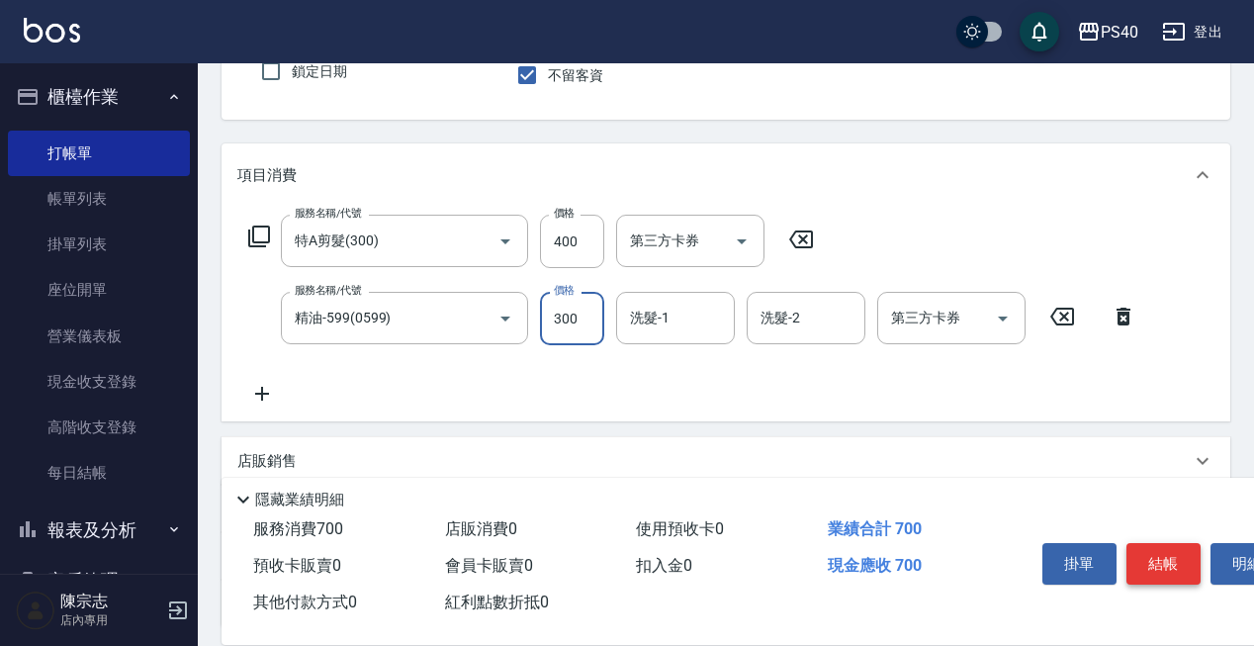
type input "300"
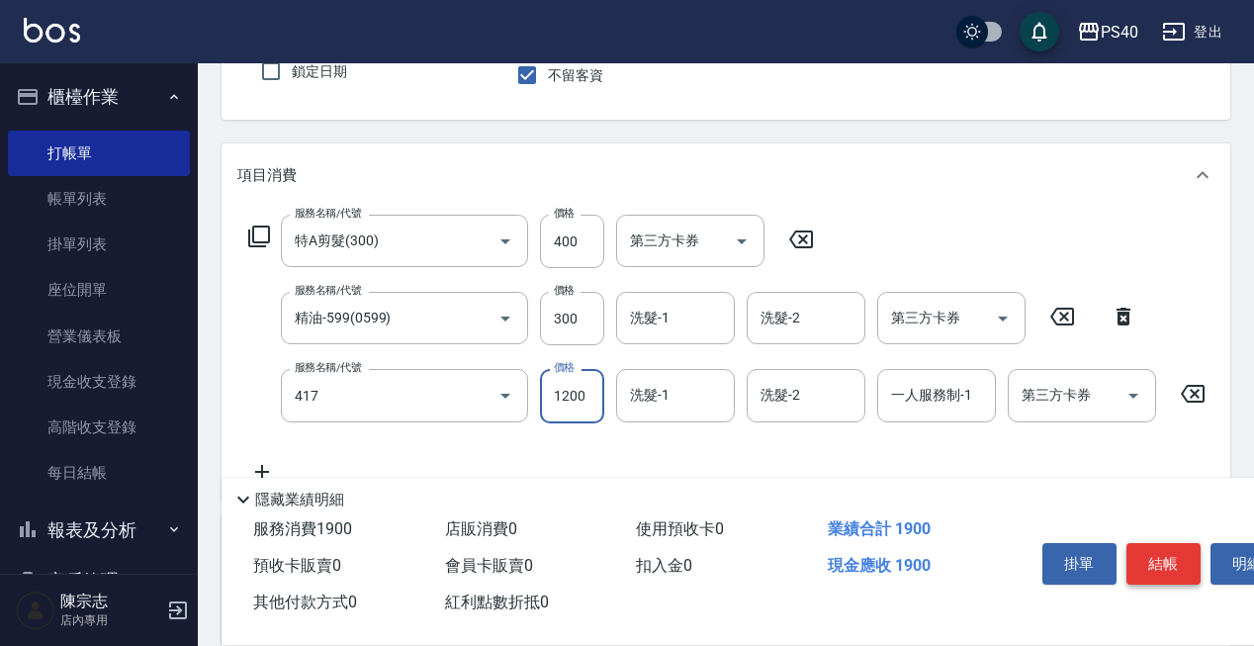
type input "哥德式(417)"
type input "1700"
click at [1173, 558] on button "結帳" at bounding box center [1163, 564] width 74 height 42
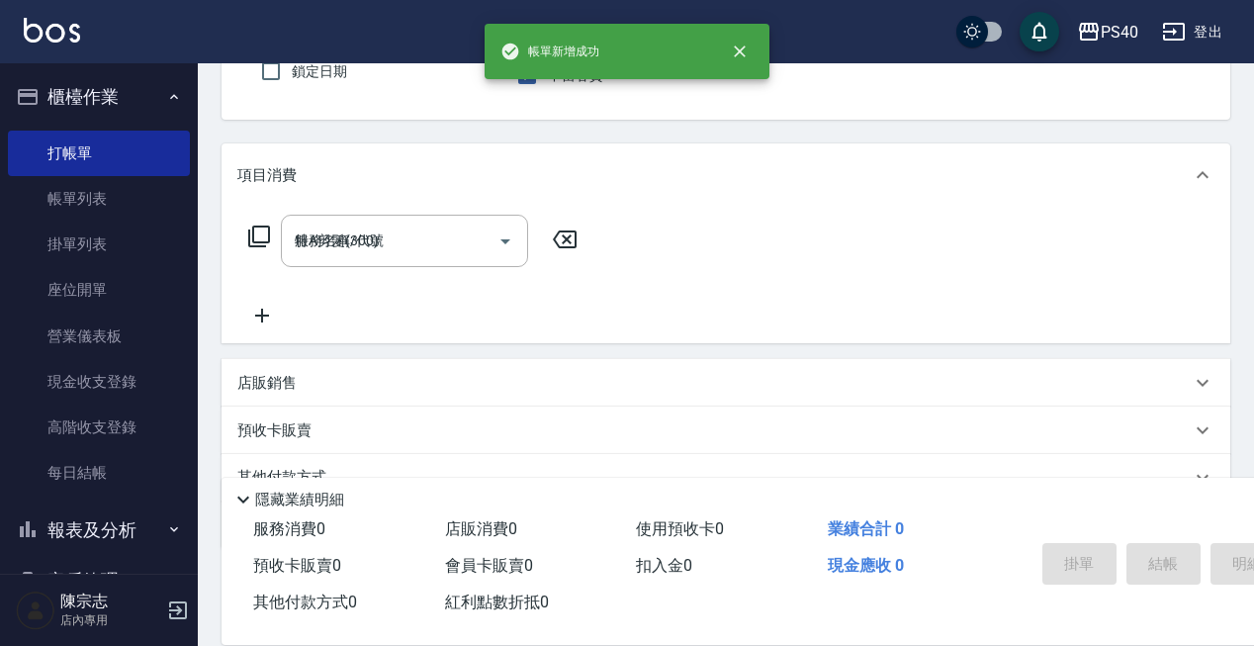
type input "[DATE] 22:38"
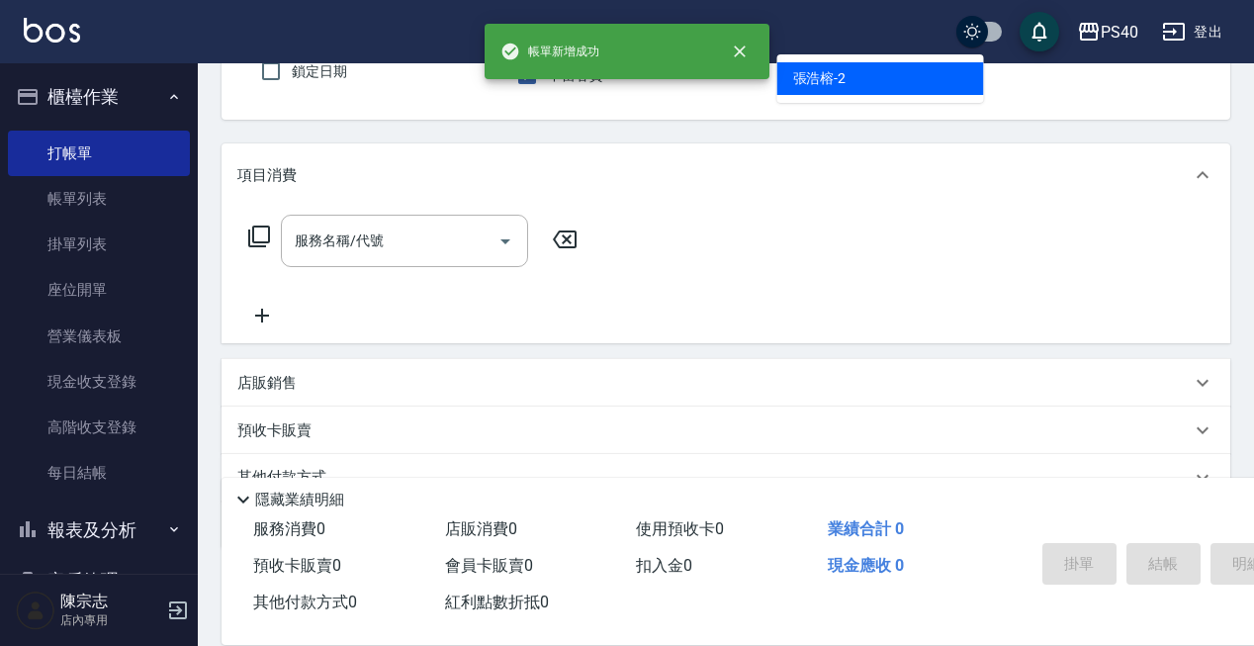
type input "[PERSON_NAME]-2"
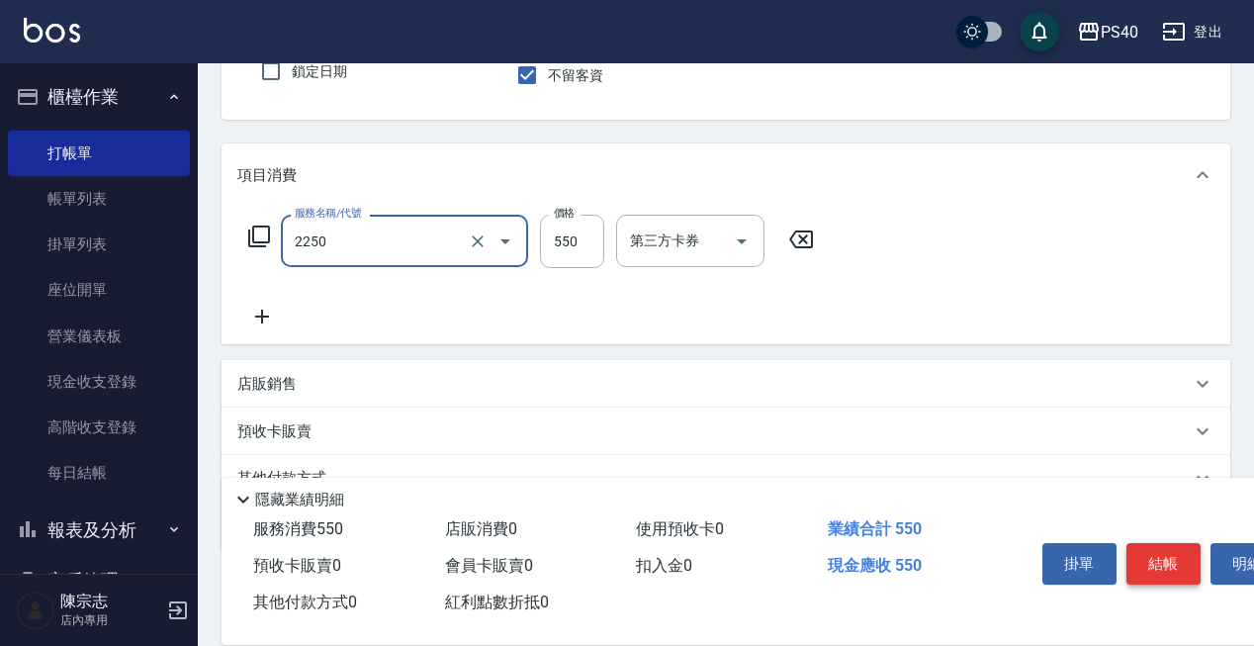
type input "B剪髮套餐(2250)"
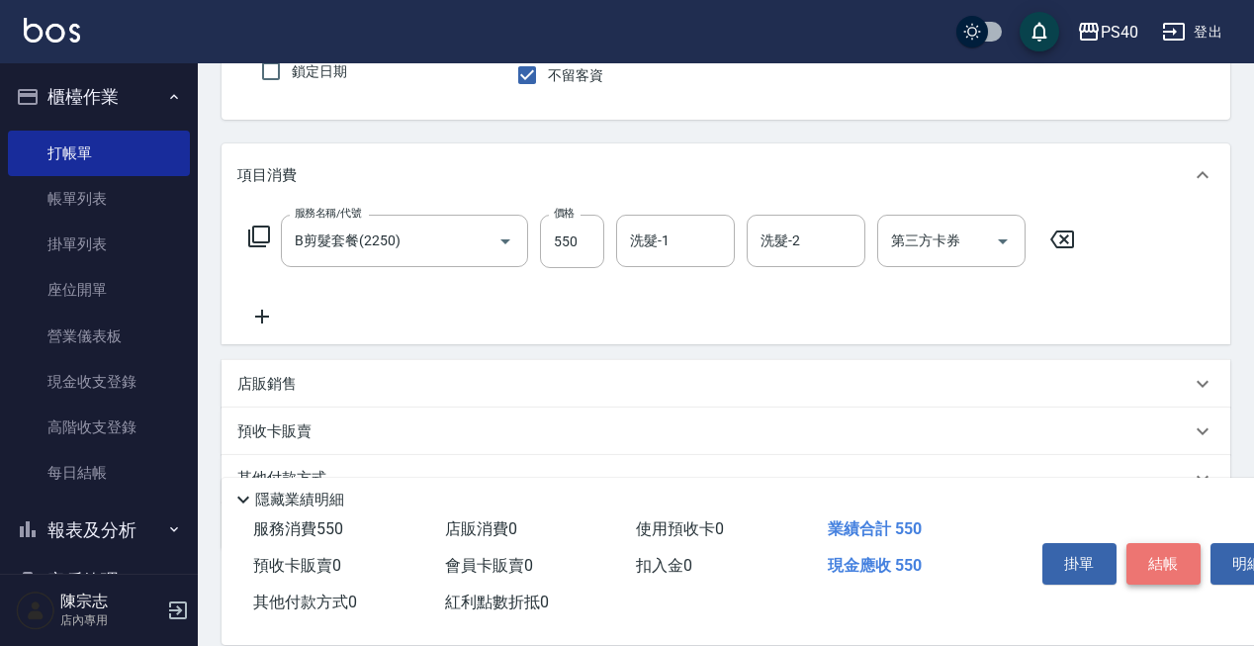
click at [1173, 558] on button "結帳" at bounding box center [1163, 564] width 74 height 42
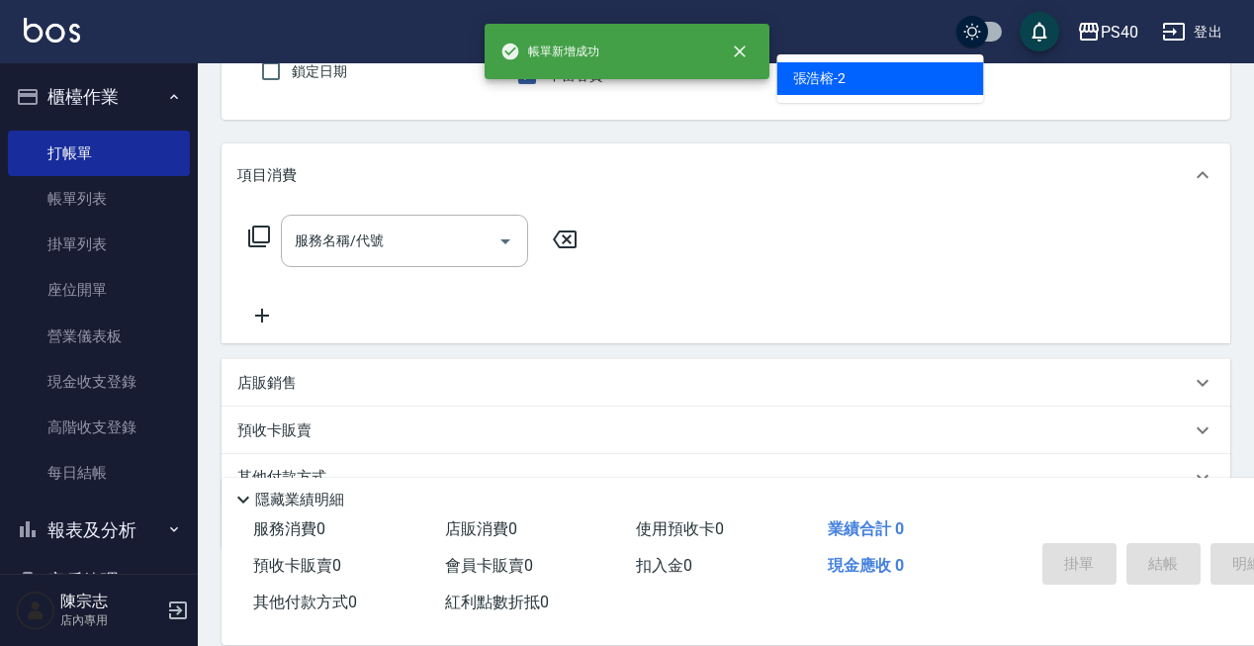
type input "[PERSON_NAME]-2"
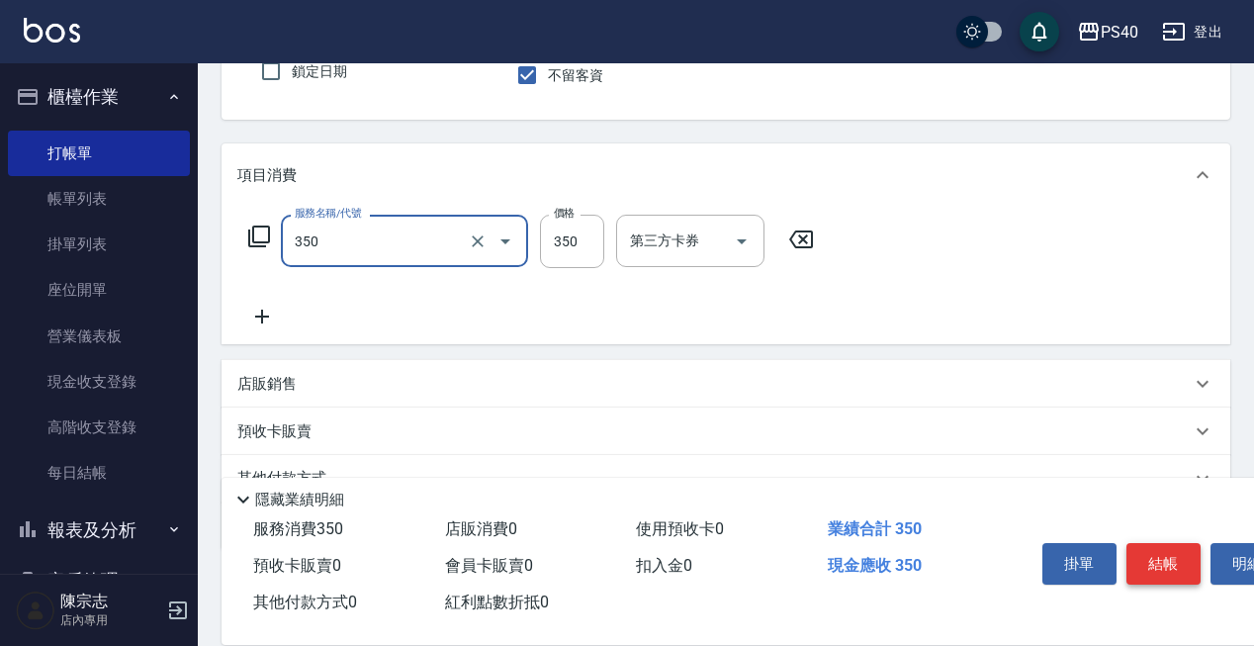
type input "淨化350洗(1350)"
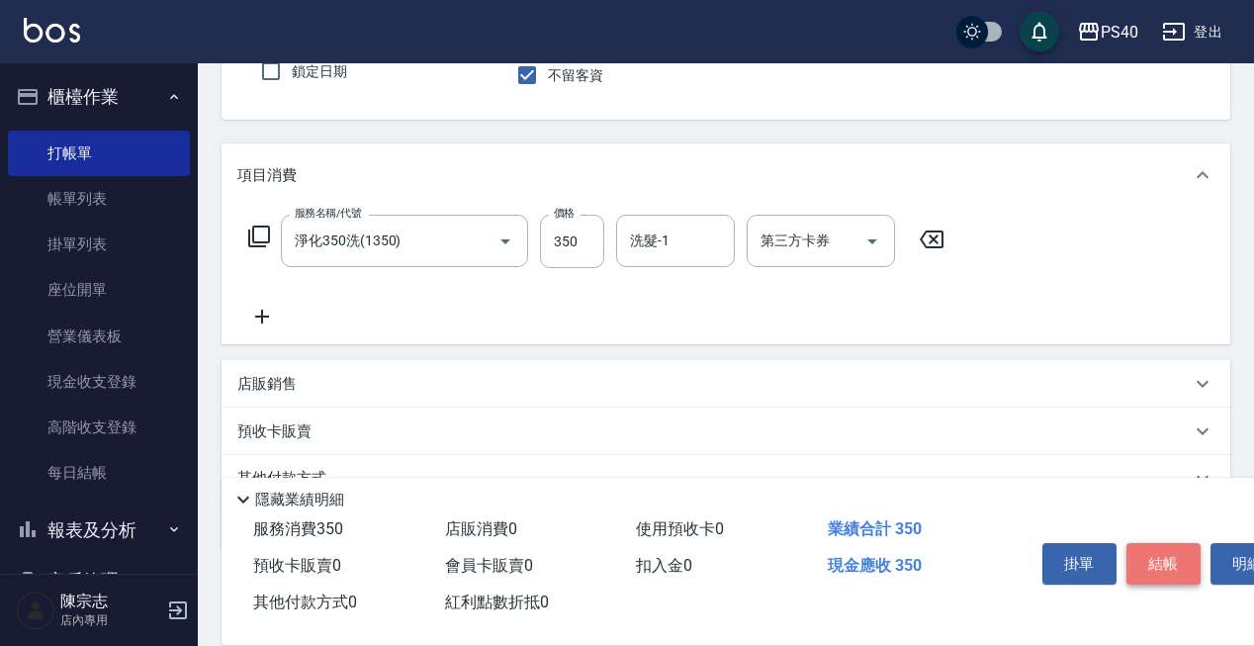
click at [1173, 558] on button "結帳" at bounding box center [1163, 564] width 74 height 42
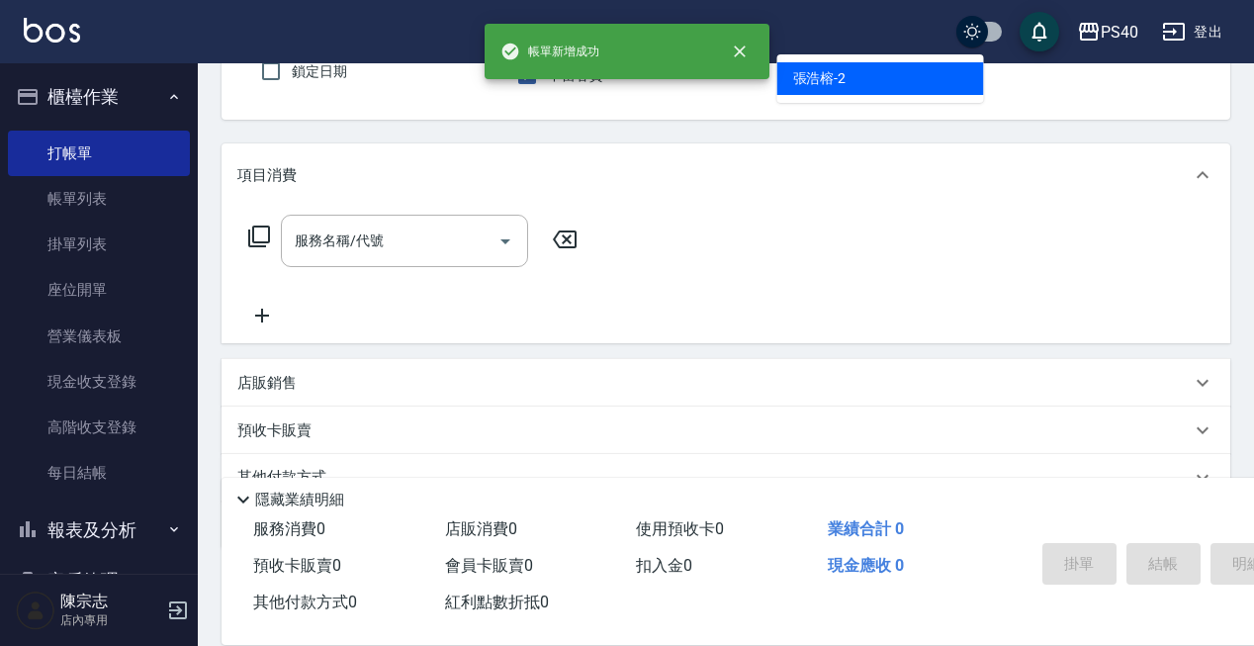
type input "[PERSON_NAME]-2"
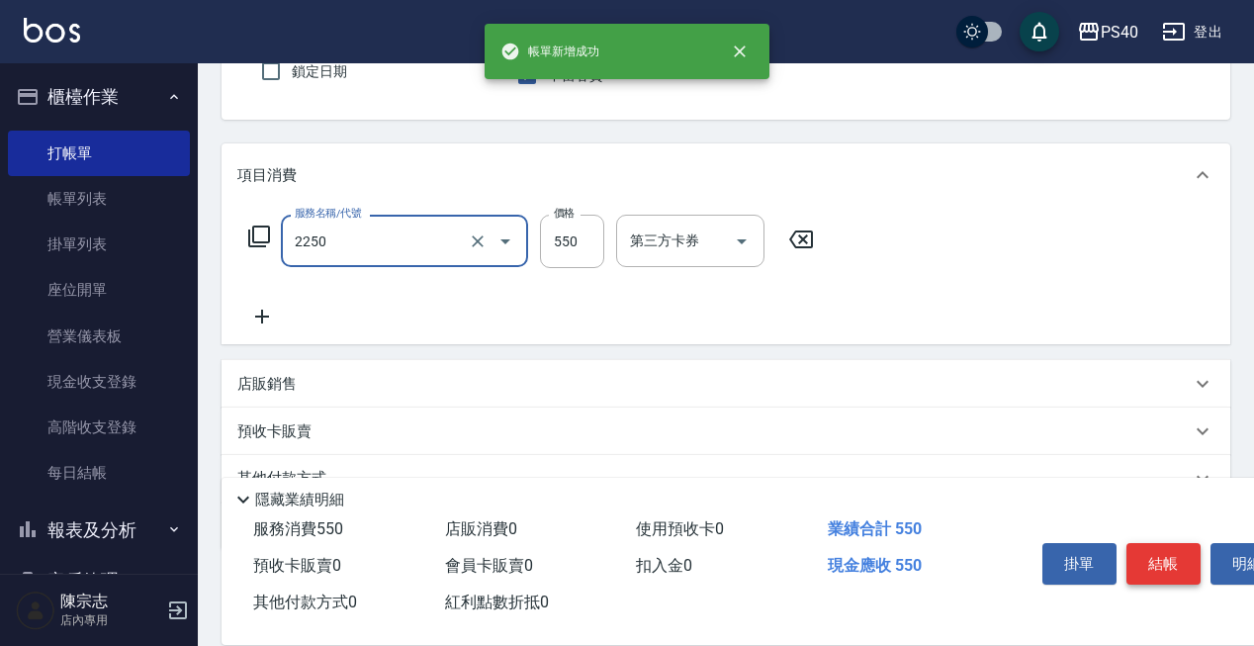
type input "B剪髮套餐(2250)"
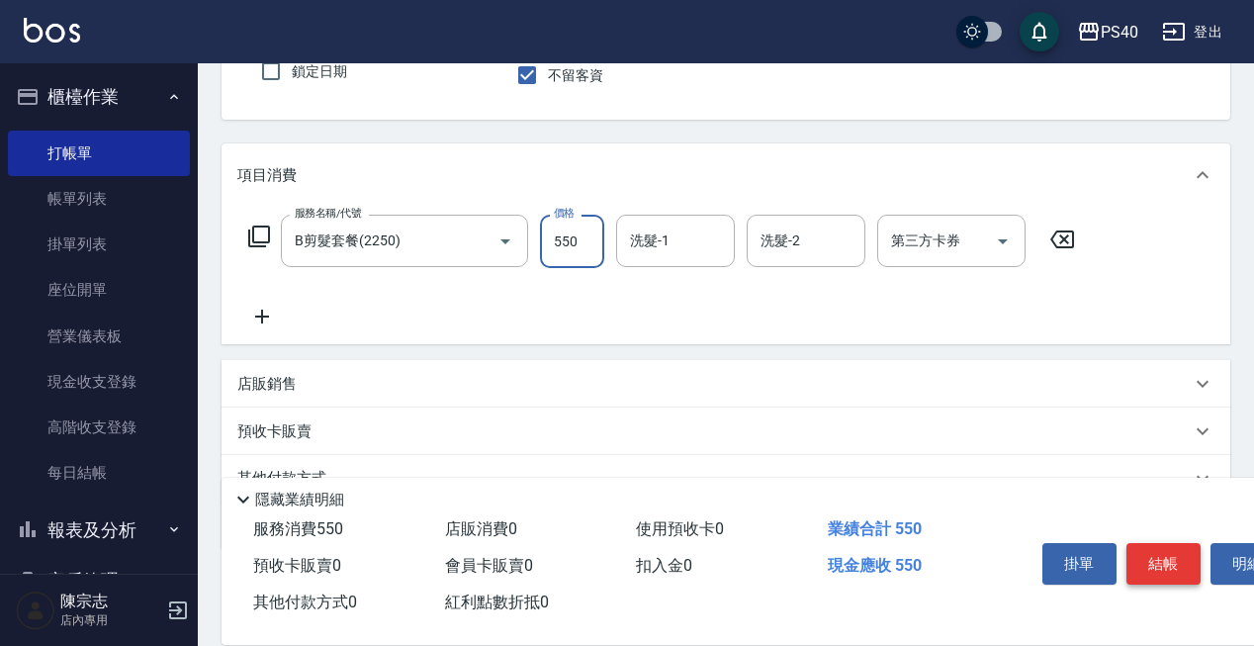
click at [1173, 558] on button "結帳" at bounding box center [1163, 564] width 74 height 42
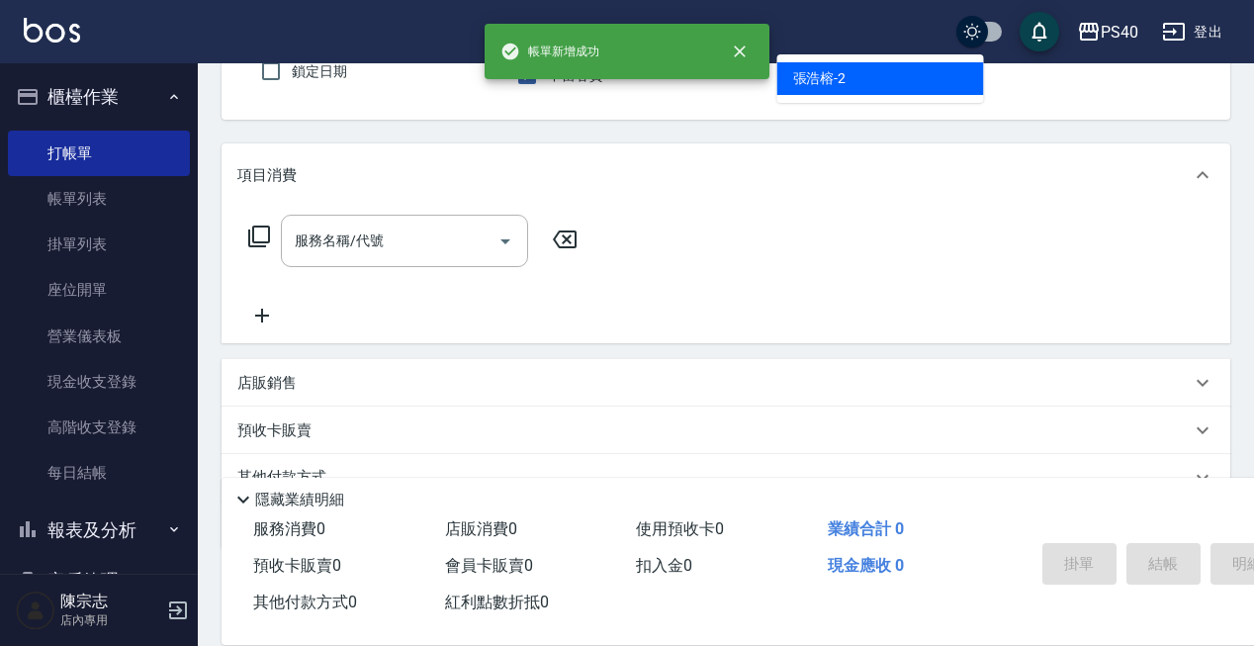
type input "[PERSON_NAME]-2"
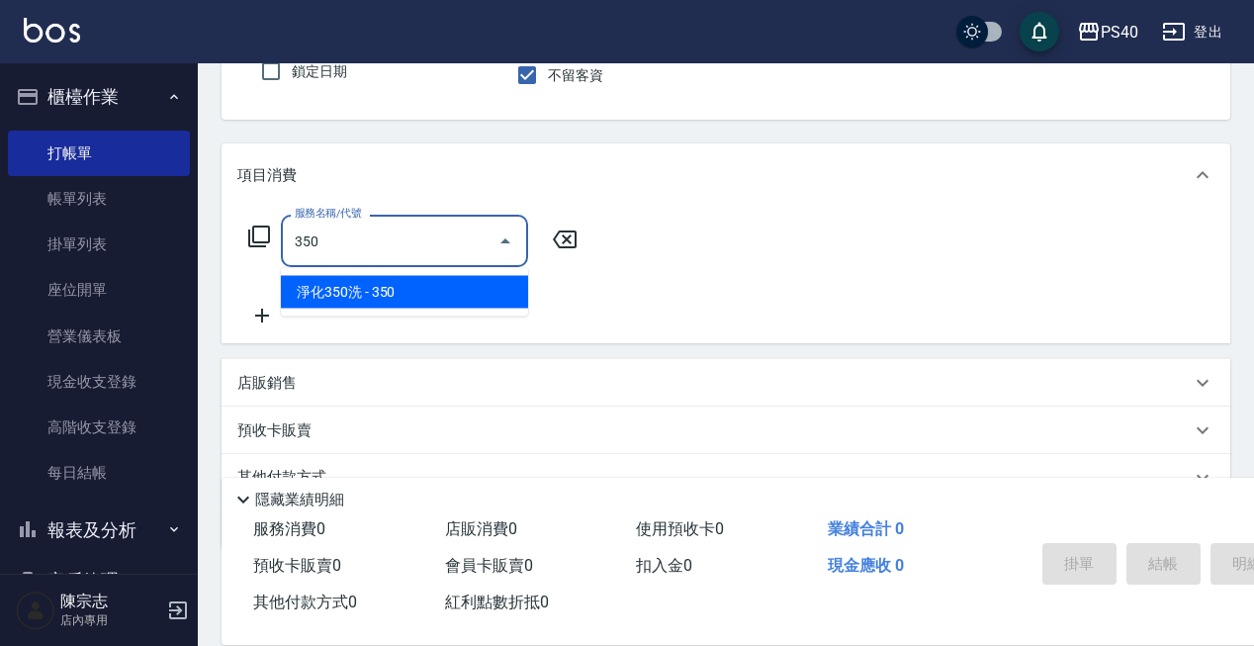
type input "淨化350洗(1350)"
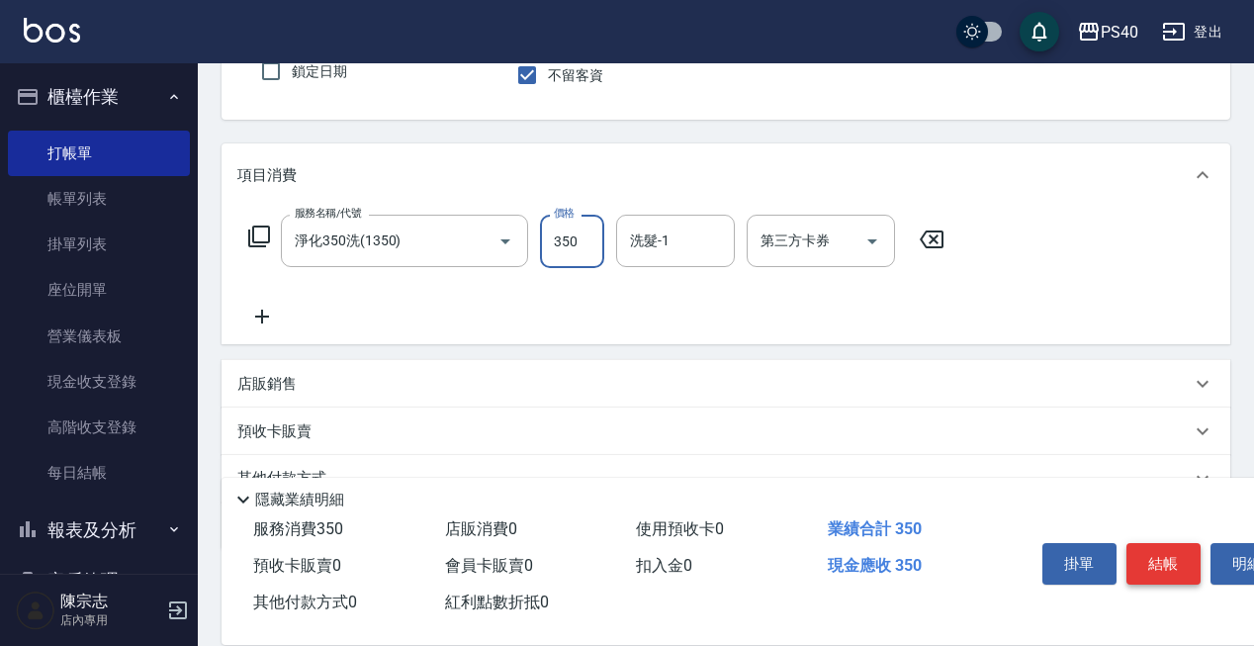
click at [1173, 558] on button "結帳" at bounding box center [1163, 564] width 74 height 42
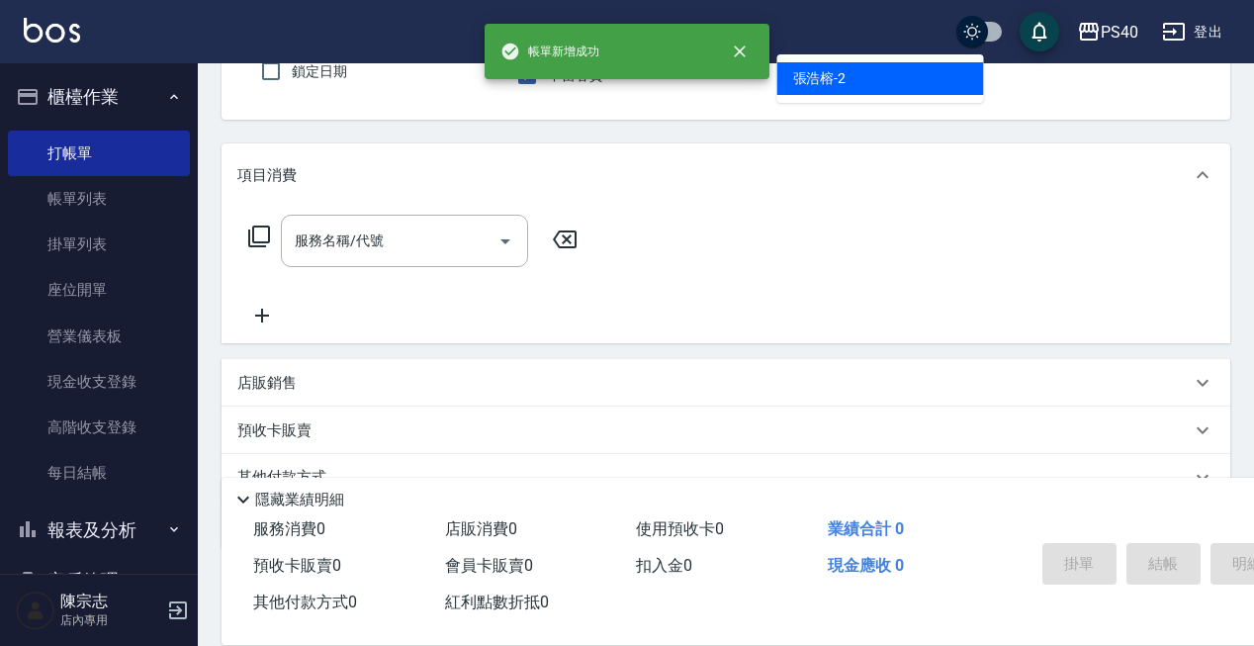
type input "[PERSON_NAME]-2"
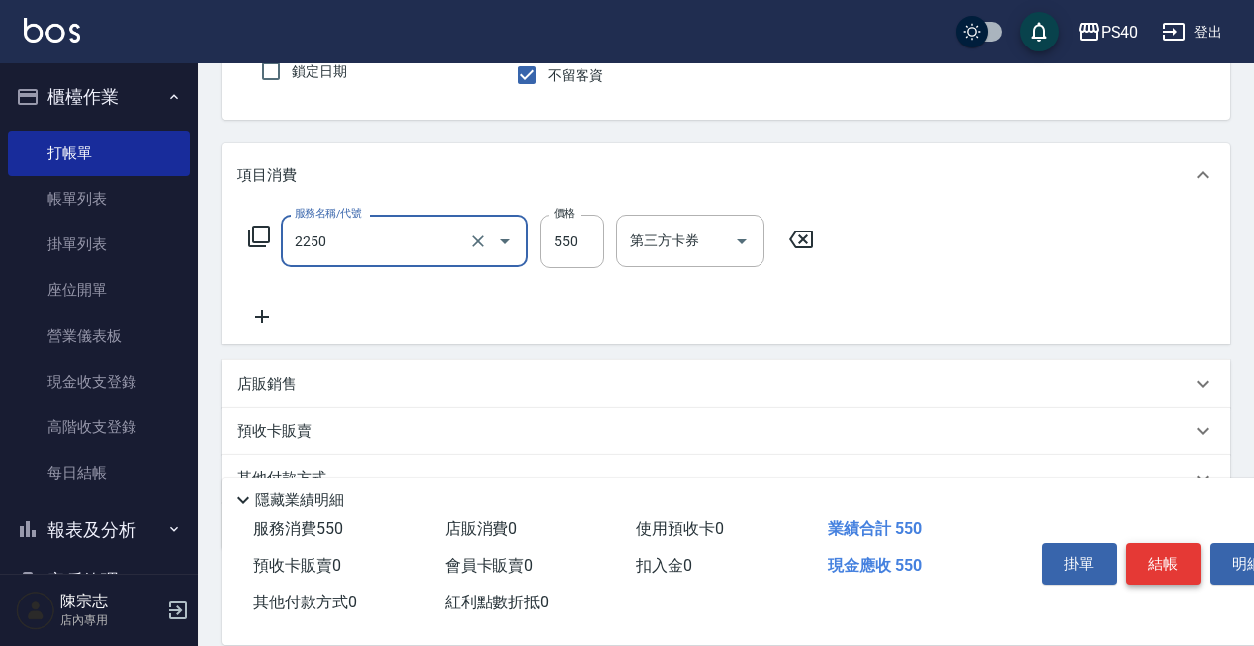
type input "B剪髮套餐(2250)"
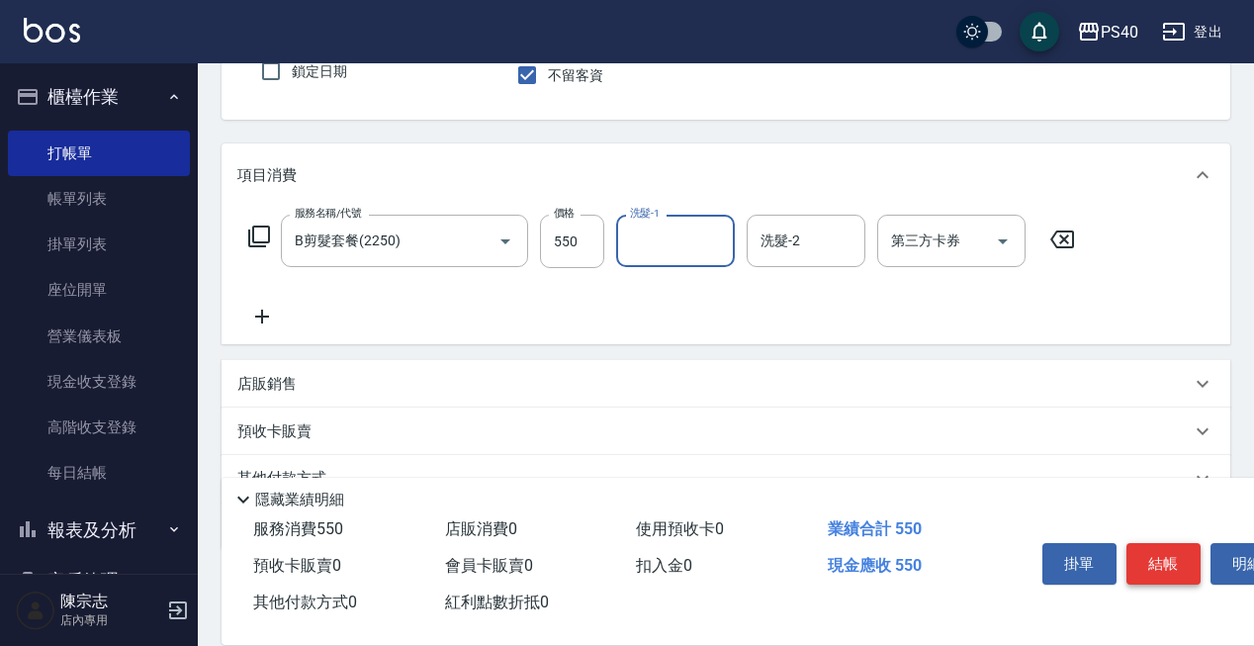
click at [1173, 558] on button "結帳" at bounding box center [1163, 564] width 74 height 42
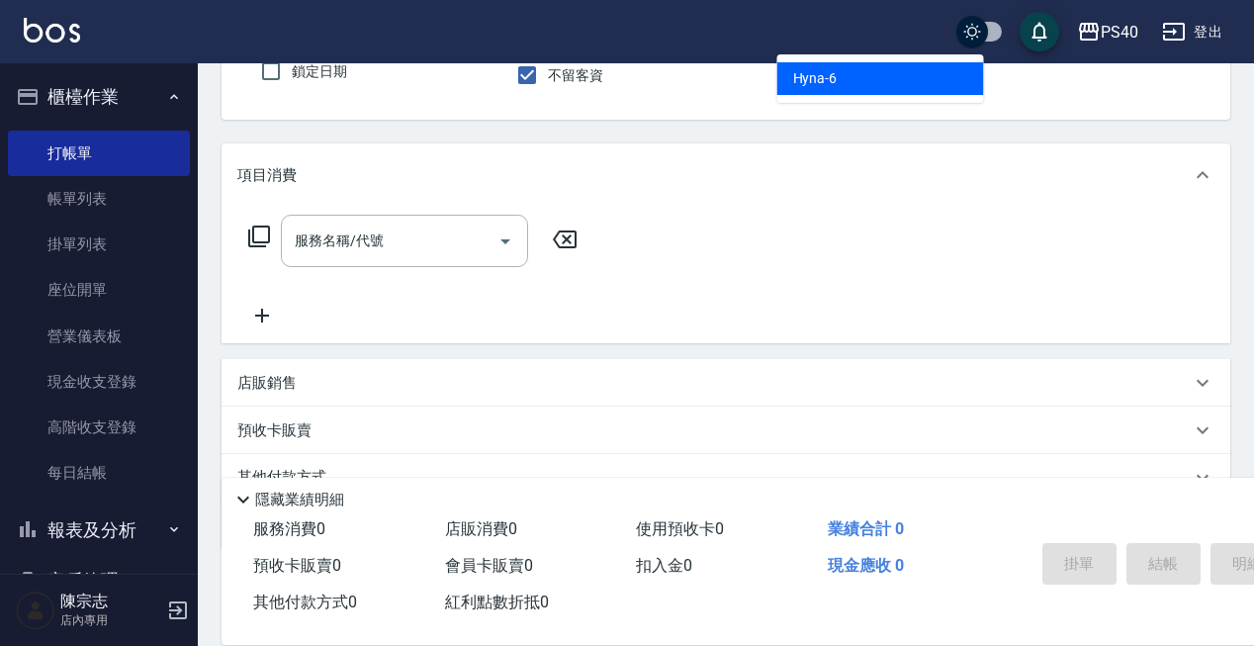
type input "Hyna-6"
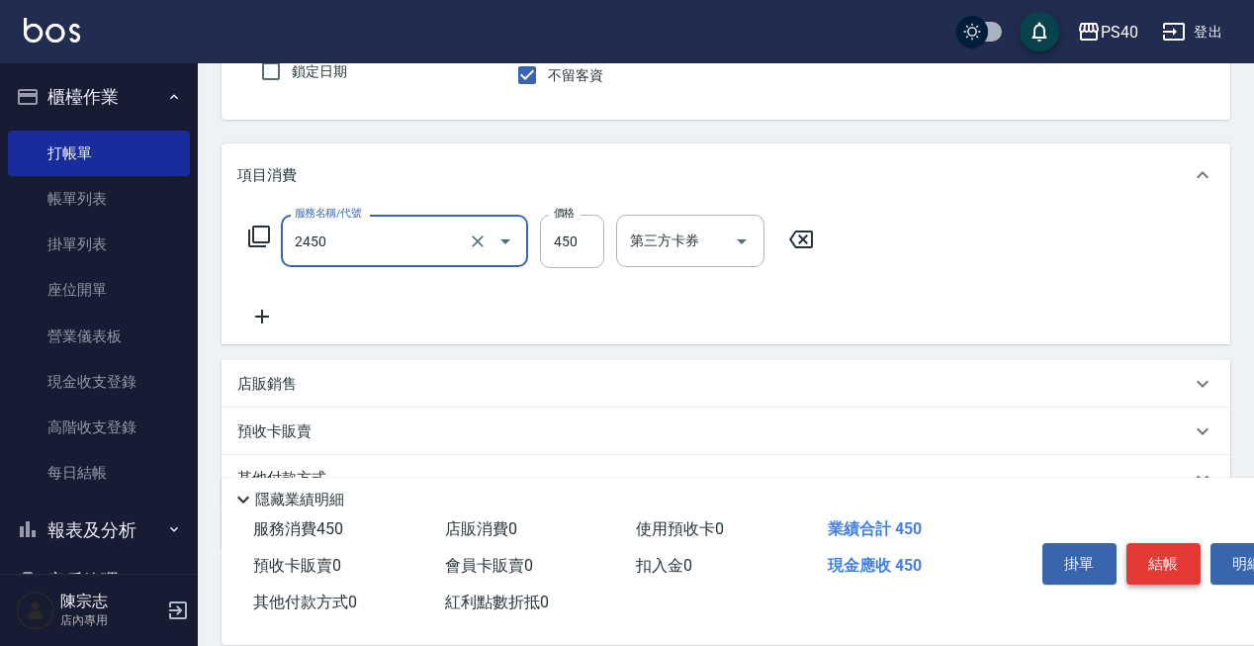
type input "C剪髮套餐(2450)"
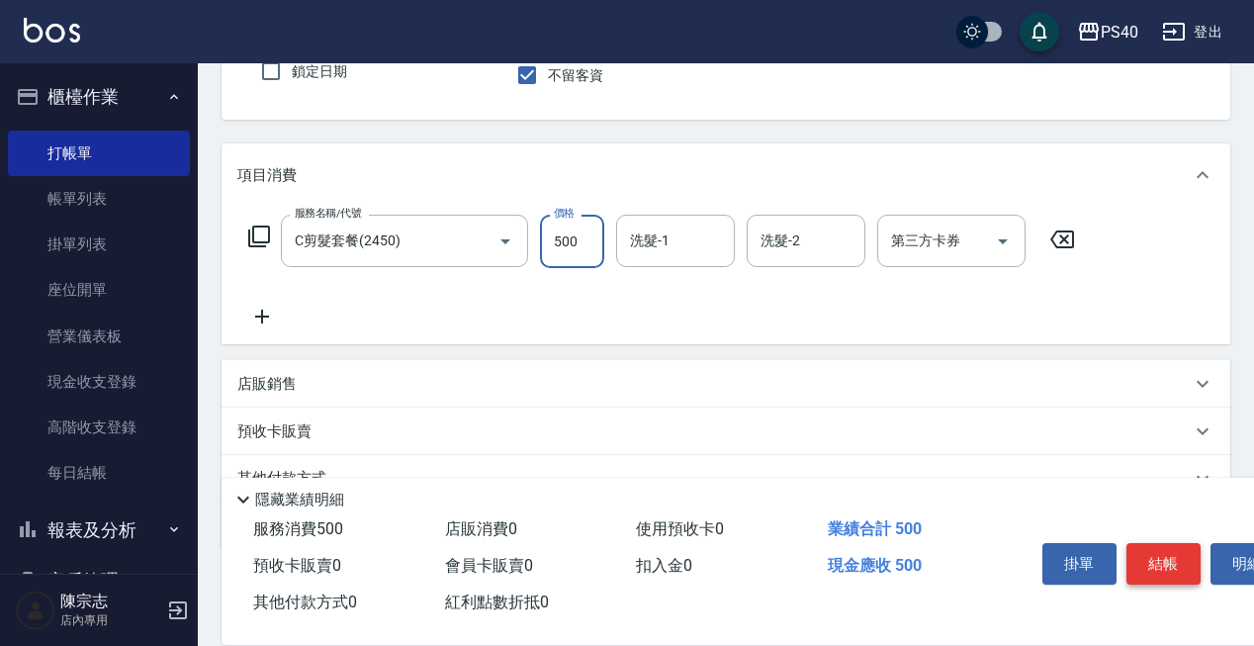
type input "500"
click at [1173, 558] on button "結帳" at bounding box center [1163, 564] width 74 height 42
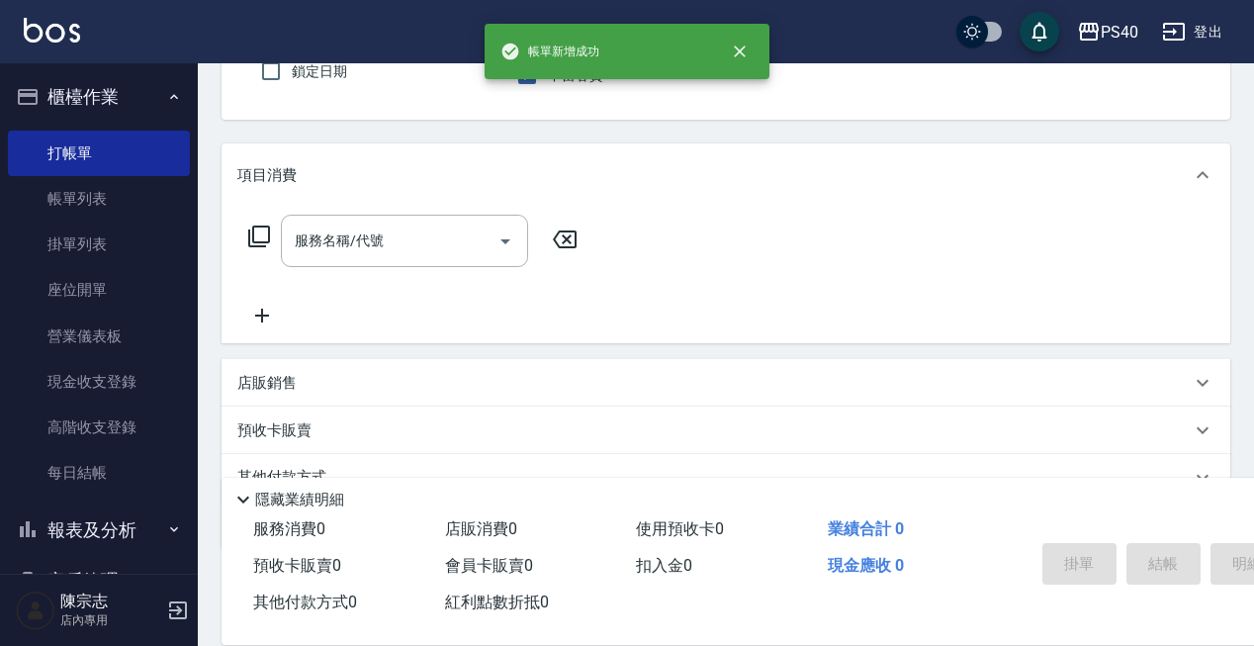
type input "7"
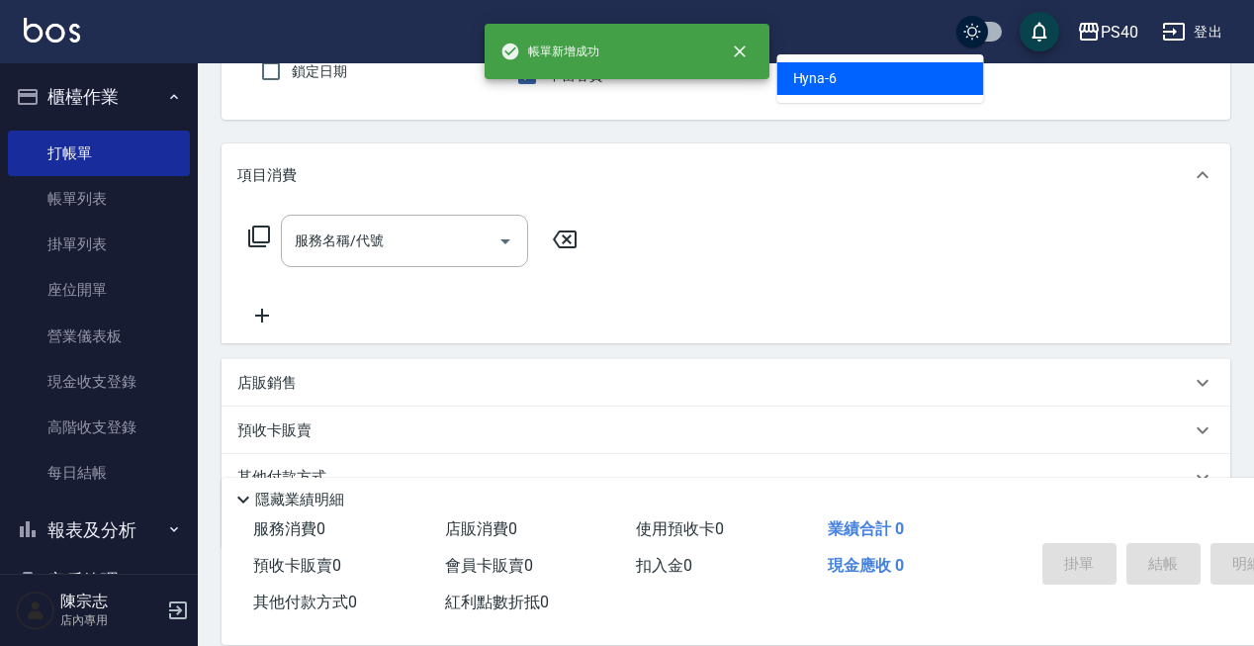
type input "Hyna-6"
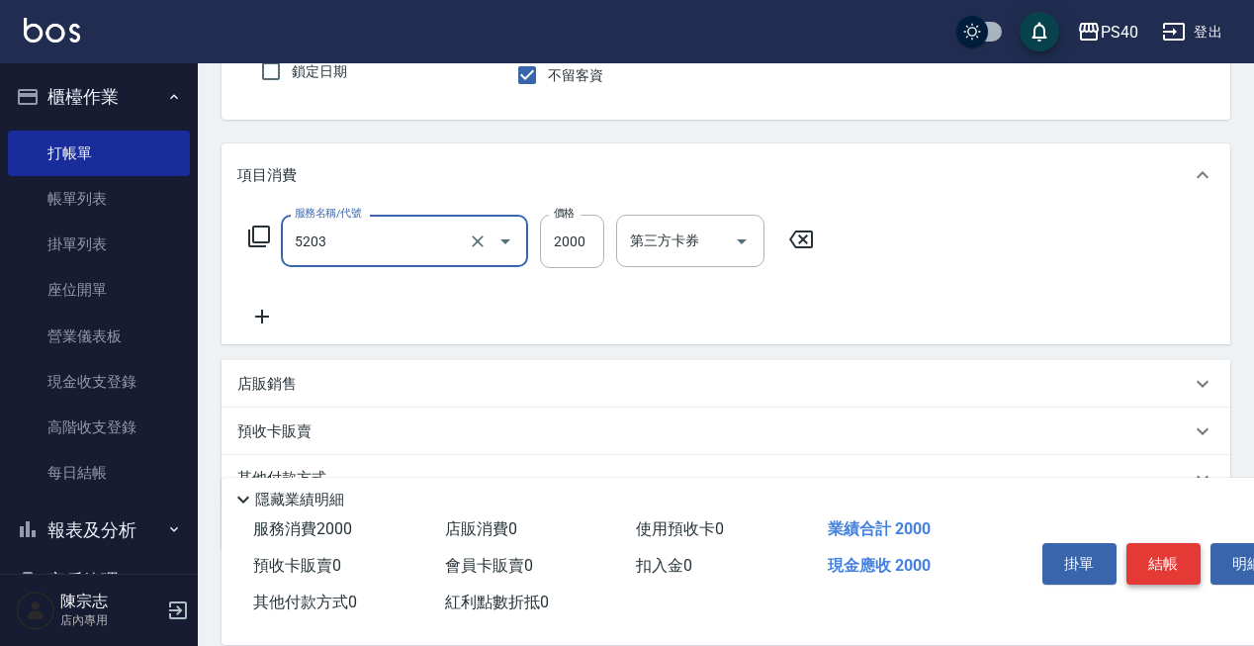
type input "染髮C餐(短髮)(5203)"
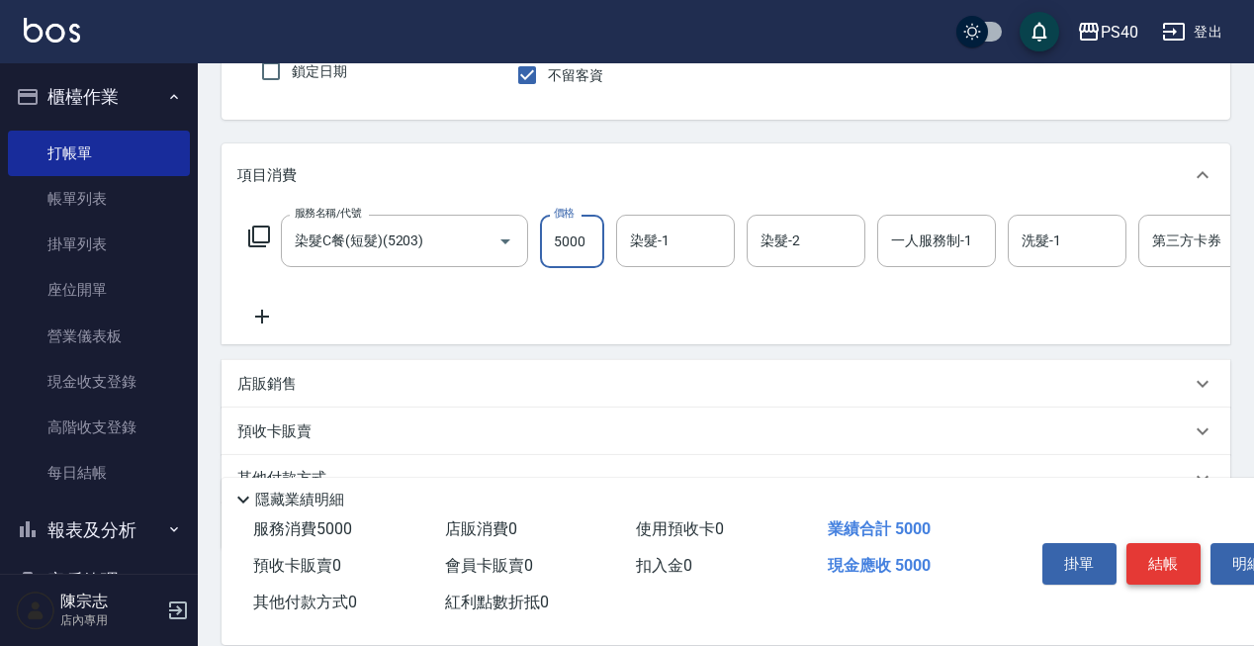
type input "5000"
click at [1173, 558] on button "結帳" at bounding box center [1163, 564] width 74 height 42
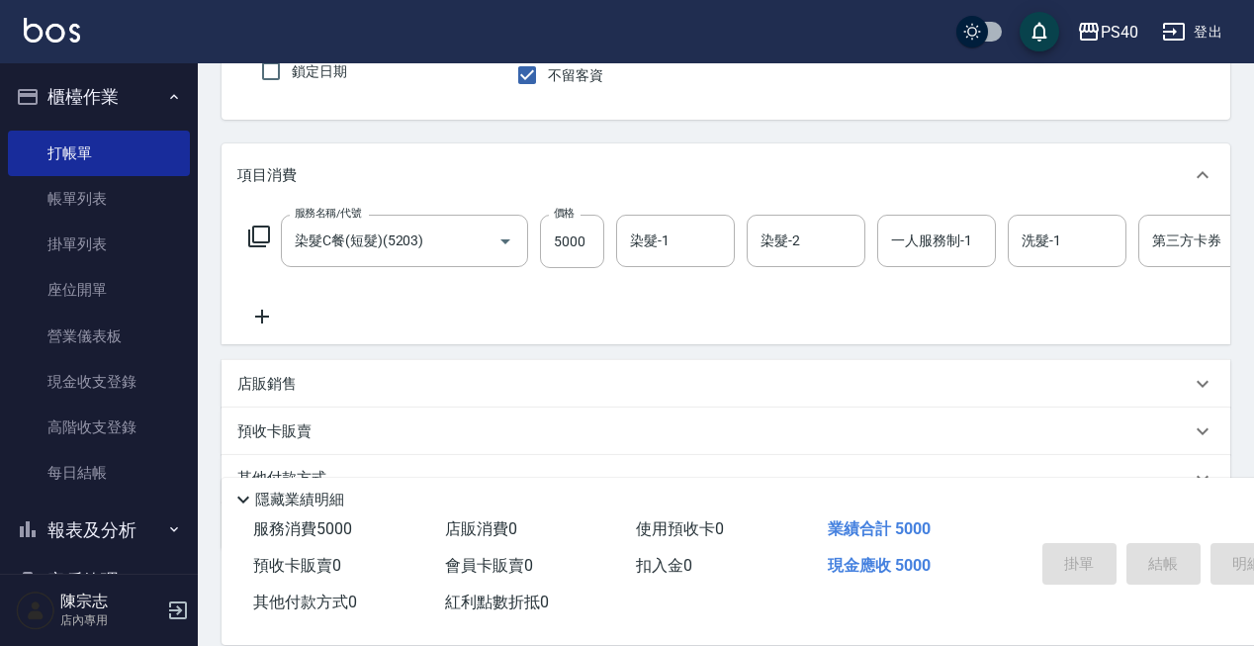
type input "[DATE] 22:39"
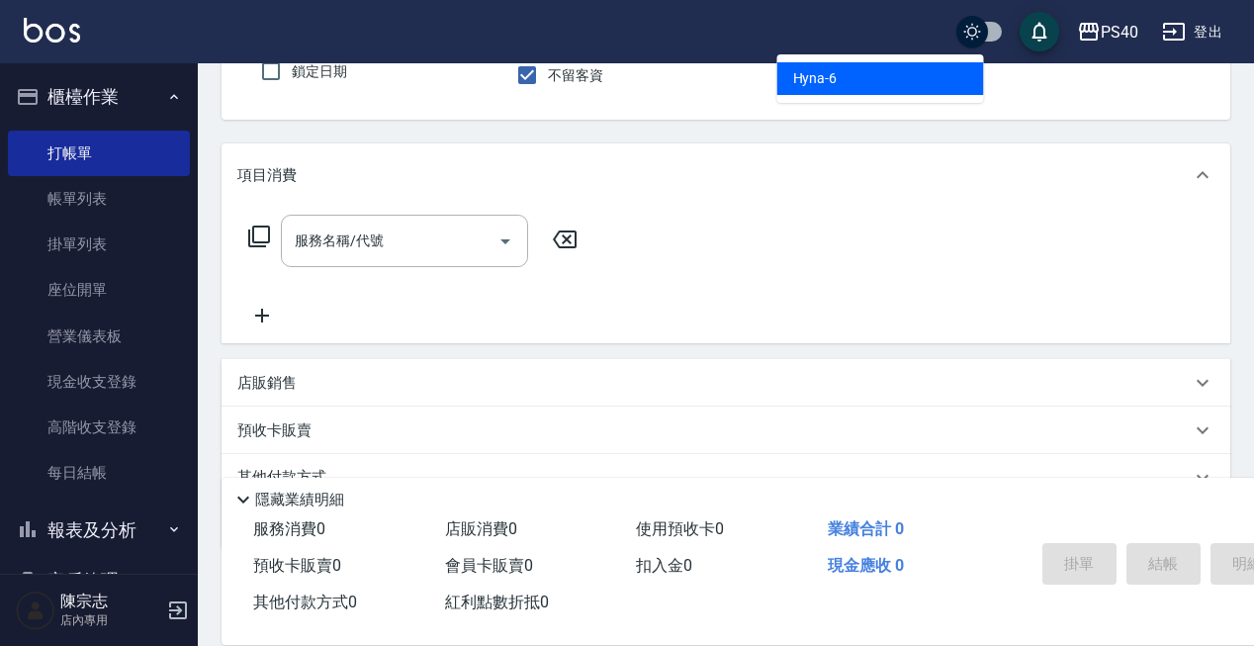
type input "Hyna-6"
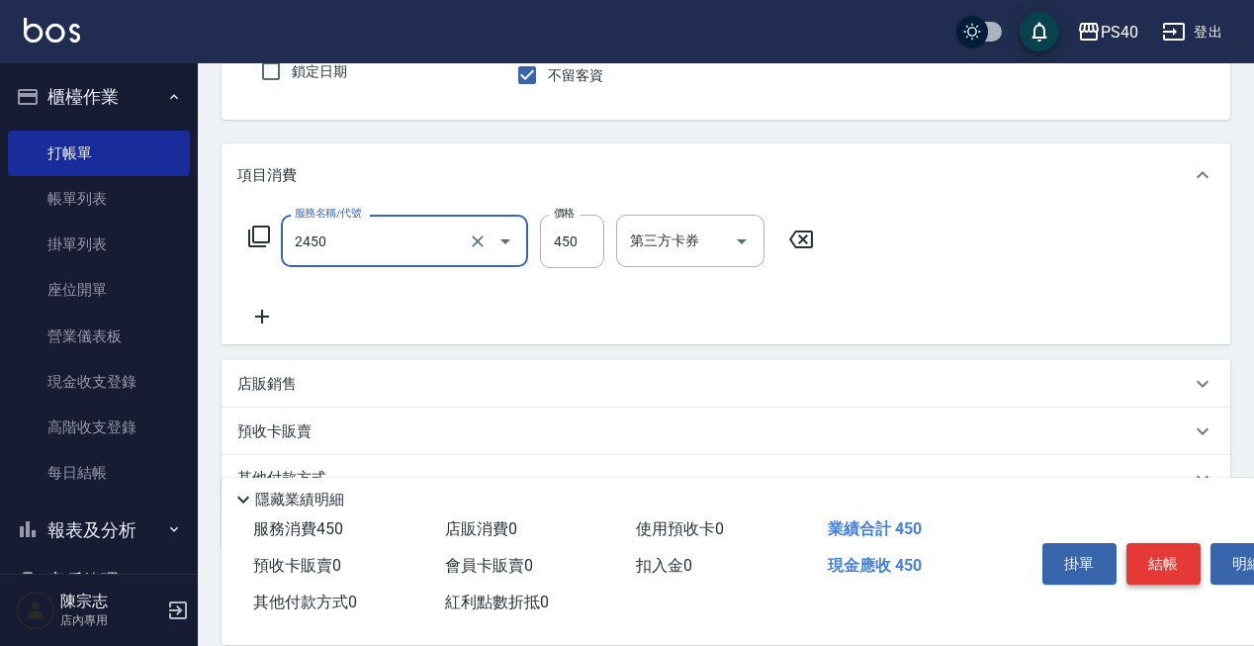
type input "C剪髮套餐(2450)"
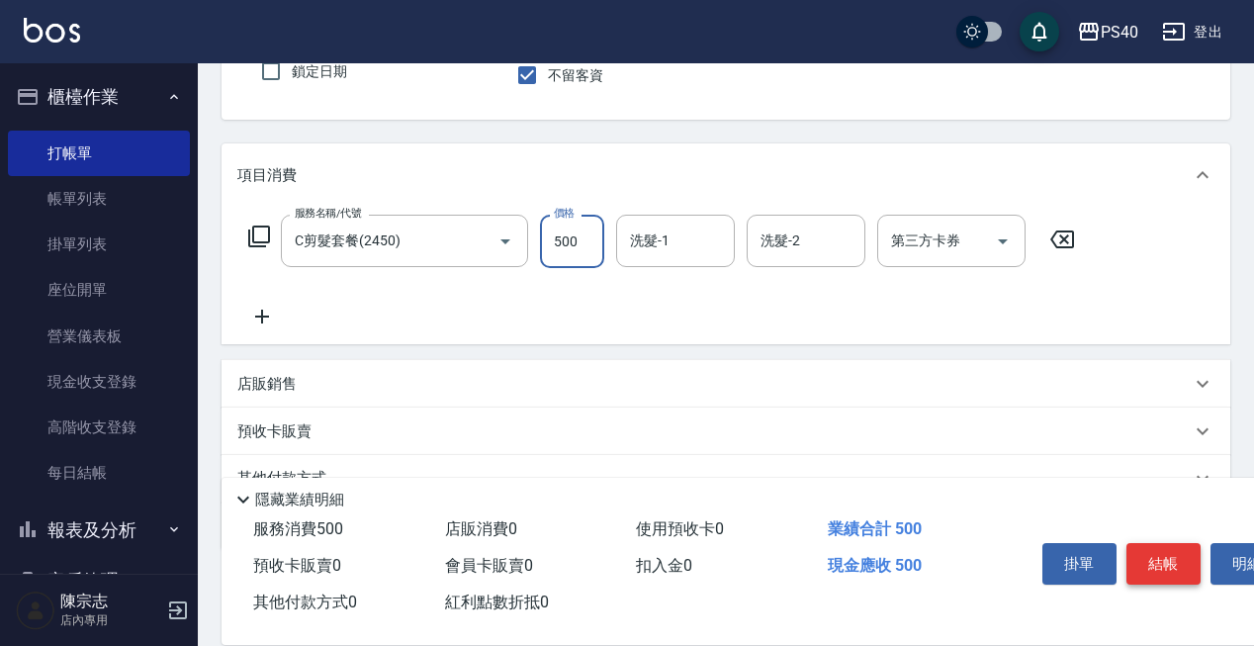
type input "500"
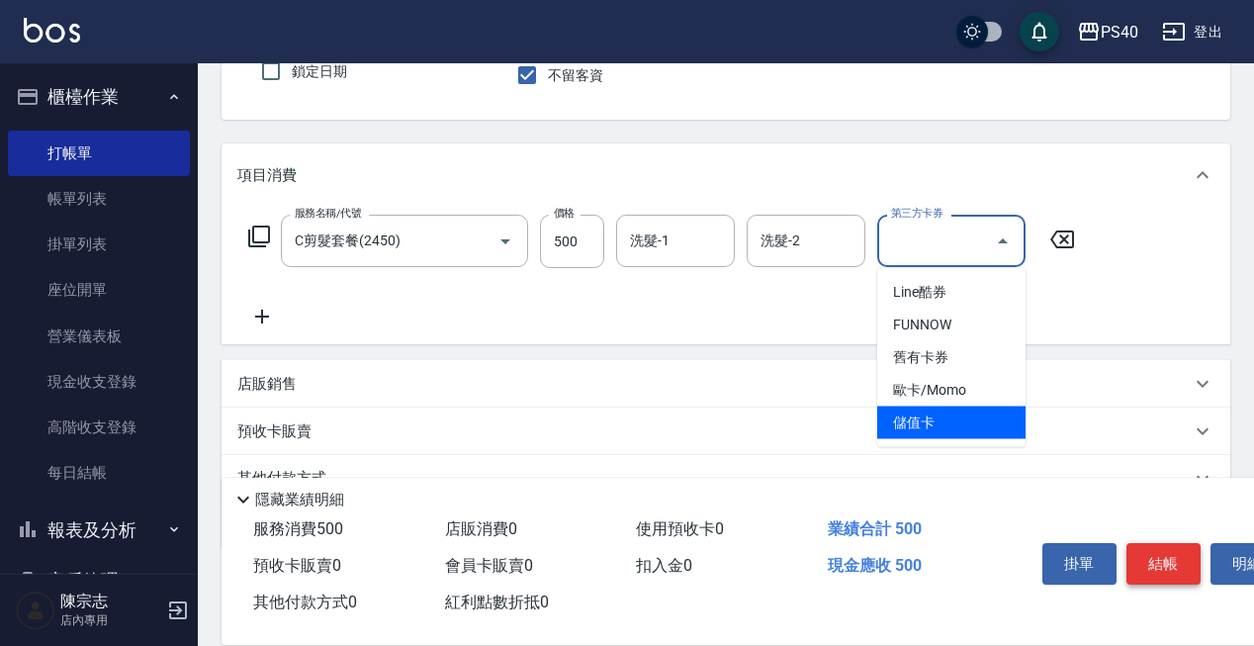
type input "儲值卡"
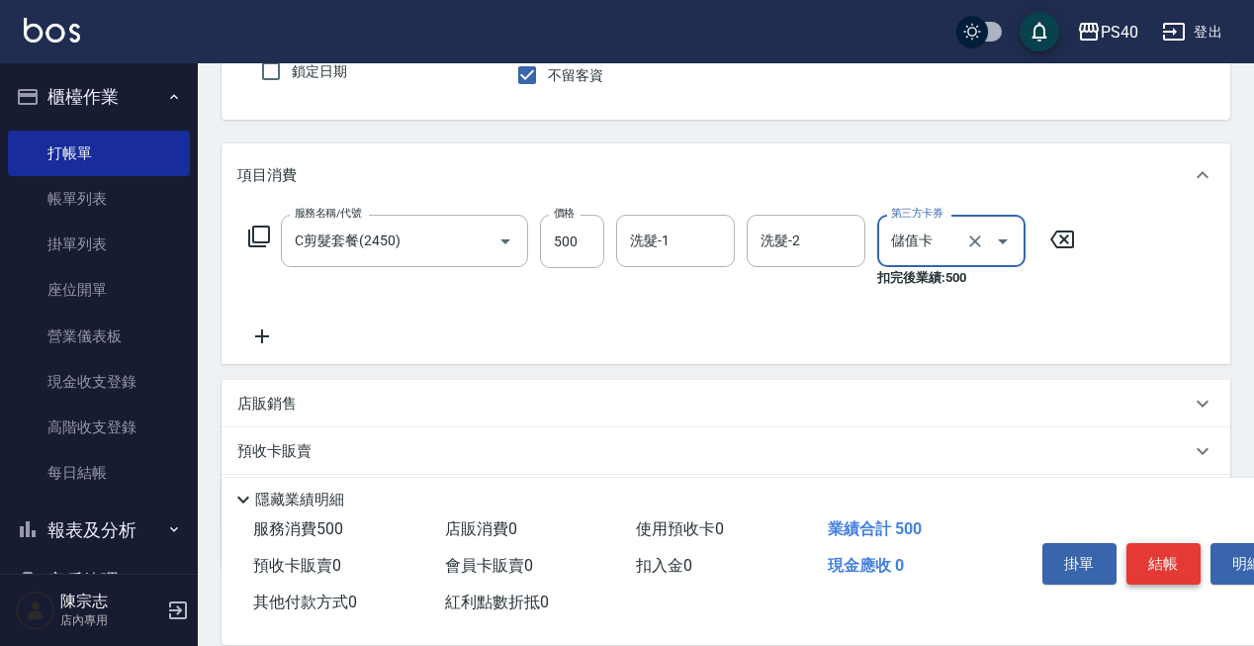
click at [1173, 558] on button "結帳" at bounding box center [1163, 564] width 74 height 42
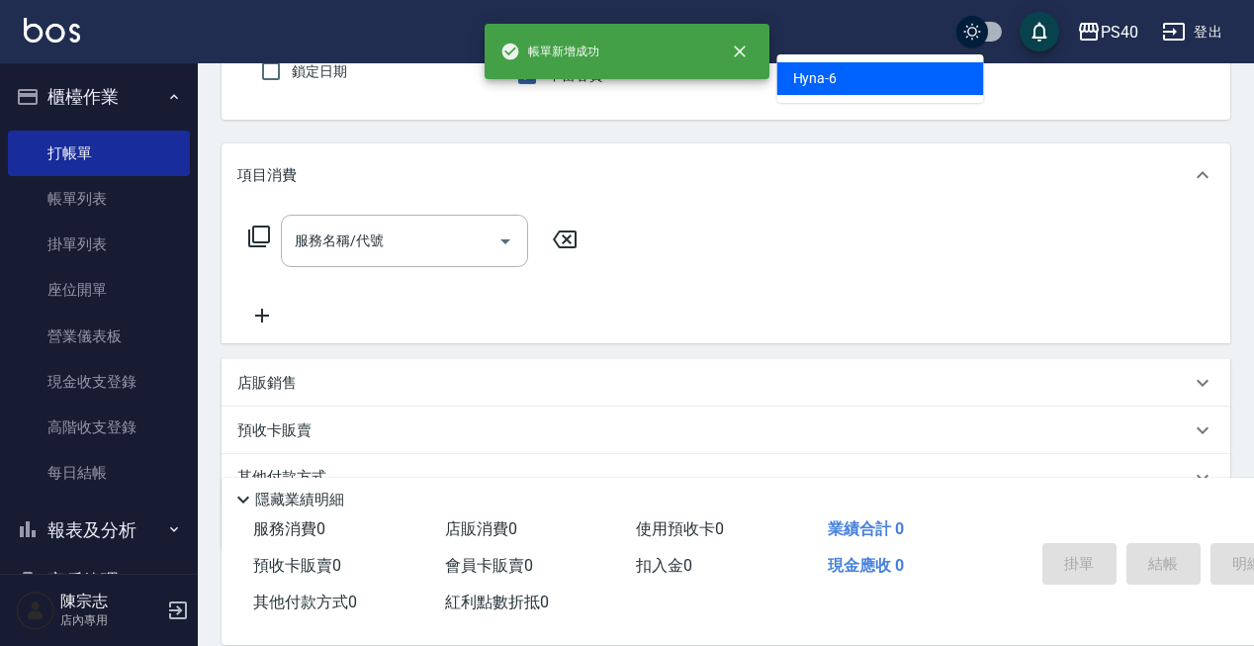
type input "Hyna-6"
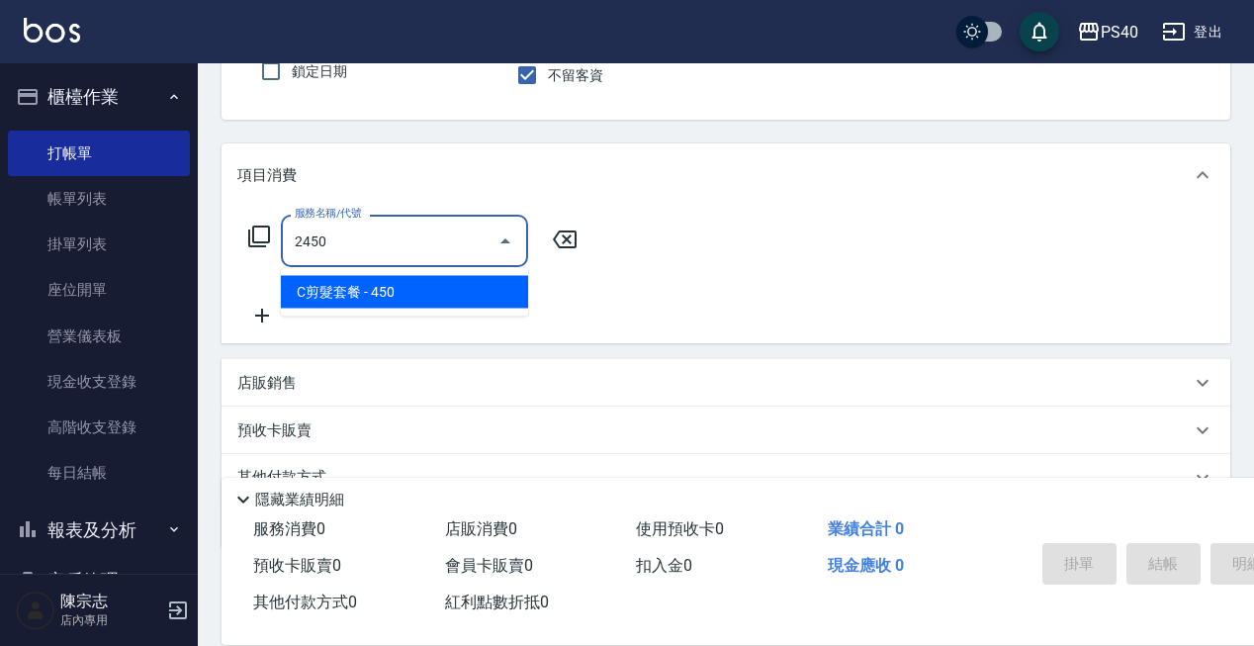
type input "C剪髮套餐(2450)"
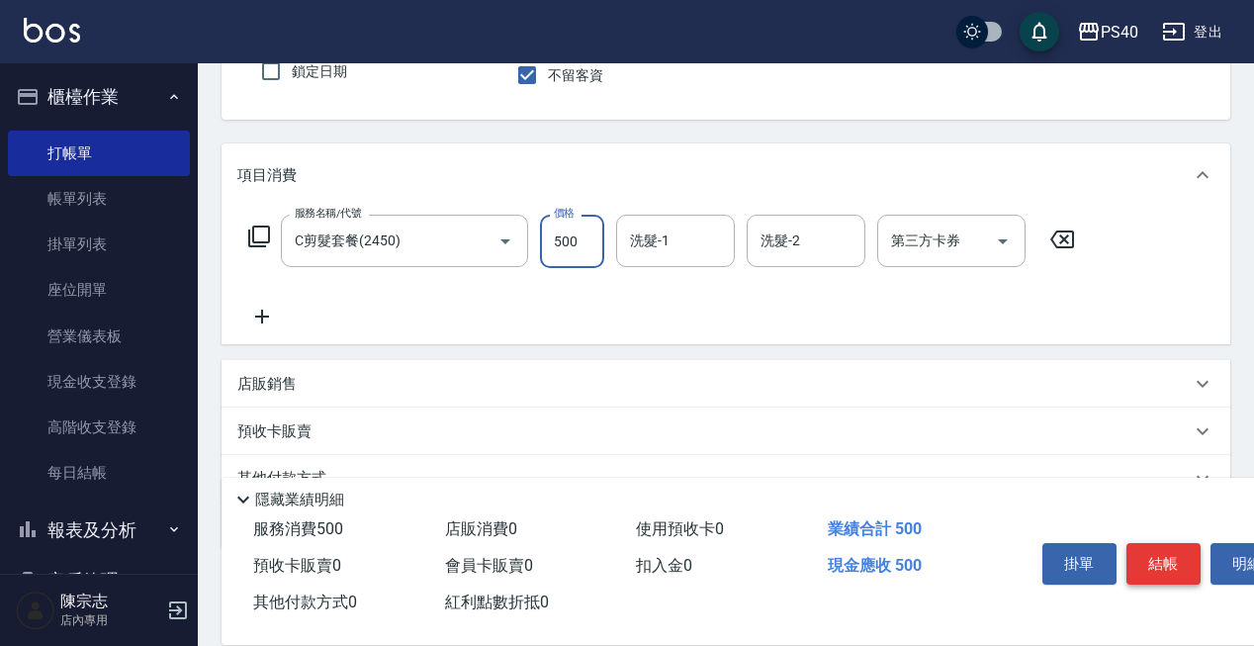
type input "500"
click at [1173, 558] on button "結帳" at bounding box center [1163, 564] width 74 height 42
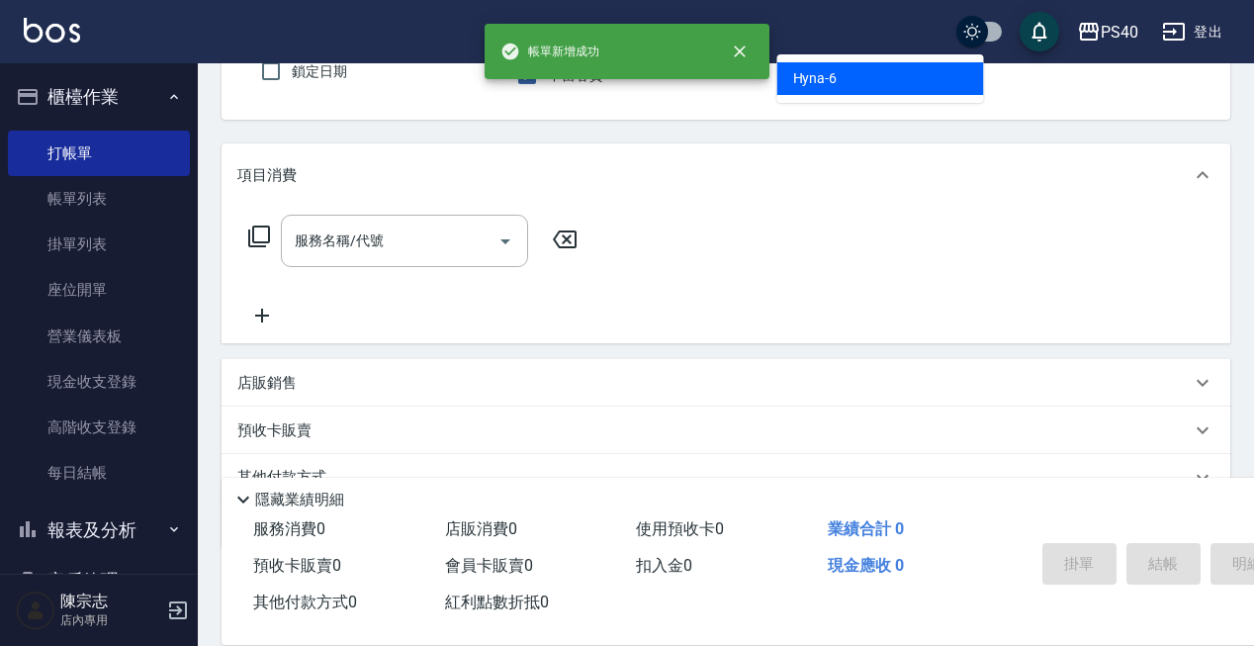
type input "Hyna-6"
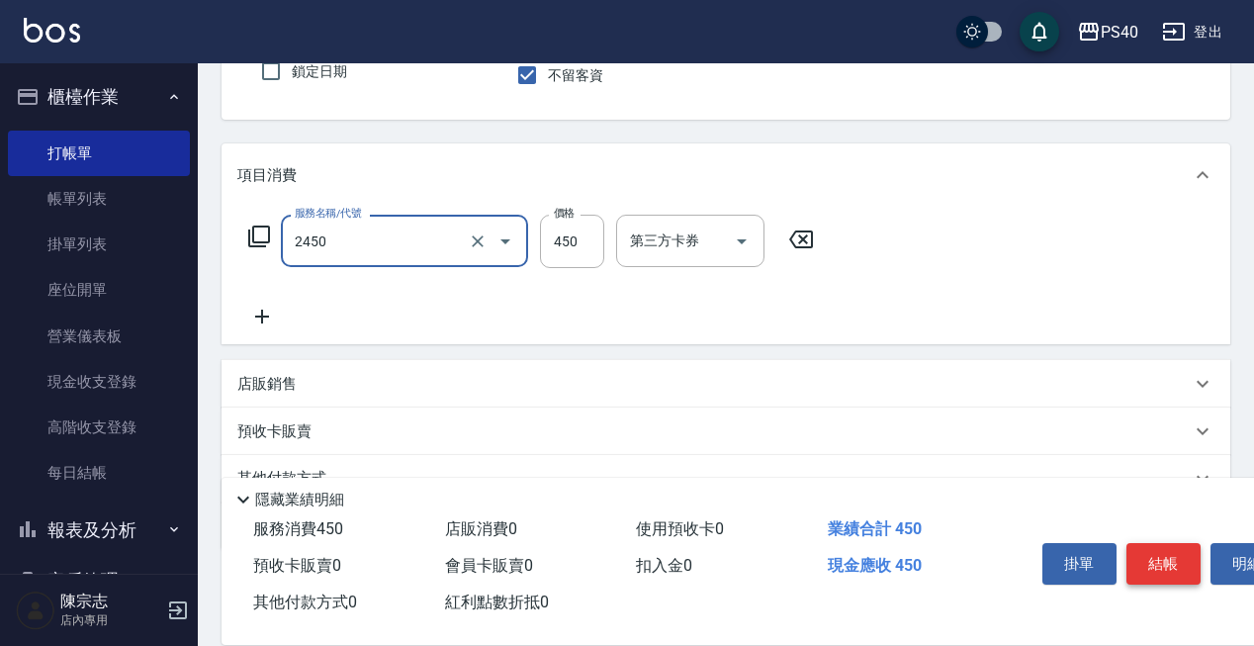
type input "C剪髮套餐(2450)"
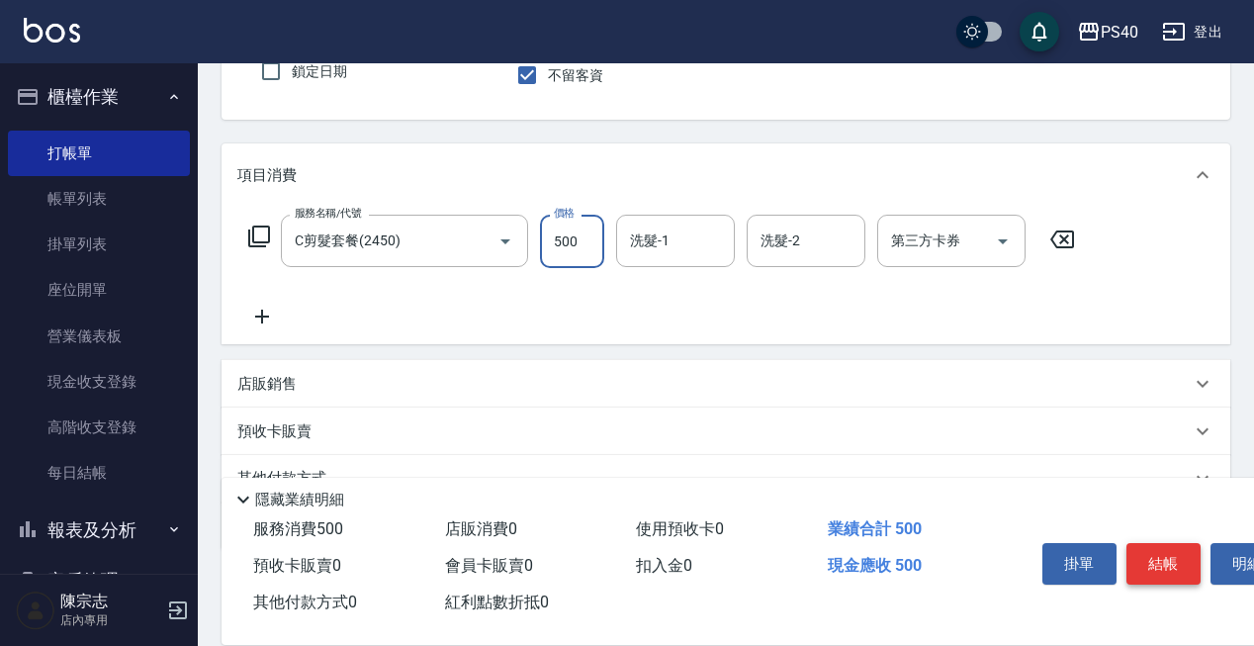
type input "500"
click at [1173, 558] on button "結帳" at bounding box center [1163, 564] width 74 height 42
